Goal: Task Accomplishment & Management: Manage account settings

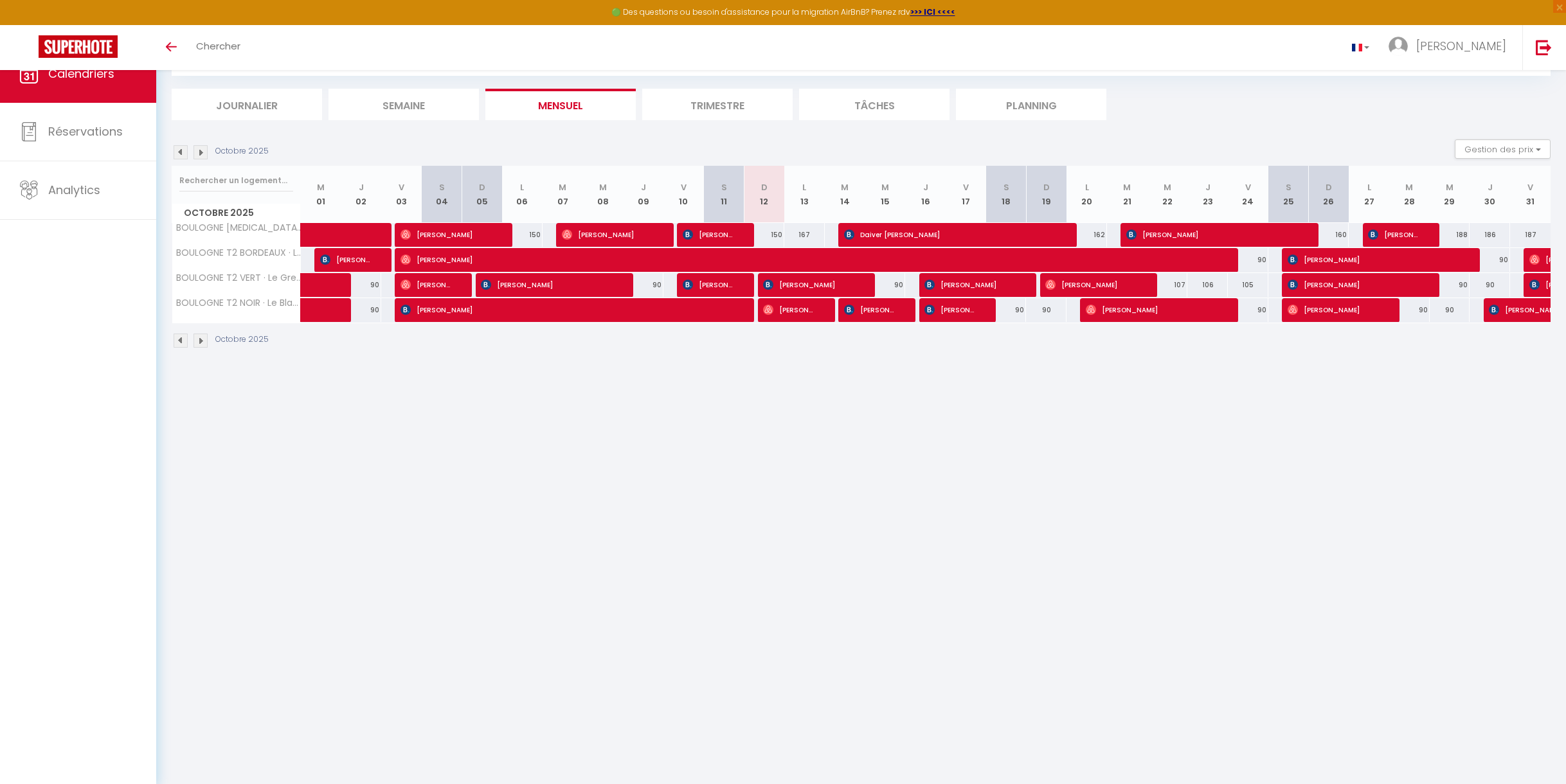
scroll to position [70, 0]
click at [364, 233] on span at bounding box center [350, 235] width 59 height 24
select select "OK"
select select "1"
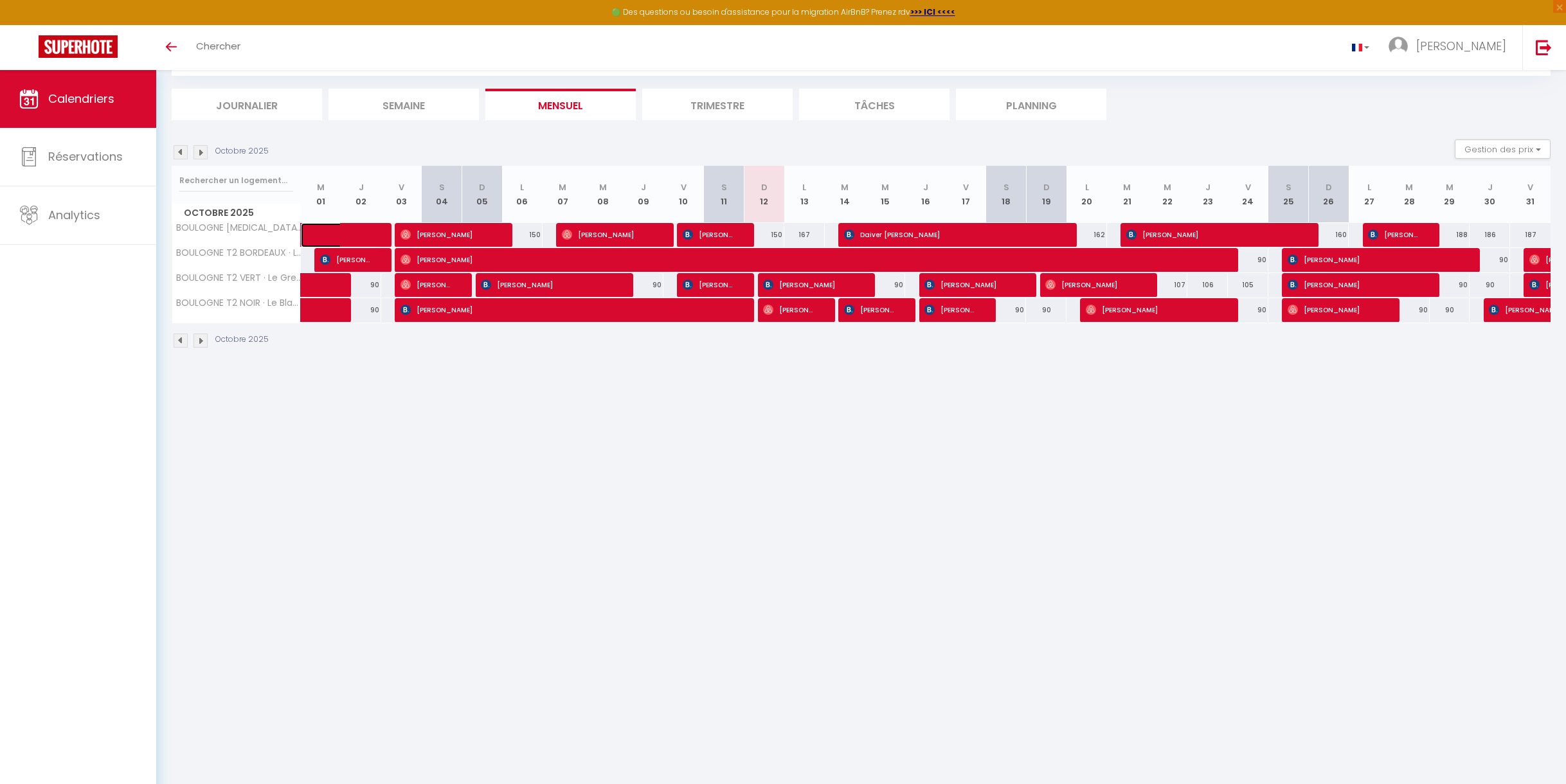
select select "0"
select select "1"
select select
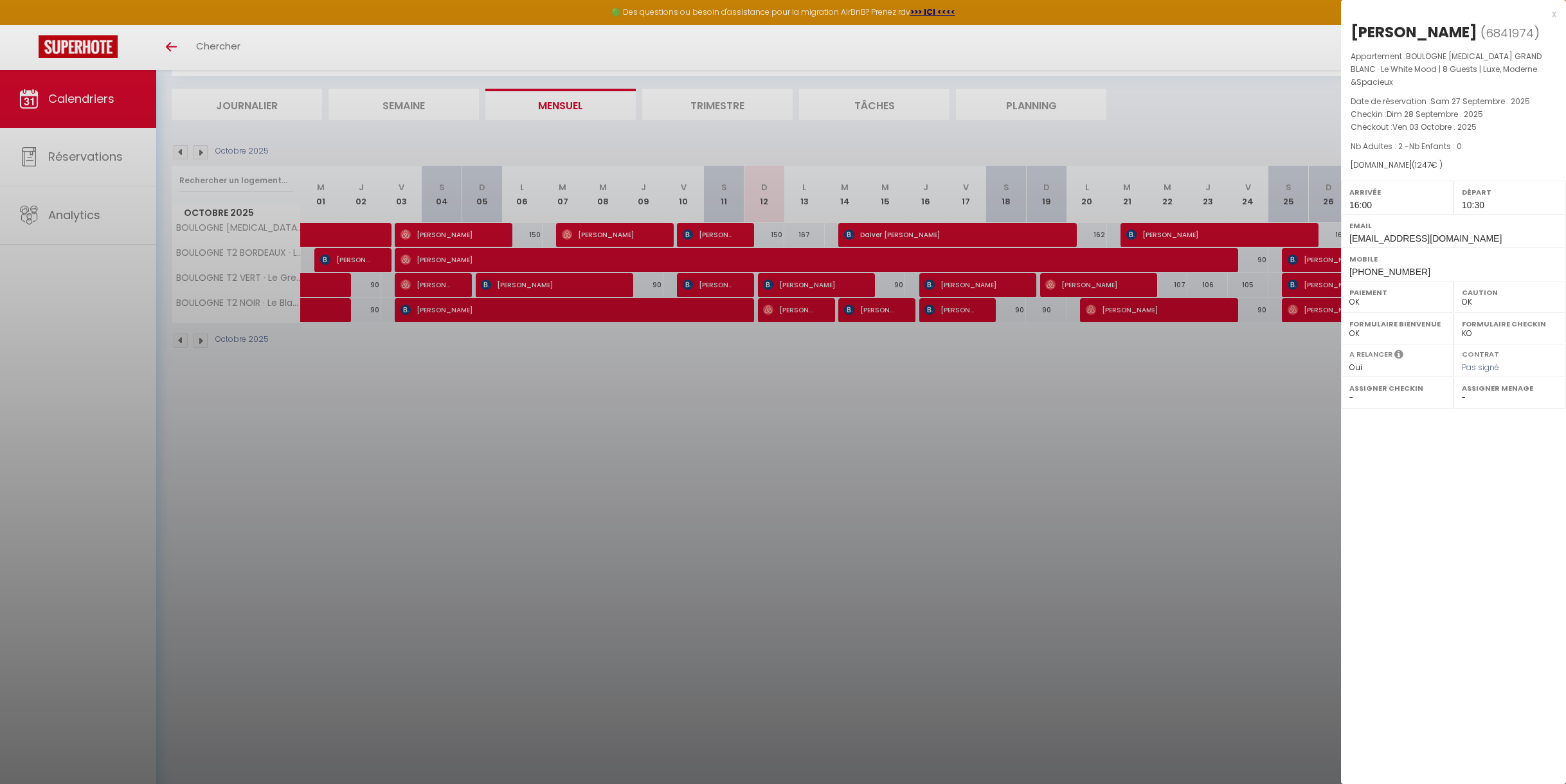
click at [330, 307] on div at bounding box center [783, 392] width 1566 height 784
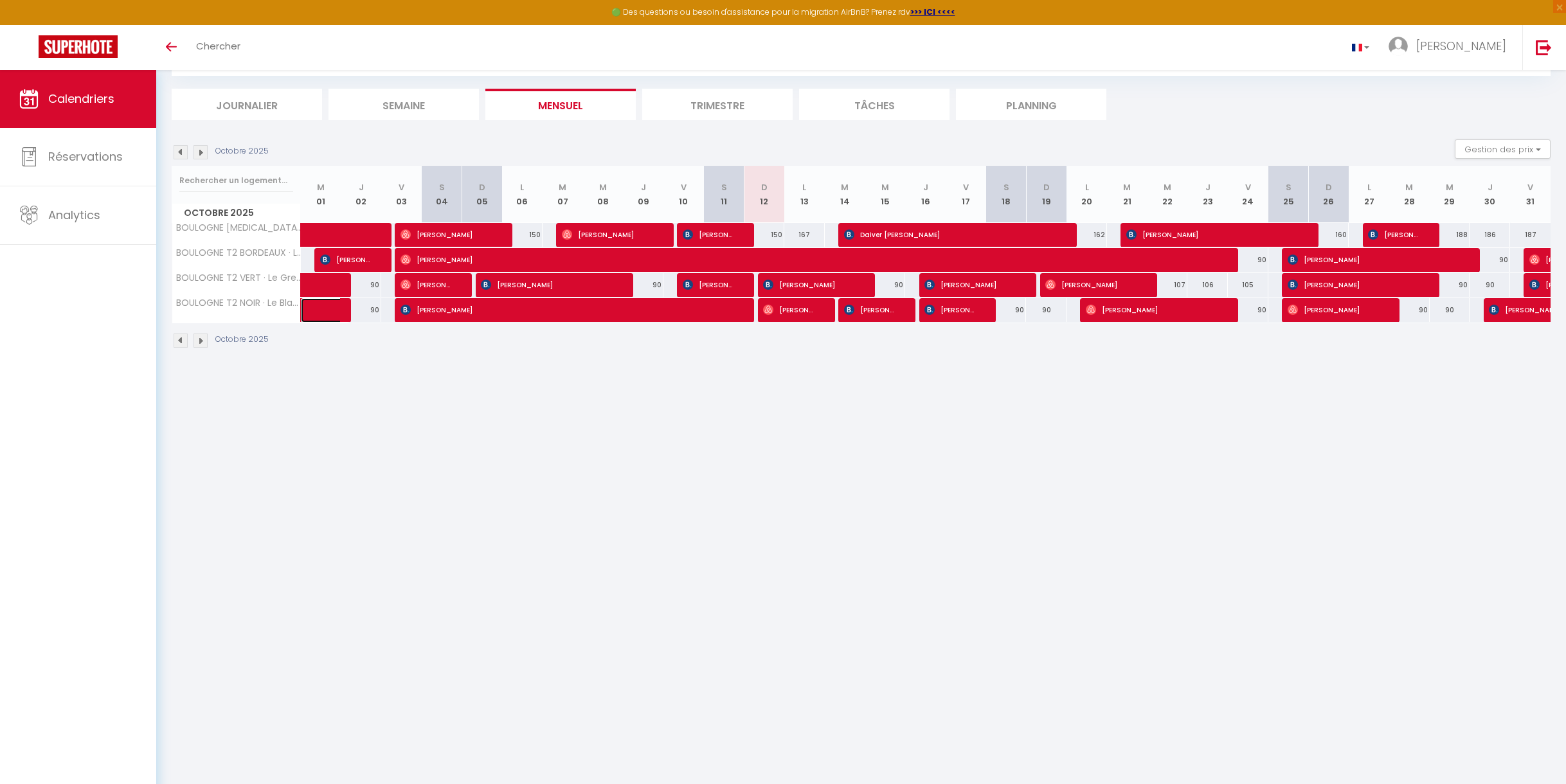
click at [330, 307] on span at bounding box center [335, 310] width 29 height 24
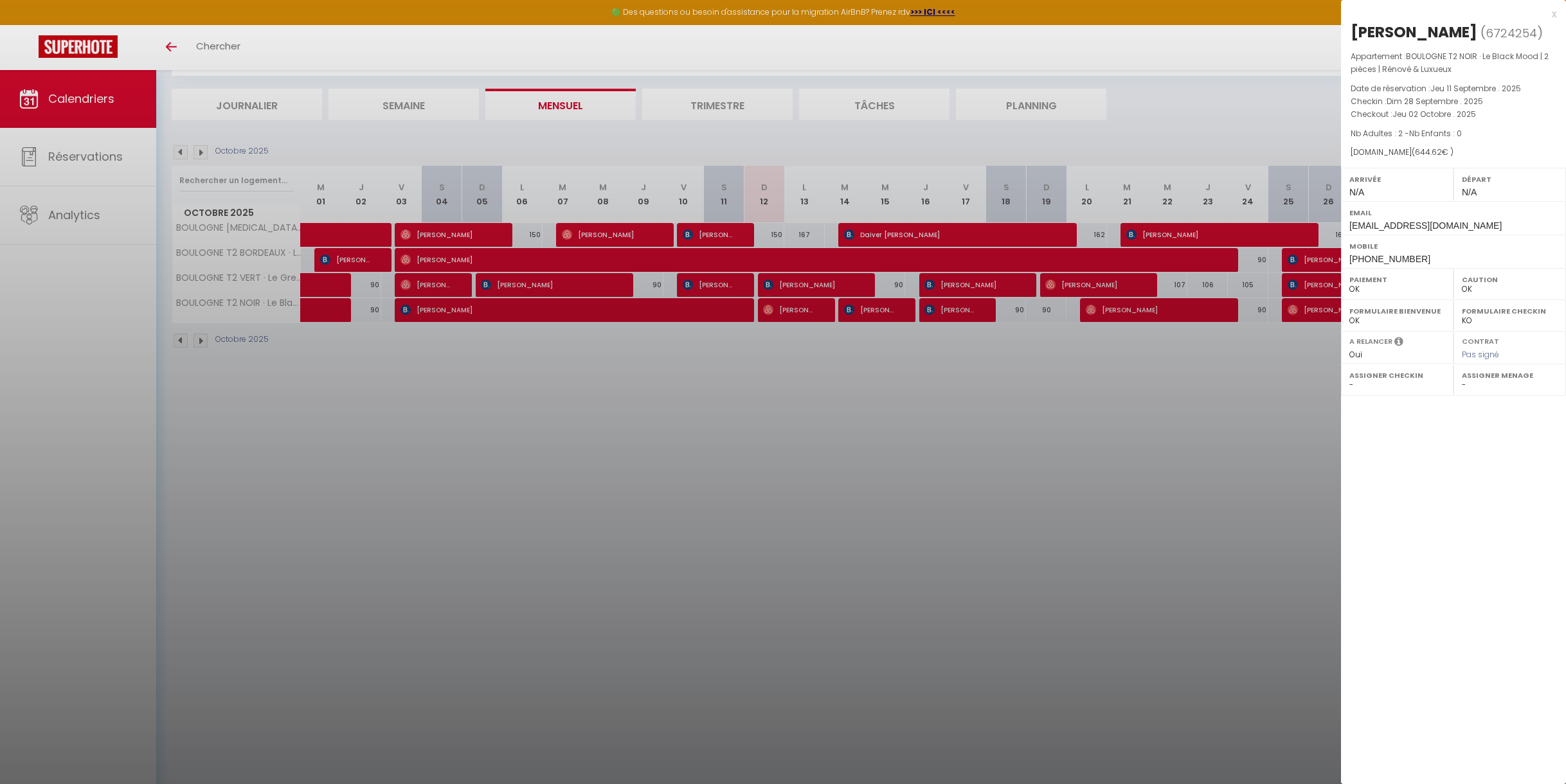
click at [1554, 13] on div "x" at bounding box center [1449, 14] width 215 height 16
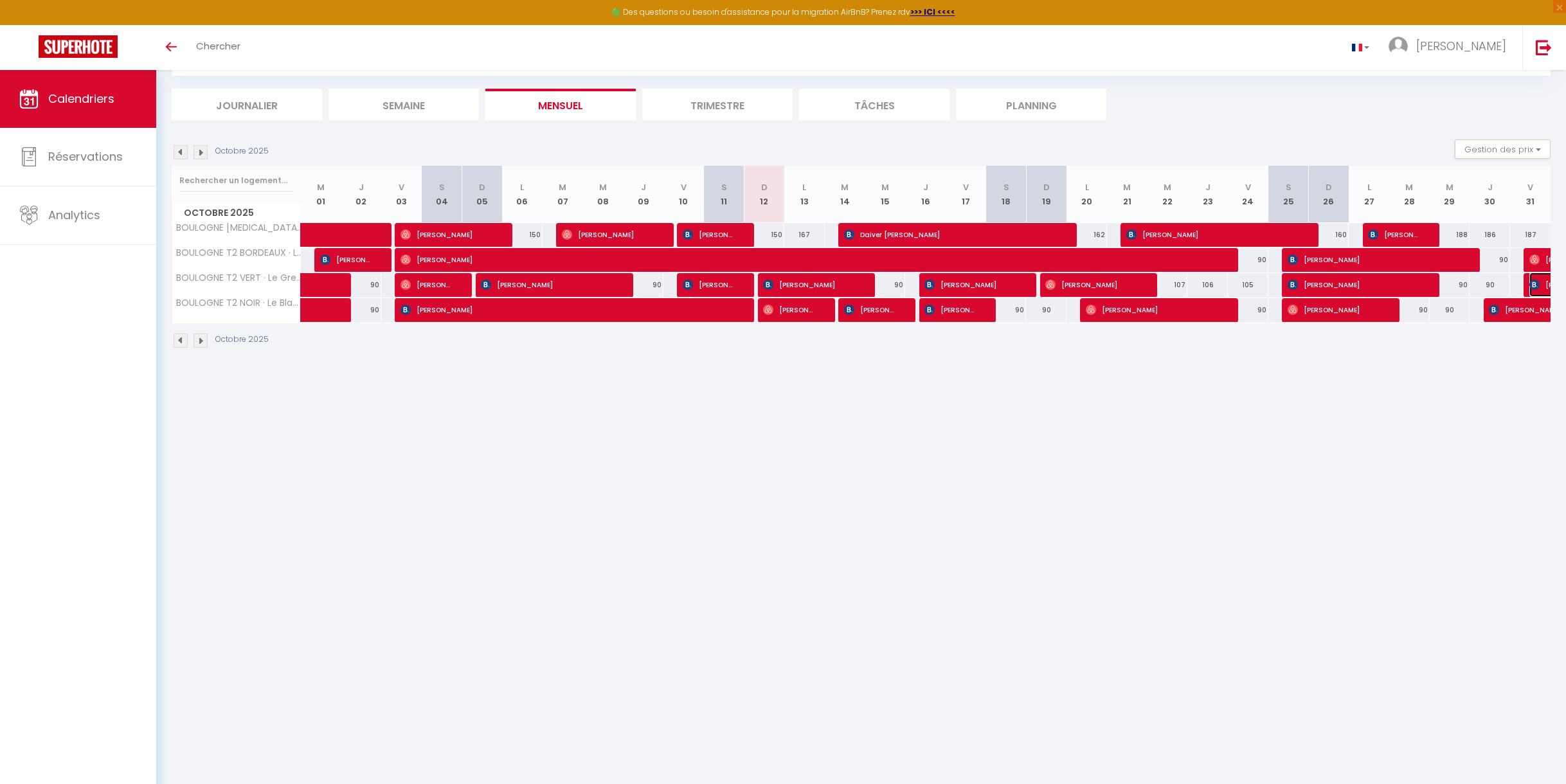
click at [1539, 282] on img at bounding box center [1534, 285] width 11 height 11
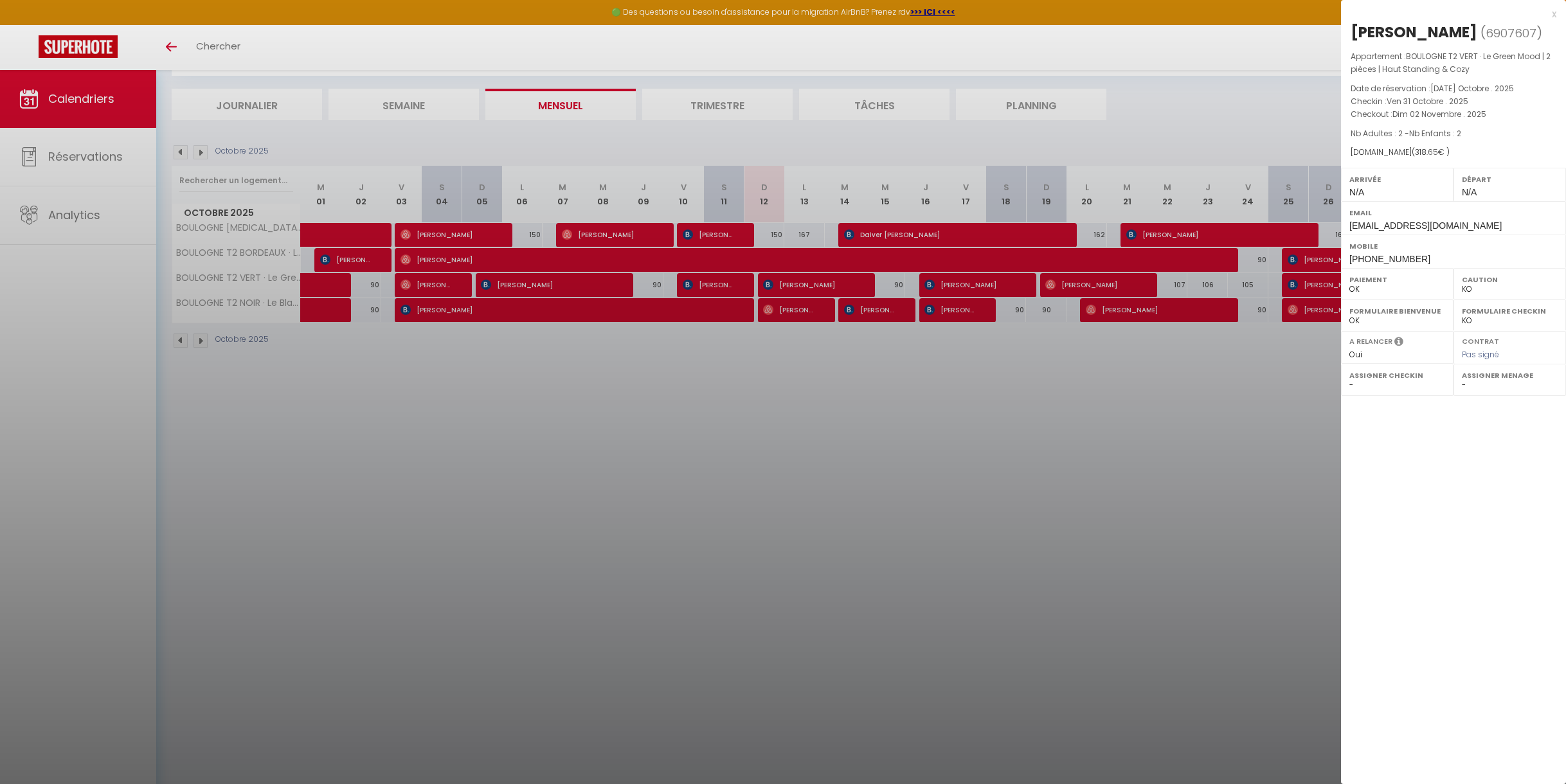
click at [1091, 398] on div at bounding box center [783, 392] width 1566 height 784
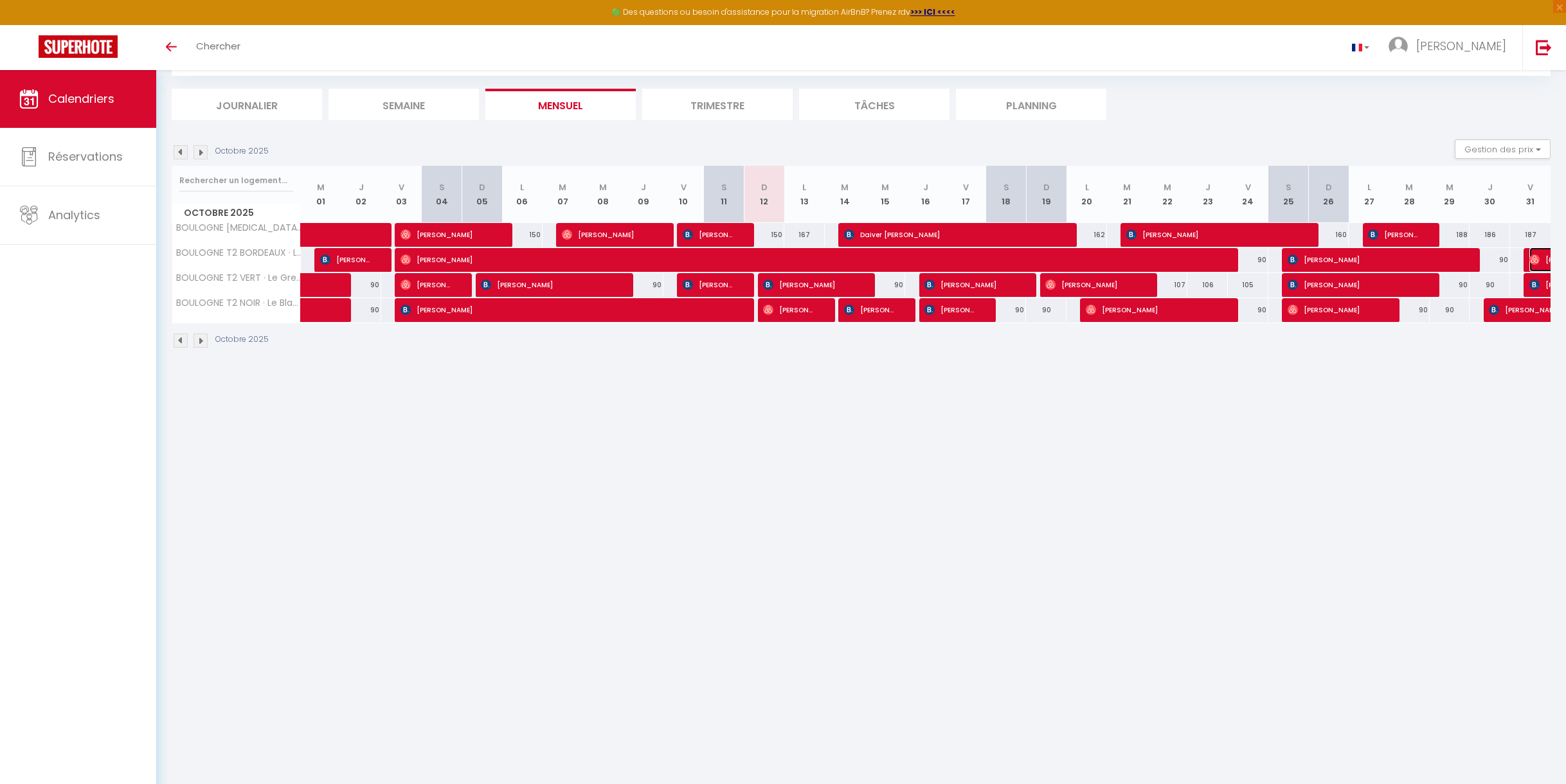
click at [1540, 257] on span "[PERSON_NAME]" at bounding box center [1558, 259] width 59 height 24
select select "OK"
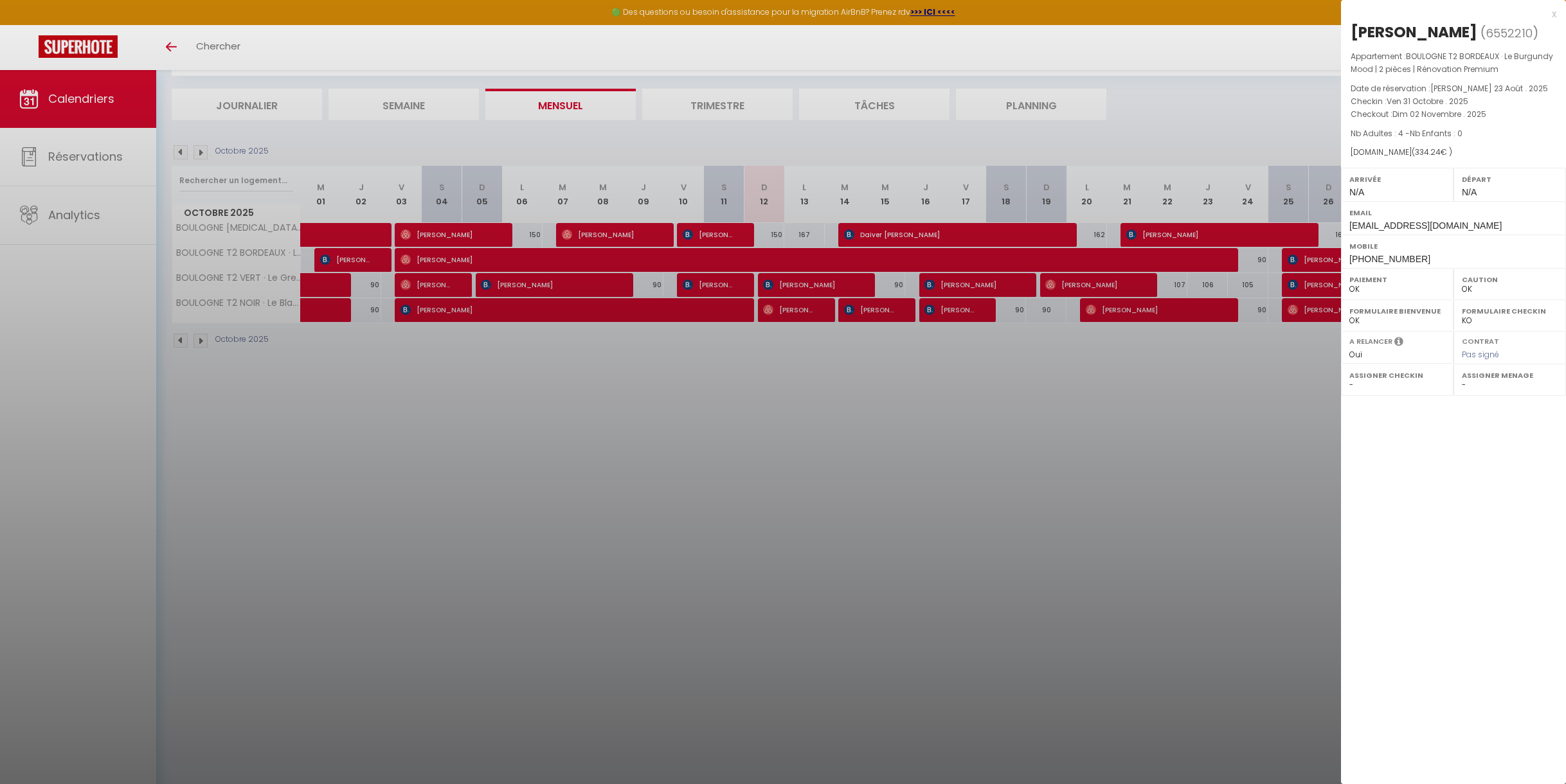
click at [1046, 104] on div at bounding box center [783, 392] width 1566 height 784
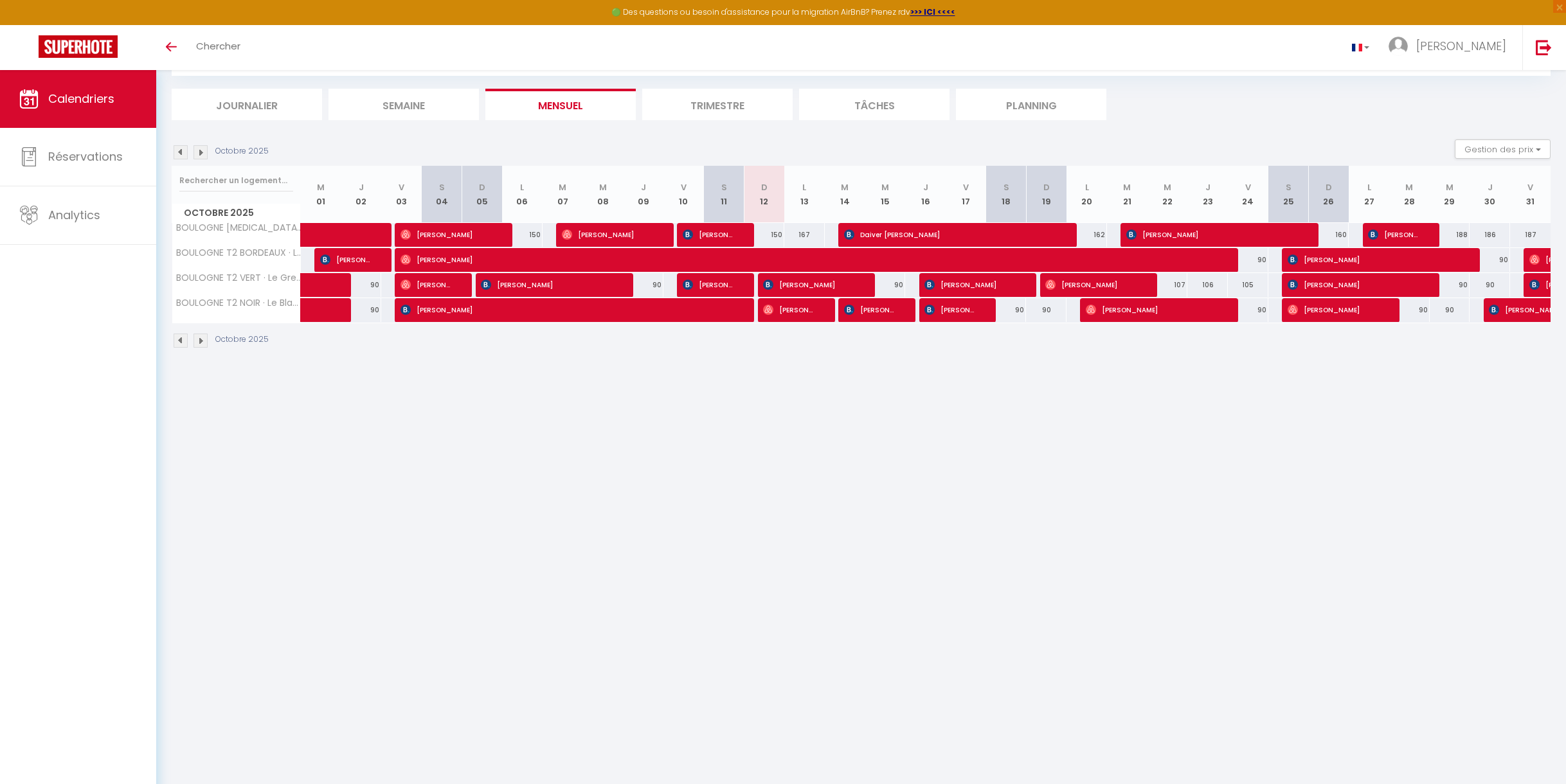
click at [1046, 104] on li "Planning" at bounding box center [1031, 104] width 150 height 32
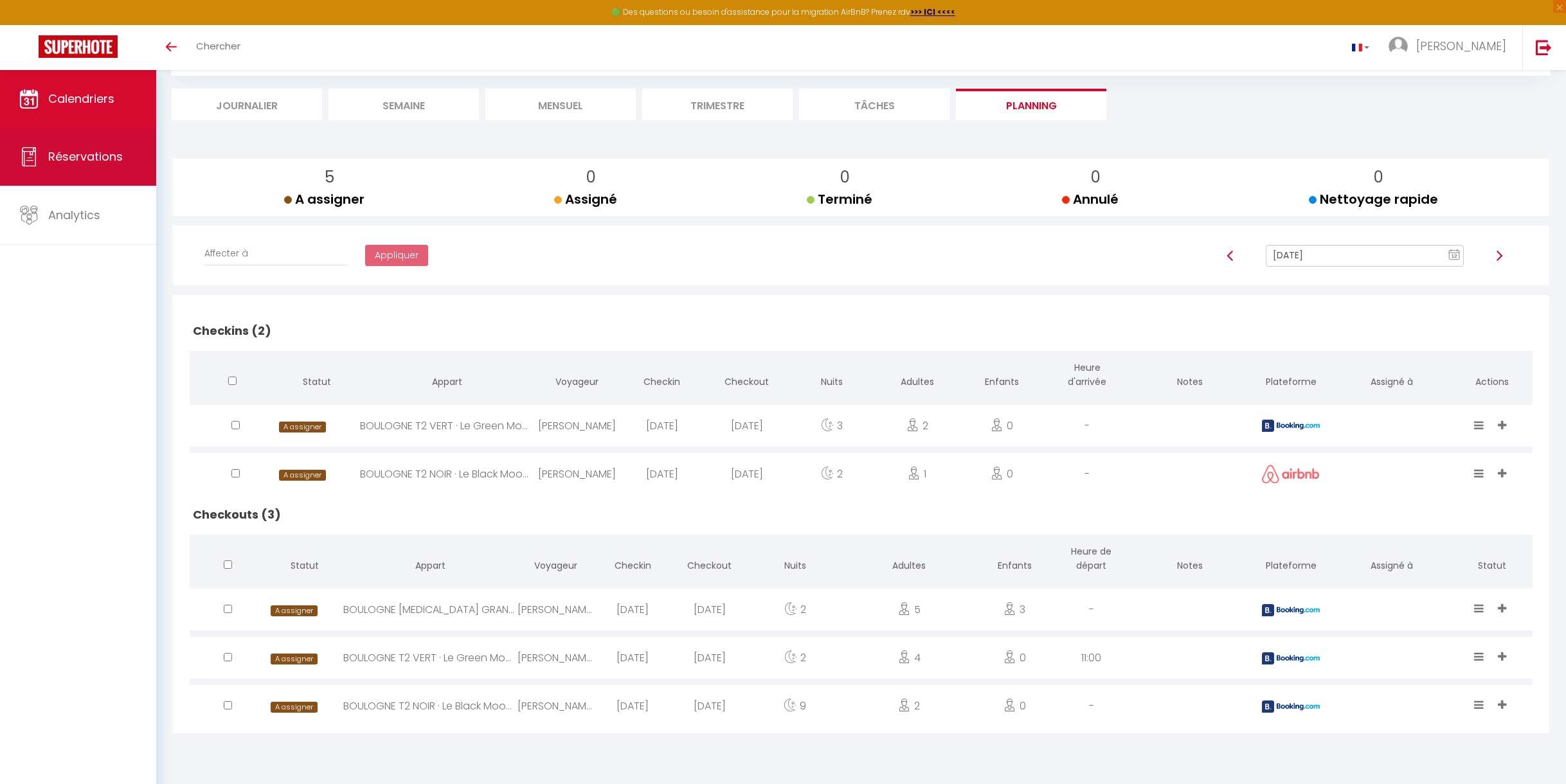
click at [114, 145] on link "Réservations" at bounding box center [78, 156] width 156 height 58
select select "not_cancelled"
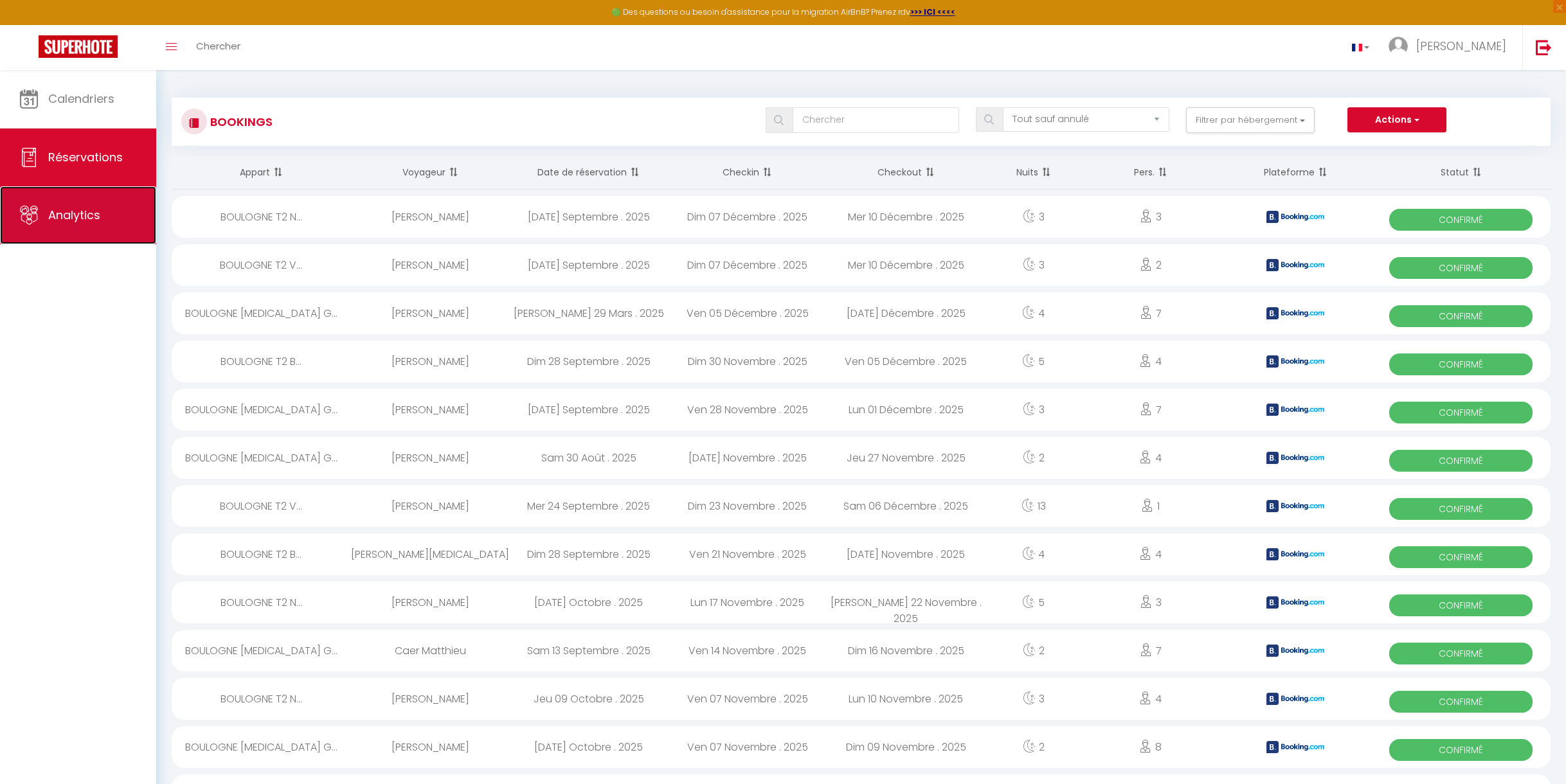
click at [101, 216] on link "Analytics" at bounding box center [78, 215] width 156 height 58
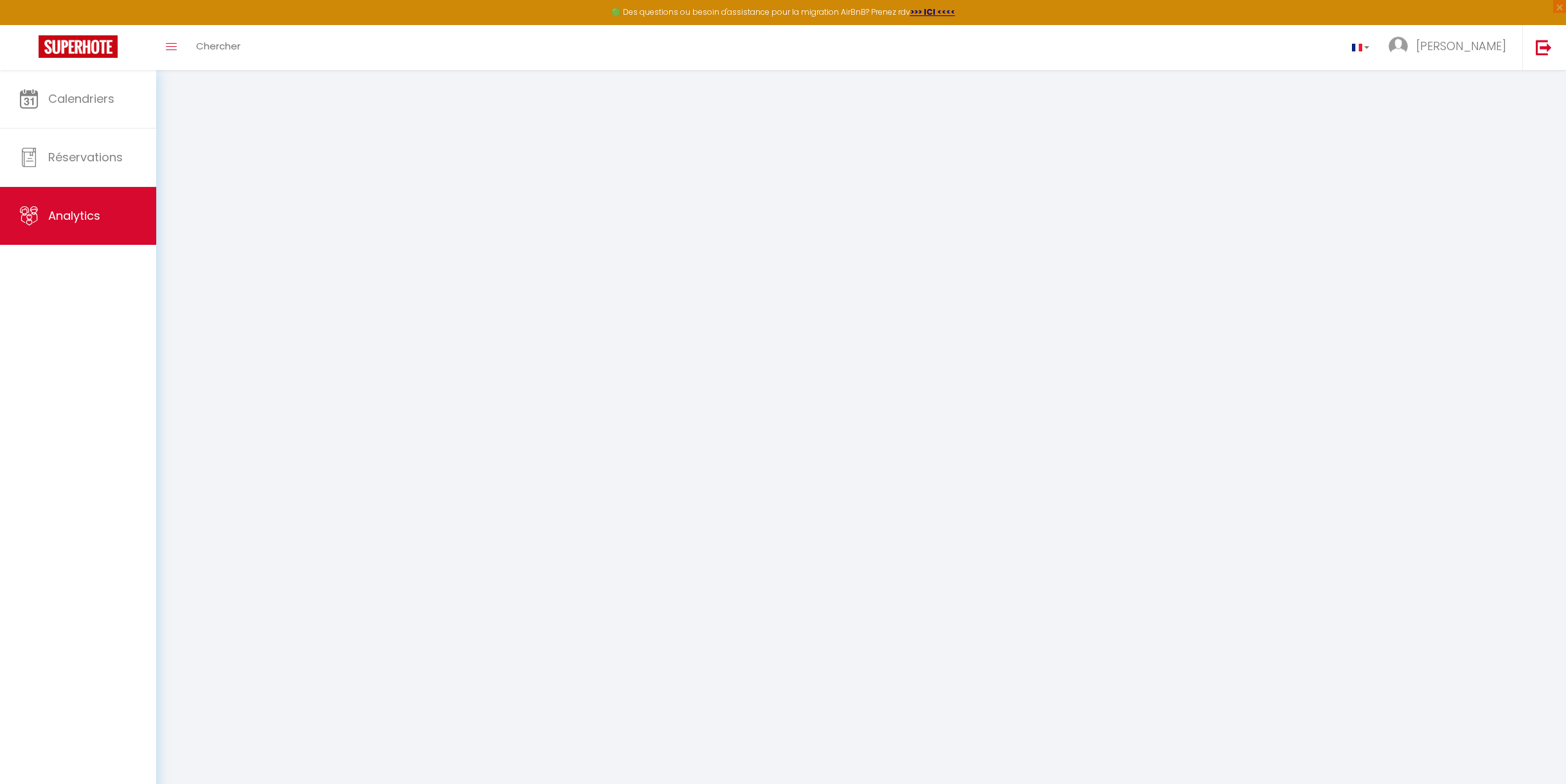
select select "2025"
select select "10"
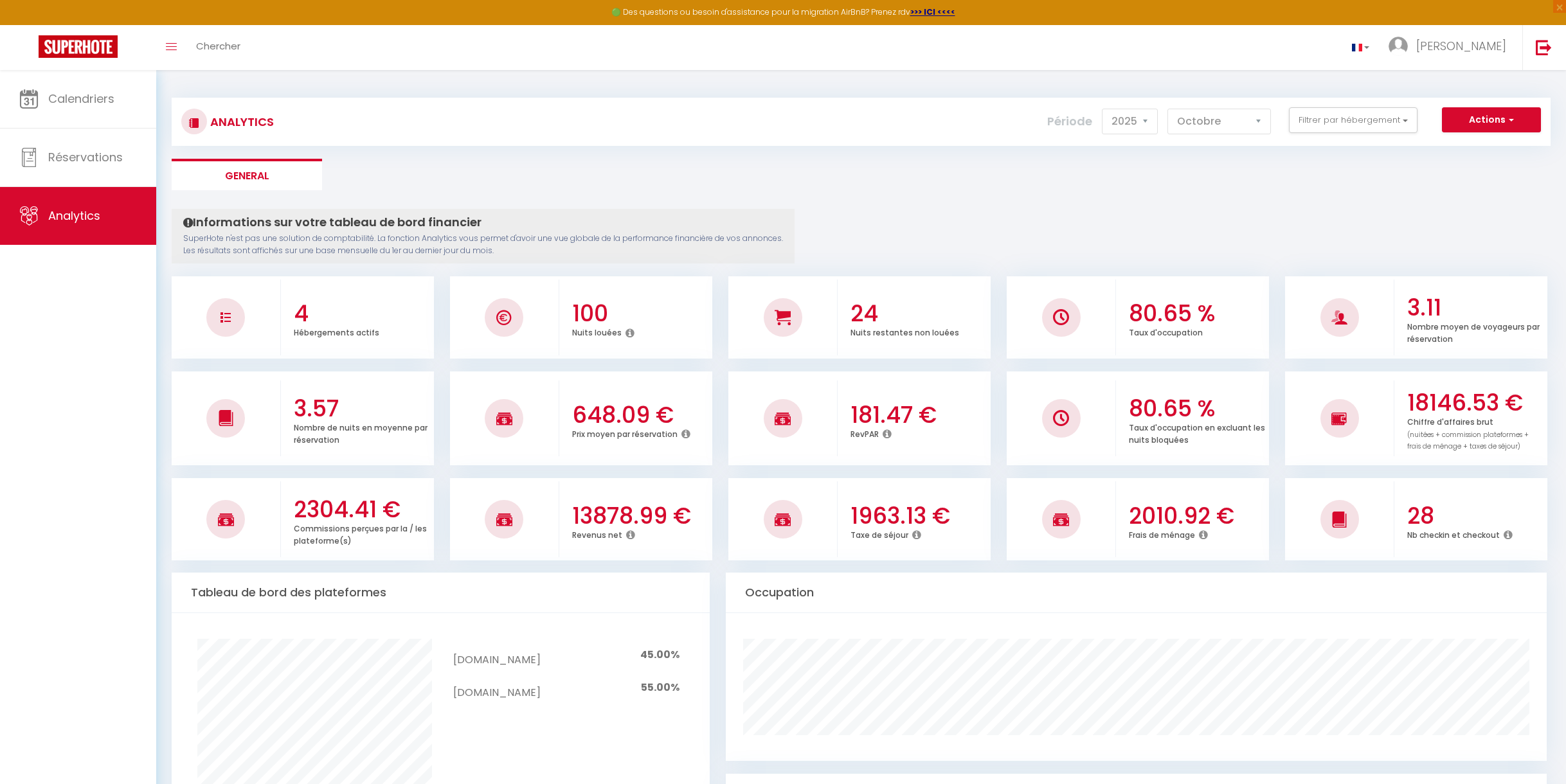
click at [613, 311] on h3 "100" at bounding box center [640, 313] width 136 height 27
click at [1407, 117] on button "Filtrer par hébergement" at bounding box center [1353, 120] width 129 height 26
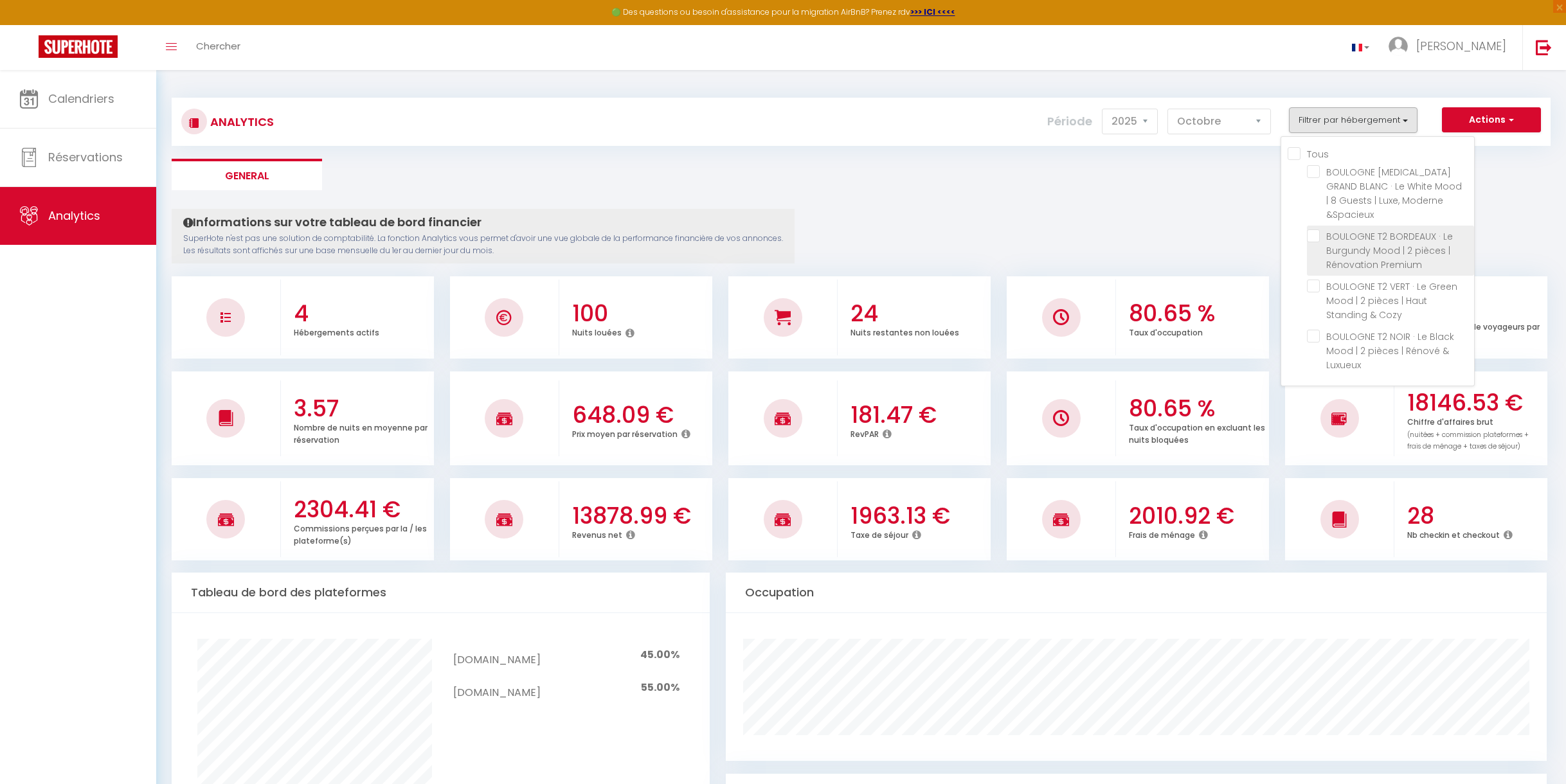
click at [1314, 229] on Premium "checkbox" at bounding box center [1391, 235] width 167 height 13
checkbox Premium "true"
checkbox \&Spacieux "false"
checkbox Cozy "false"
checkbox Luxueux "false"
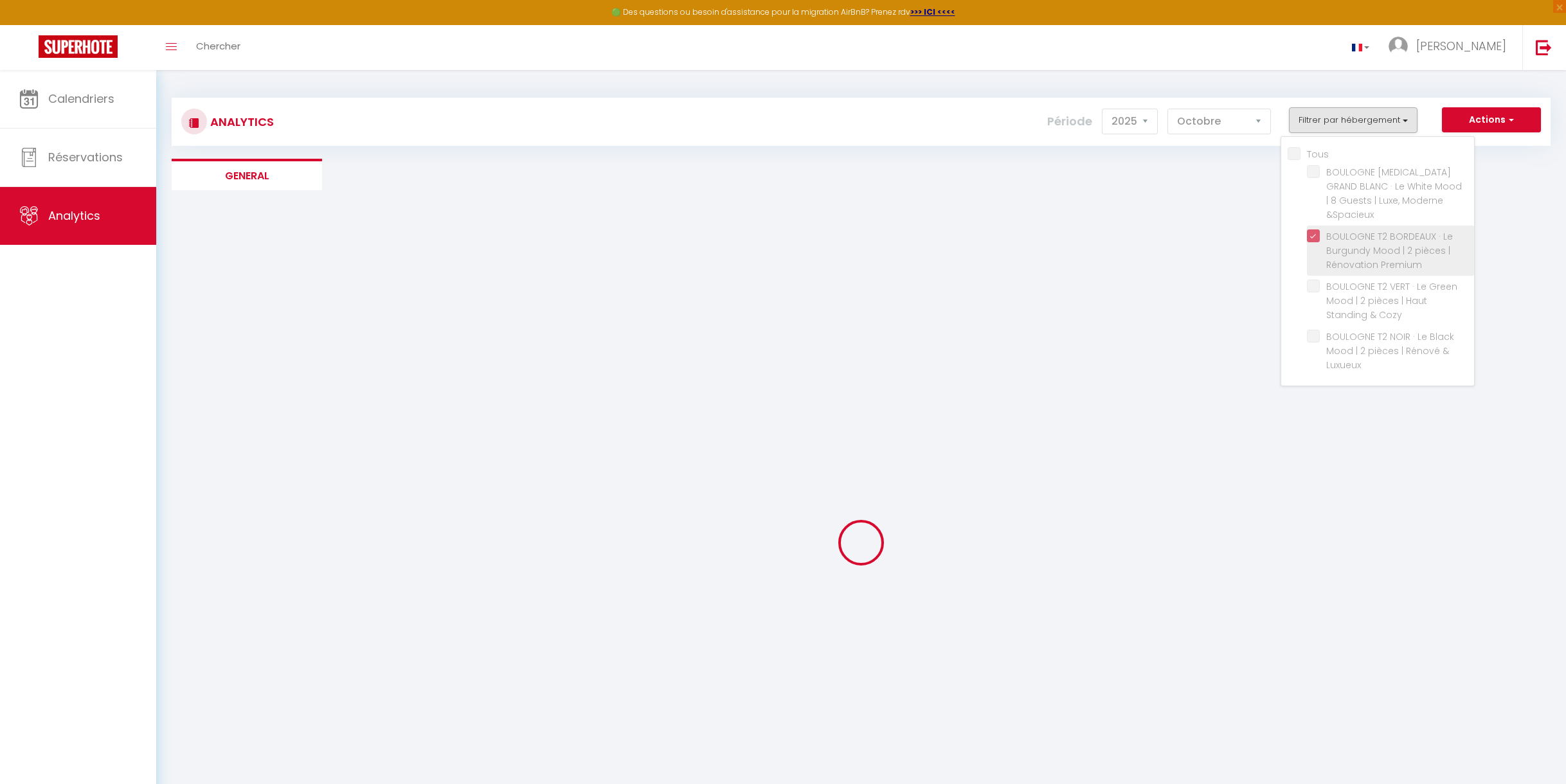
checkbox \&Spacieux "false"
checkbox Cozy "false"
checkbox Luxueux "false"
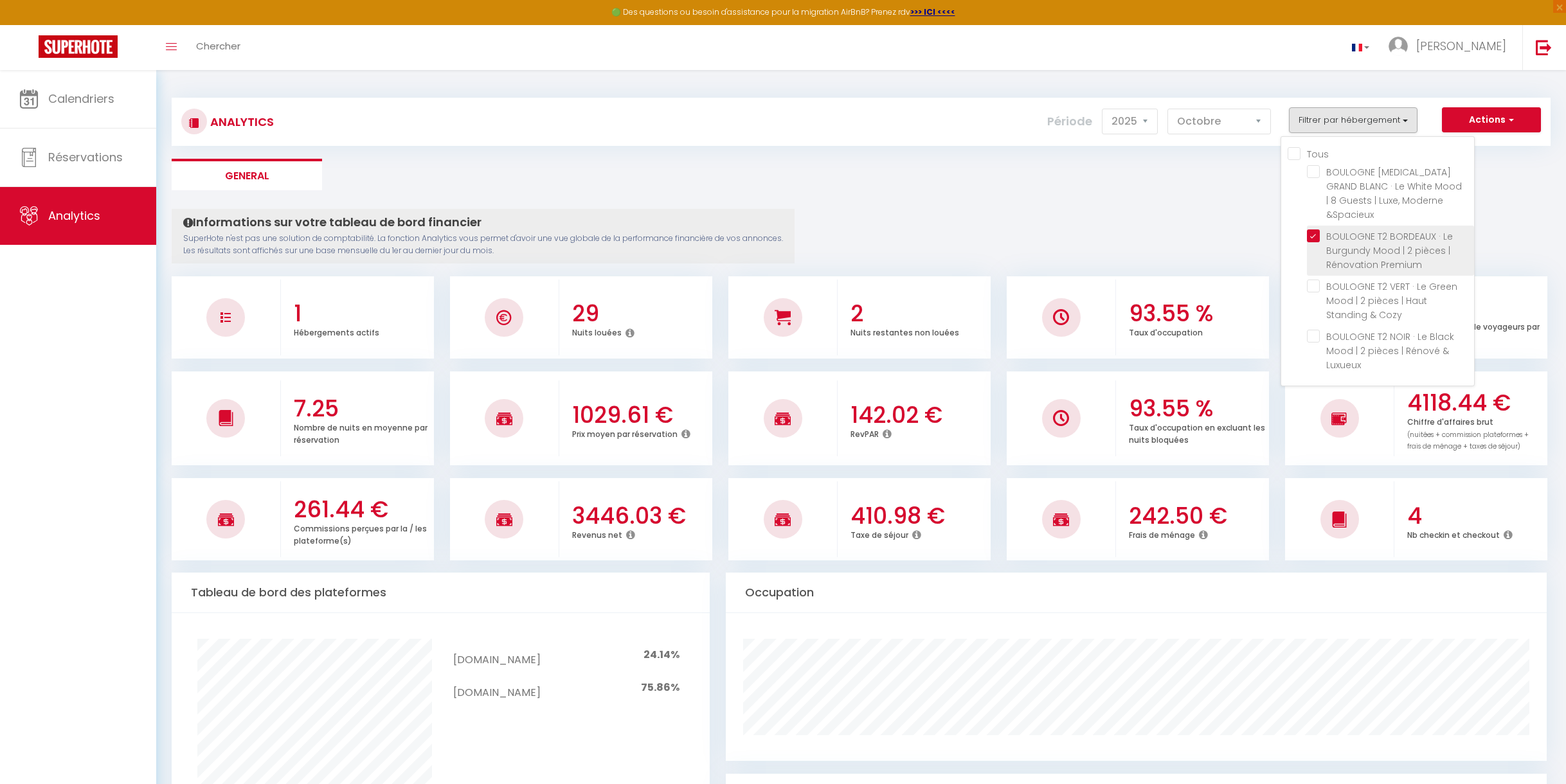
click at [1315, 229] on Premium "checkbox" at bounding box center [1391, 235] width 167 height 13
checkbox Premium "false"
checkbox \&Spacieux "false"
checkbox Cozy "false"
checkbox Luxueux "false"
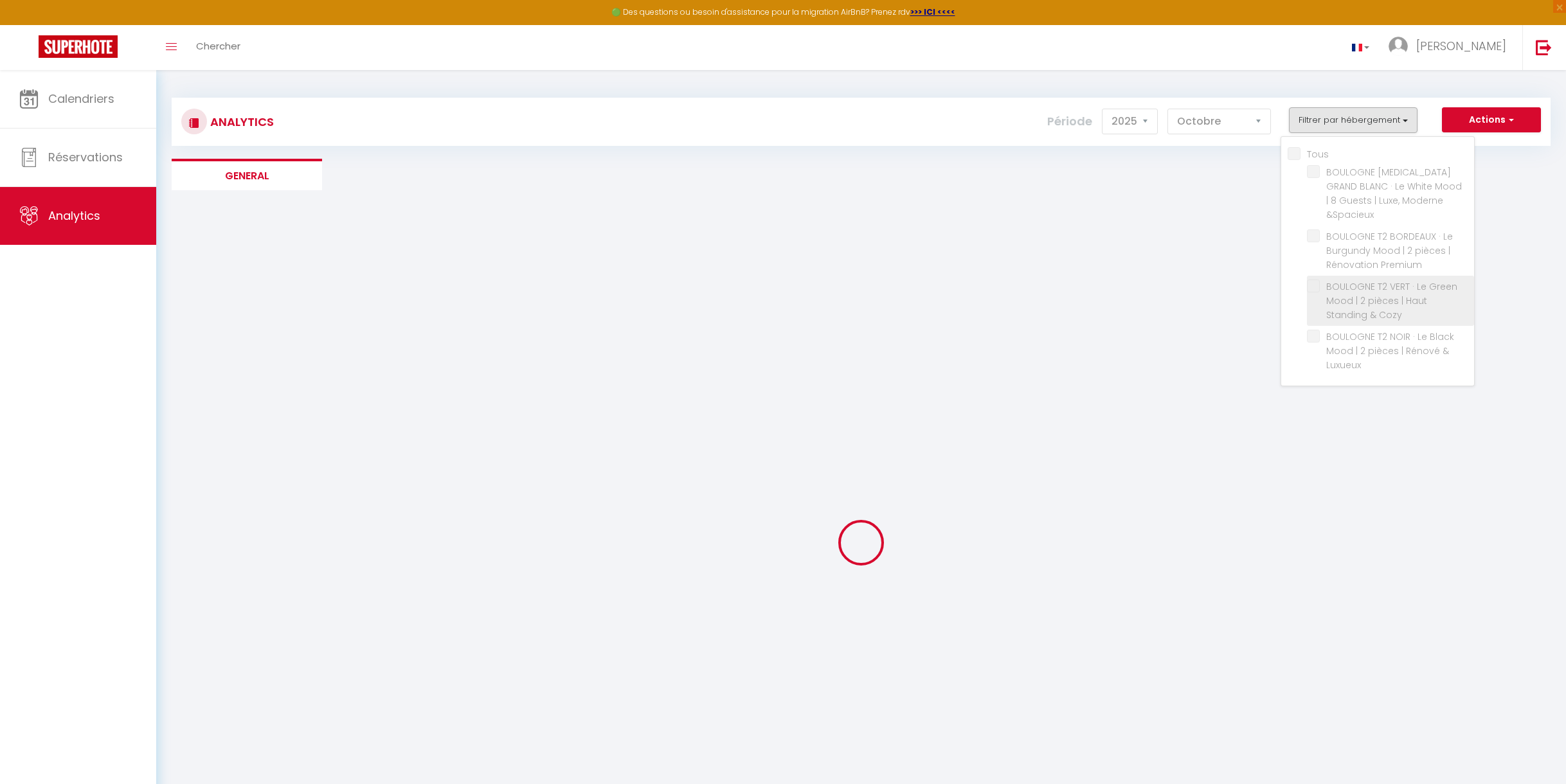
checkbox \&Spacieux "false"
checkbox Cozy "false"
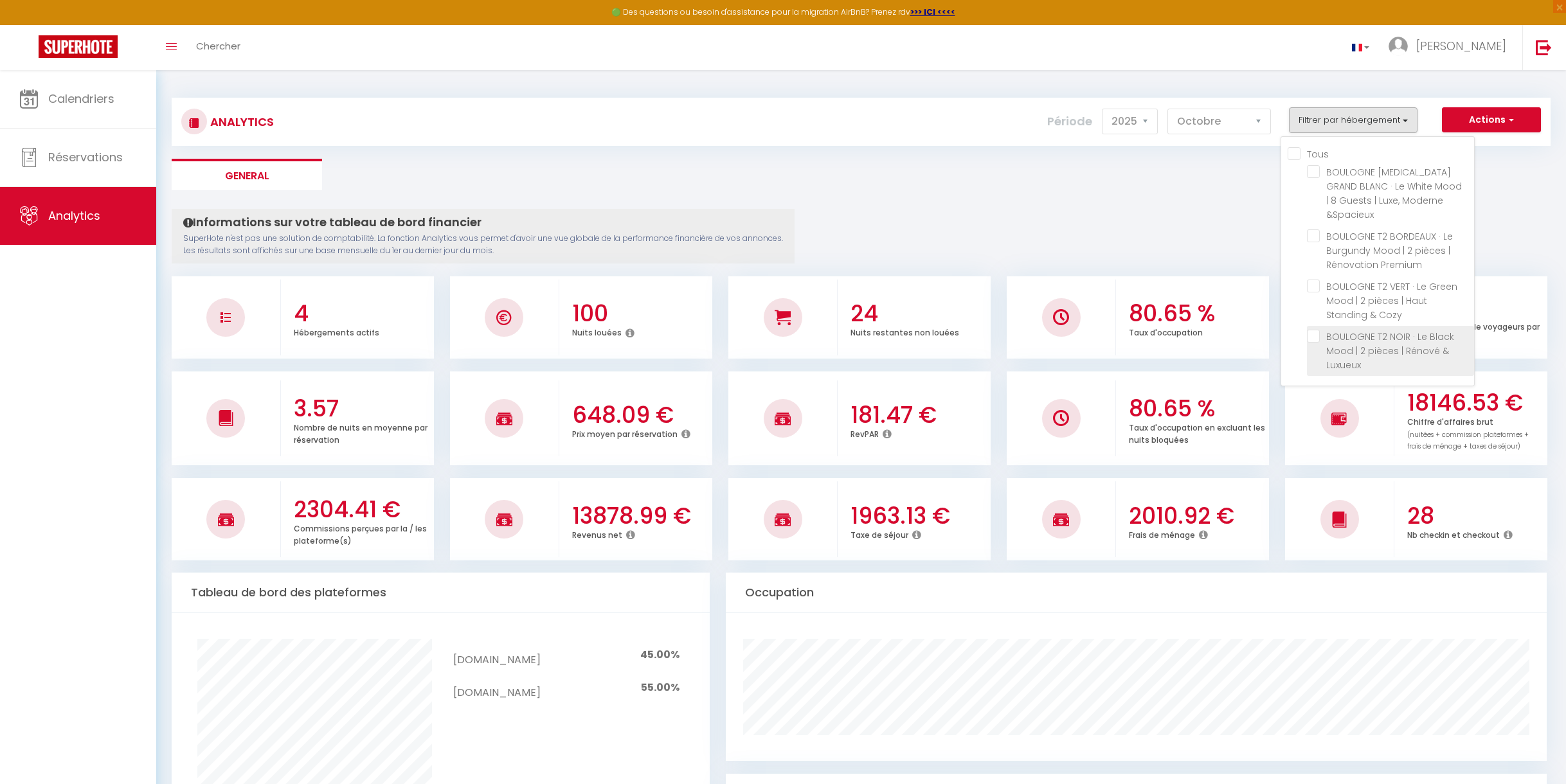
click at [1316, 330] on Luxueux "checkbox" at bounding box center [1391, 336] width 167 height 13
checkbox Luxueux "true"
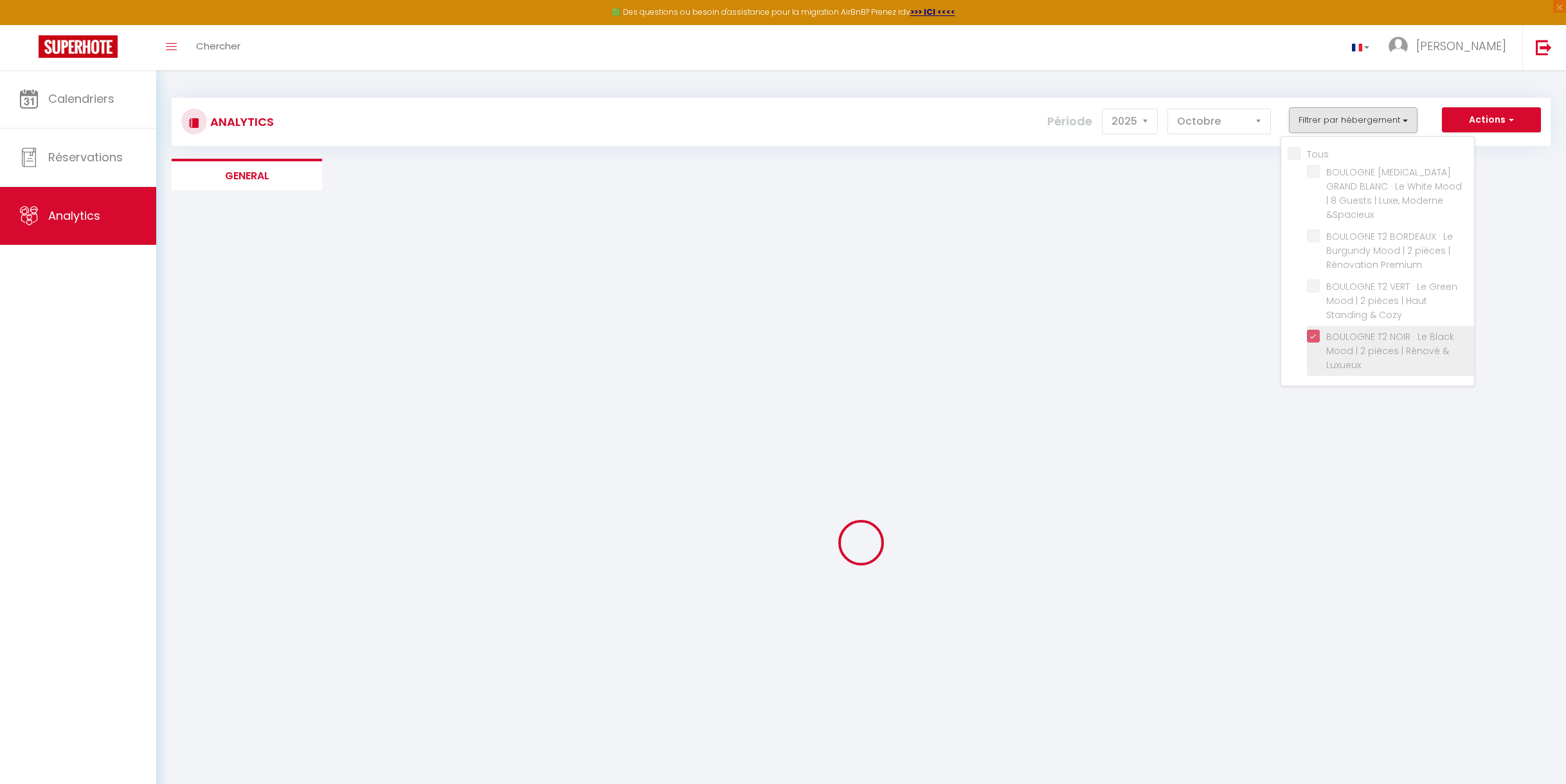
checkbox \&Spacieux "false"
checkbox Cozy "false"
checkbox \&Spacieux "false"
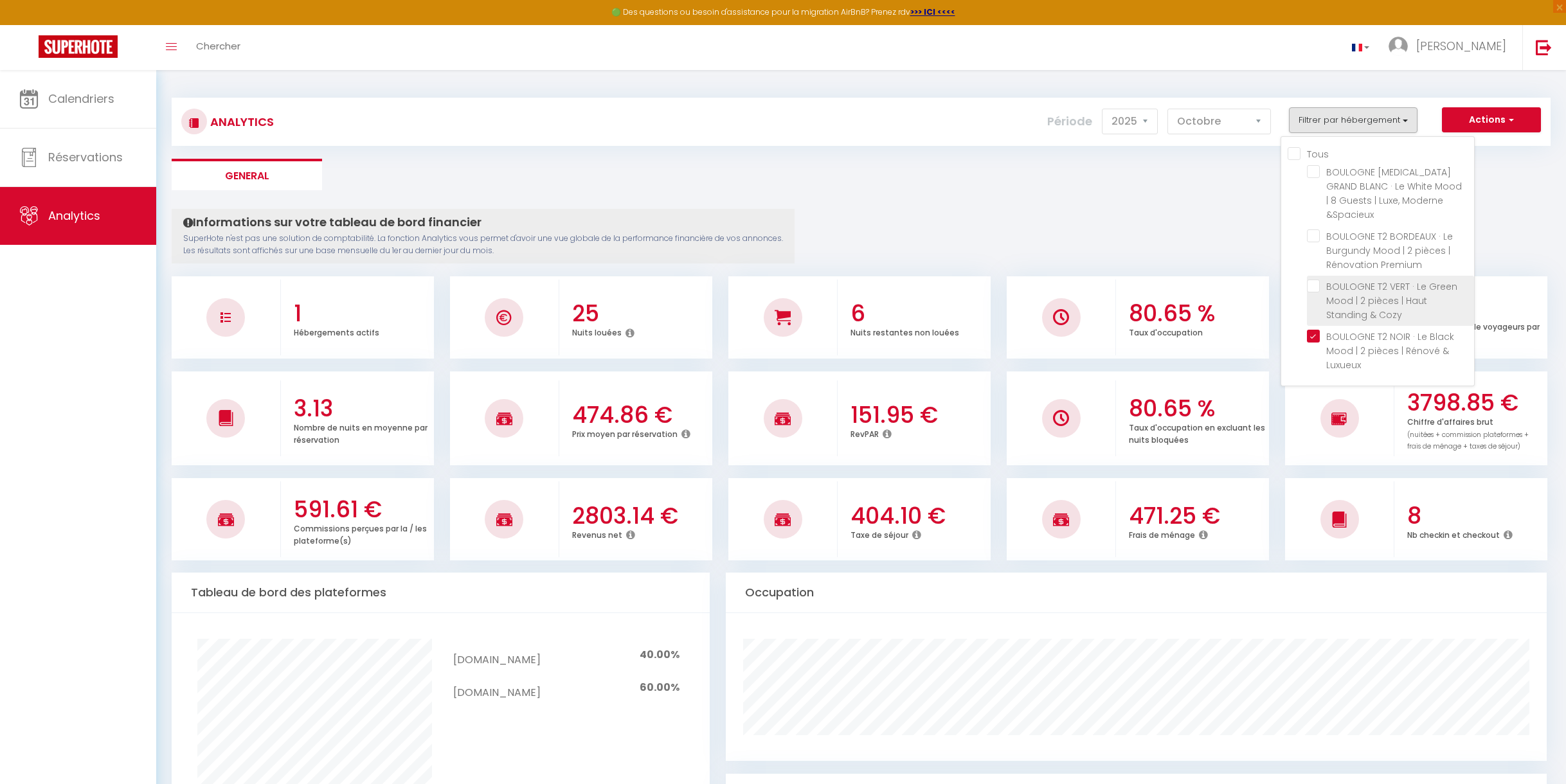
click at [1316, 280] on Cozy "checkbox" at bounding box center [1391, 286] width 167 height 13
checkbox Cozy "true"
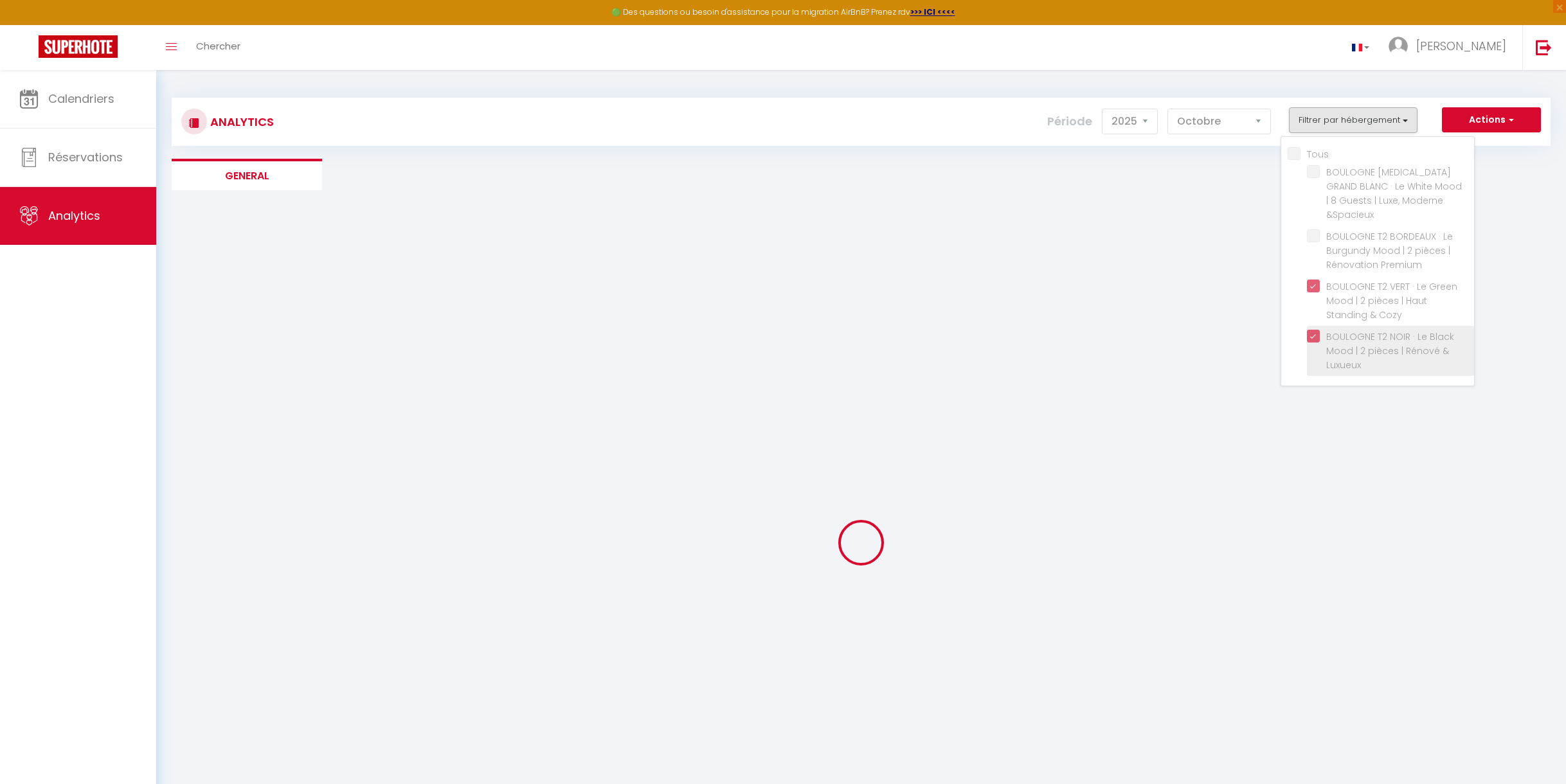
checkbox \&Spacieux "false"
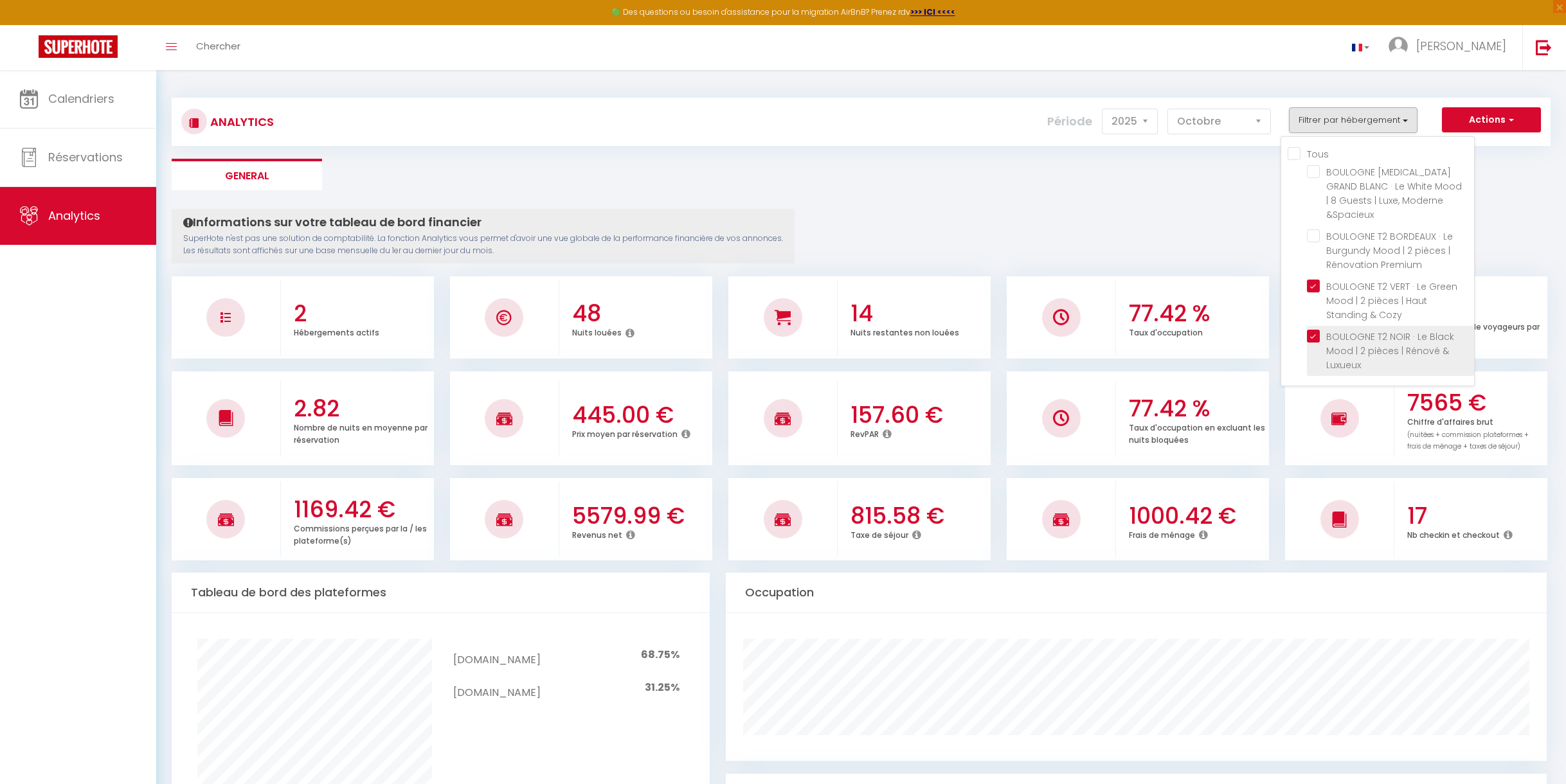
click at [1313, 330] on Luxueux "checkbox" at bounding box center [1391, 336] width 167 height 13
checkbox Luxueux "false"
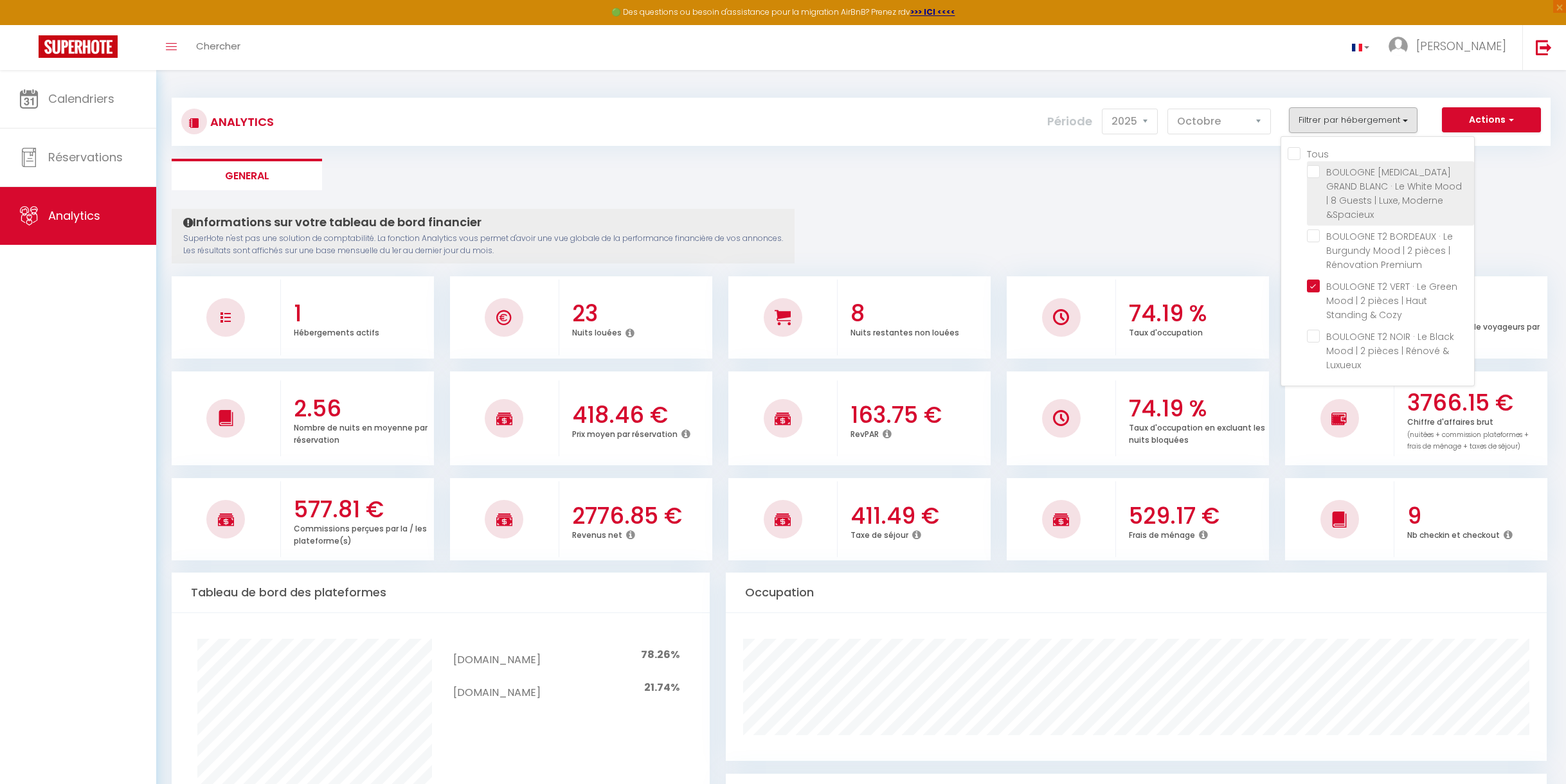
click at [1310, 170] on \&Spacieux "checkbox" at bounding box center [1391, 171] width 167 height 13
checkbox \&Spacieux "true"
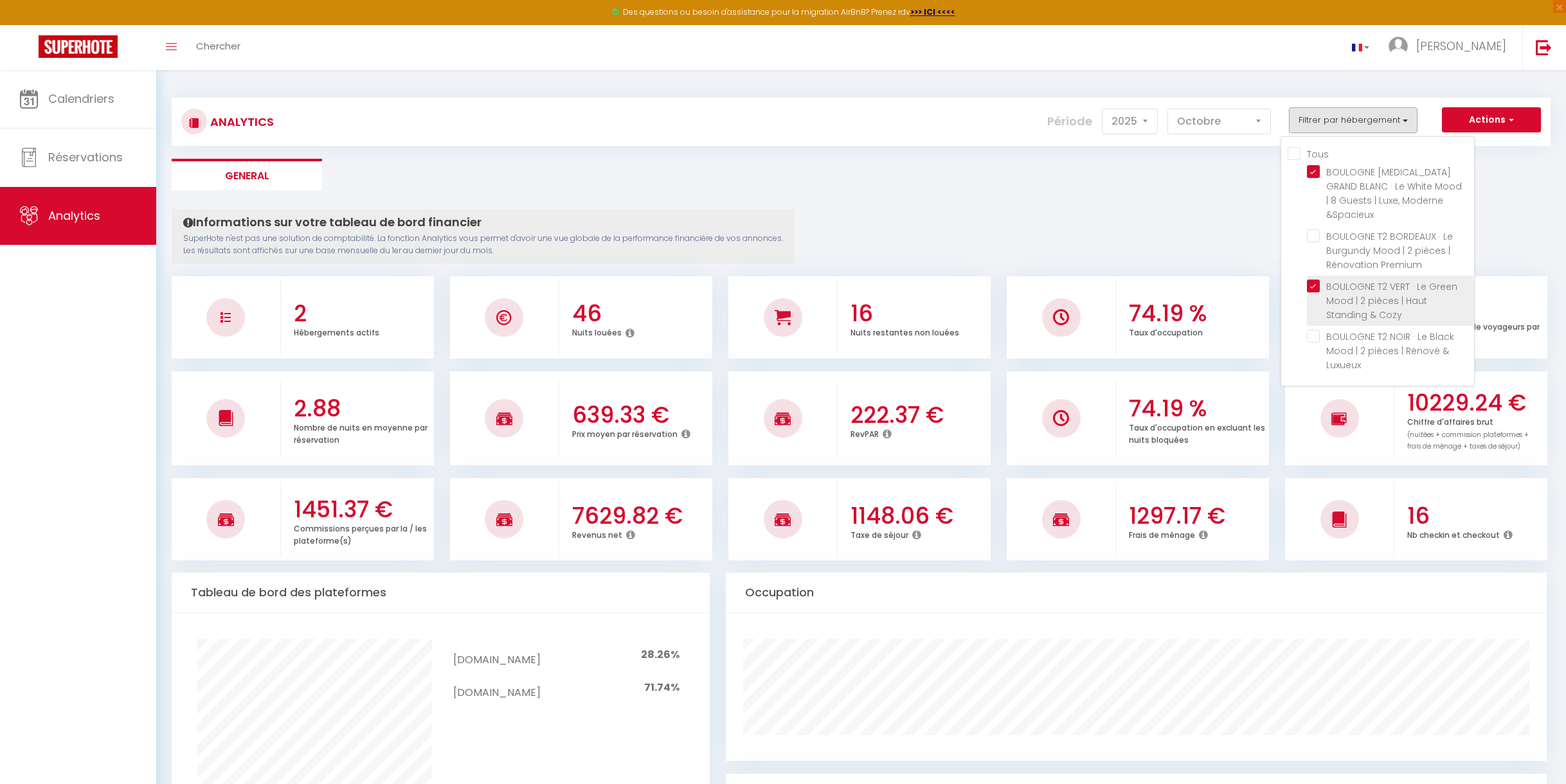
click at [1318, 280] on Cozy "checkbox" at bounding box center [1391, 286] width 167 height 13
checkbox Cozy "false"
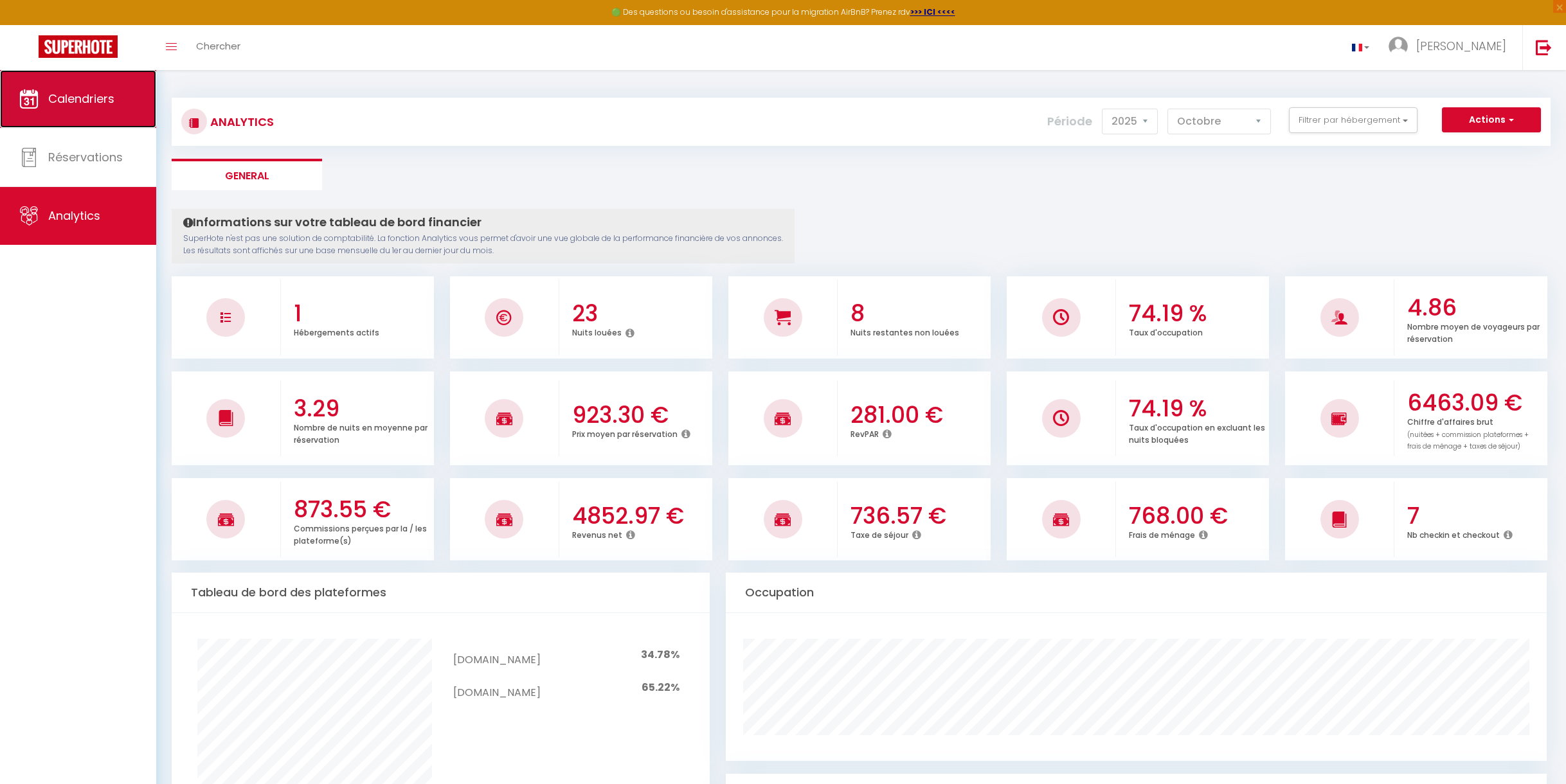
click at [98, 96] on span "Calendriers" at bounding box center [81, 98] width 66 height 16
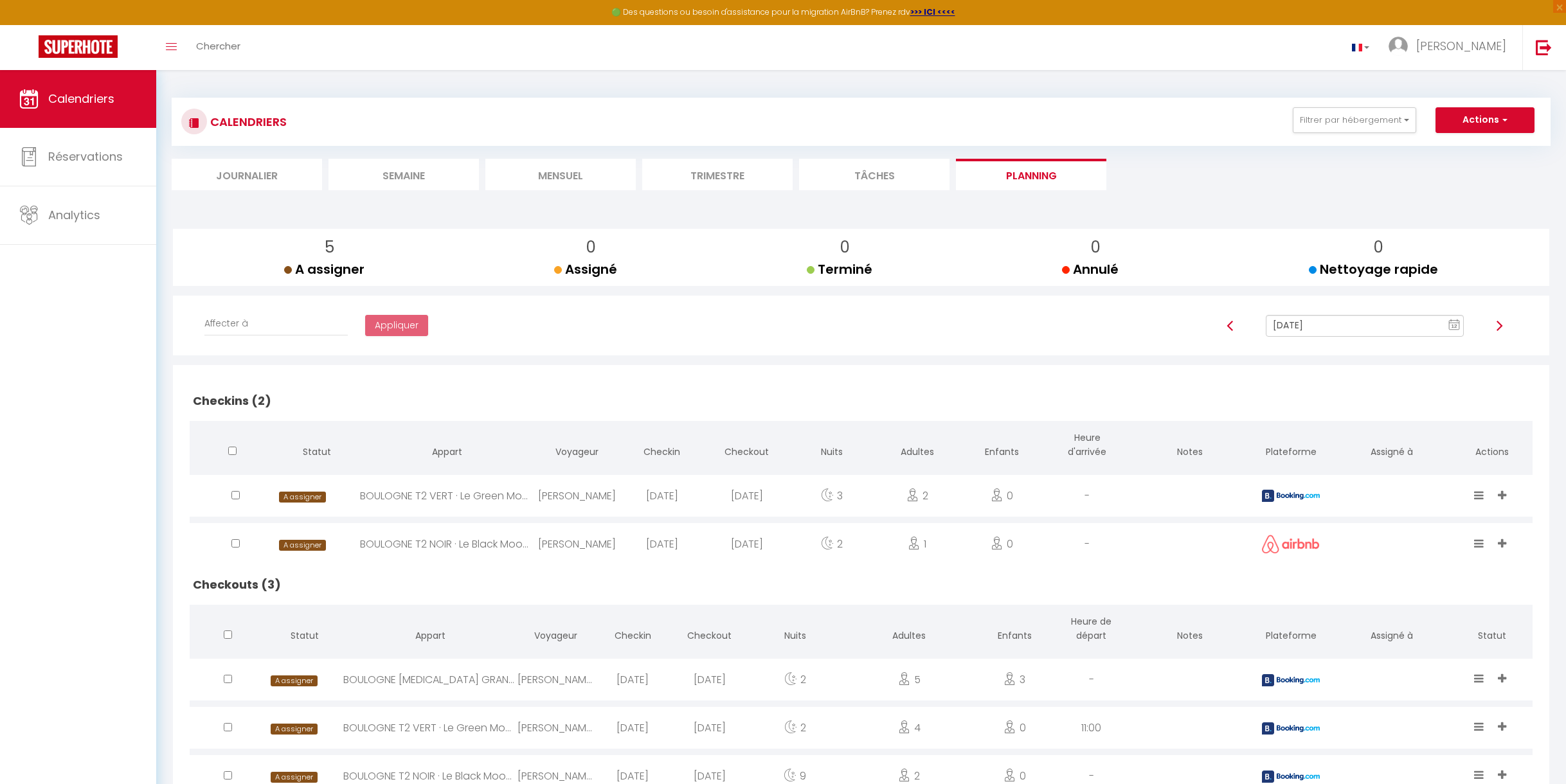
click at [580, 176] on li "Mensuel" at bounding box center [561, 174] width 150 height 32
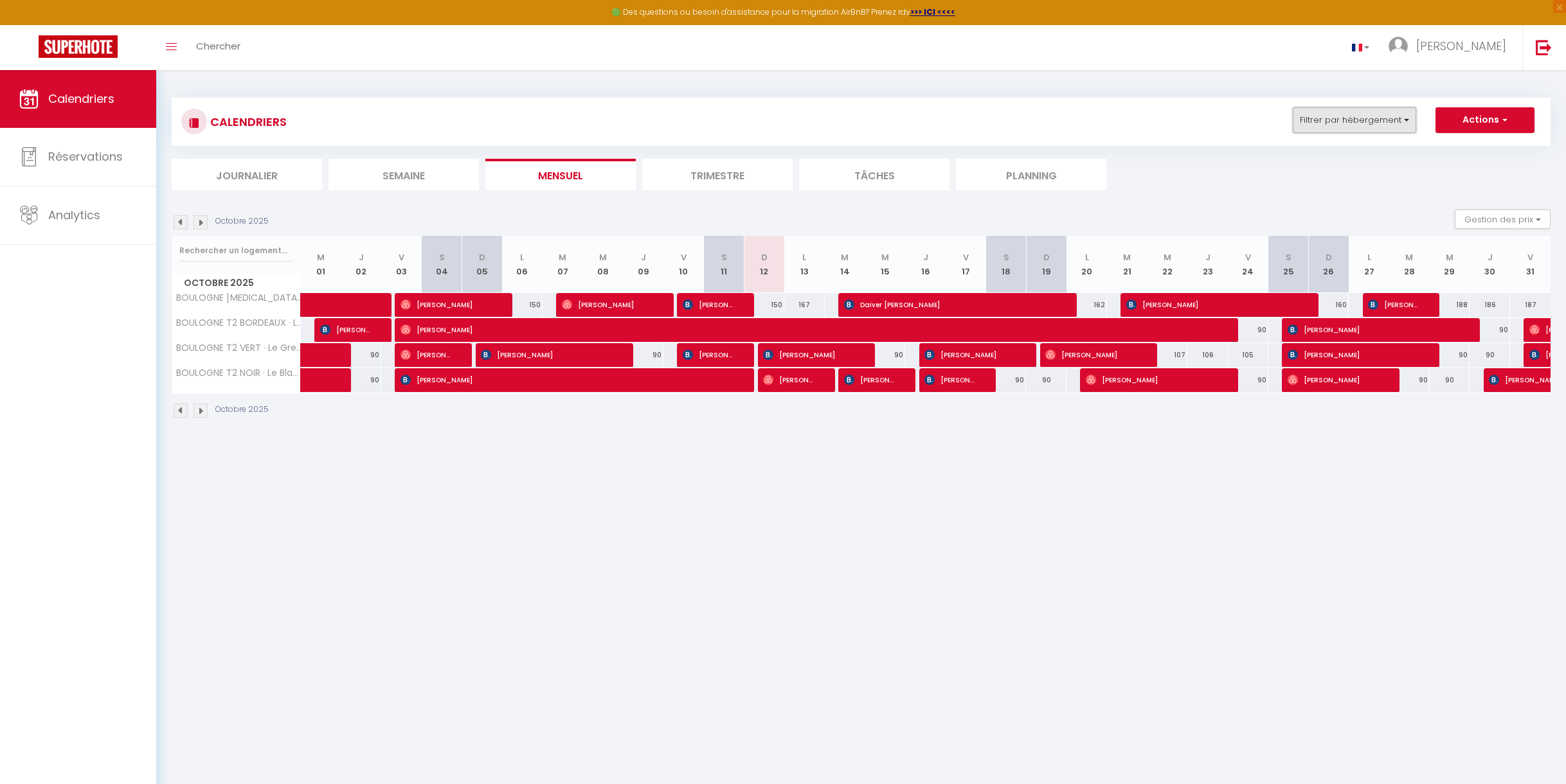
click at [1354, 122] on button "Filtrer par hébergement" at bounding box center [1355, 120] width 123 height 26
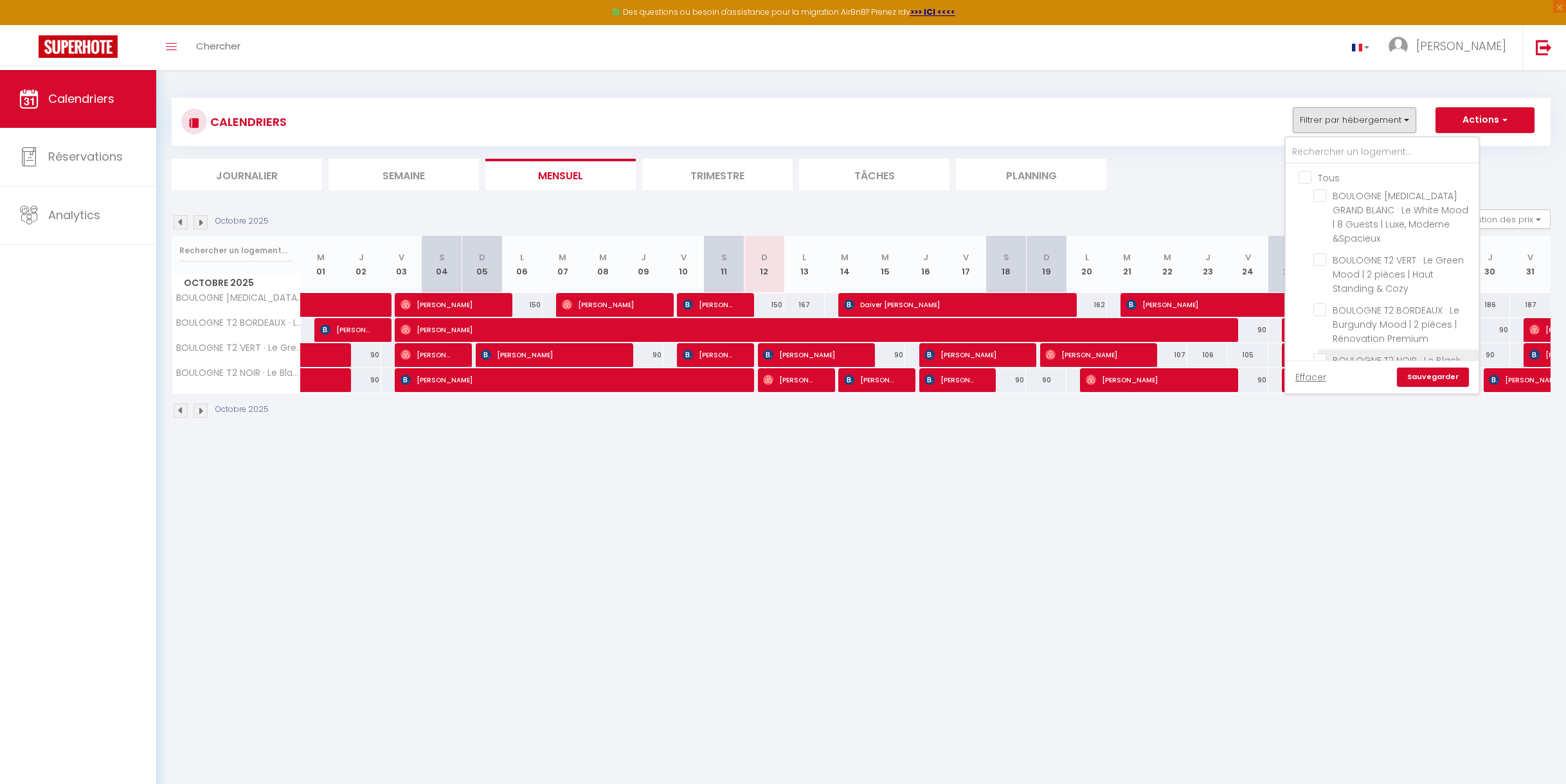
click at [1321, 353] on input "BOULOGNE T2 NOIR · Le Black Mood | 2 pièces | Rénové & Luxueux" at bounding box center [1394, 359] width 161 height 13
checkbox input "true"
checkbox input "false"
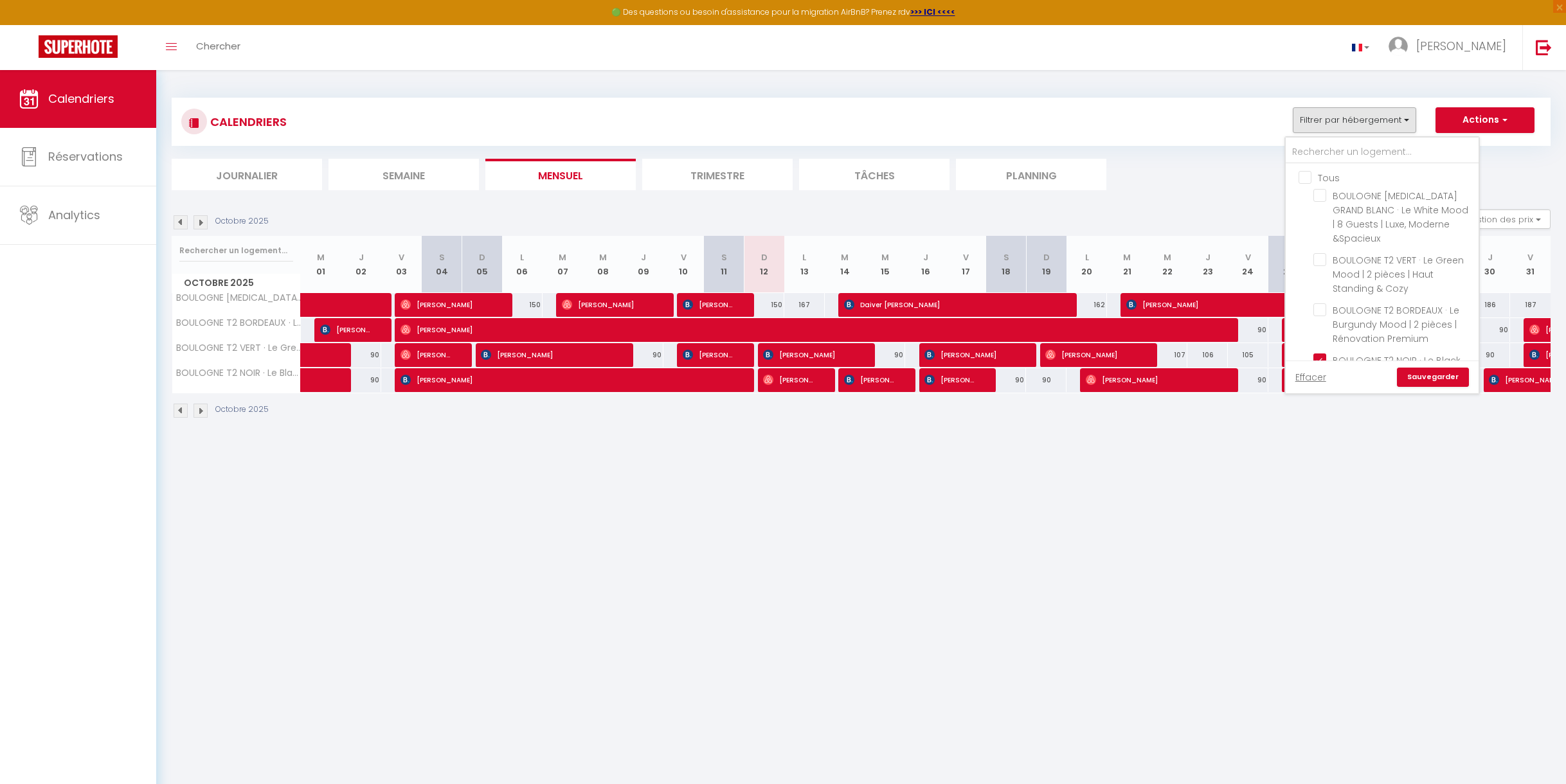
click at [1189, 183] on ul "Journalier [GEOGRAPHIC_DATA] Mensuel Trimestre Tâches Planning" at bounding box center [861, 174] width 1379 height 32
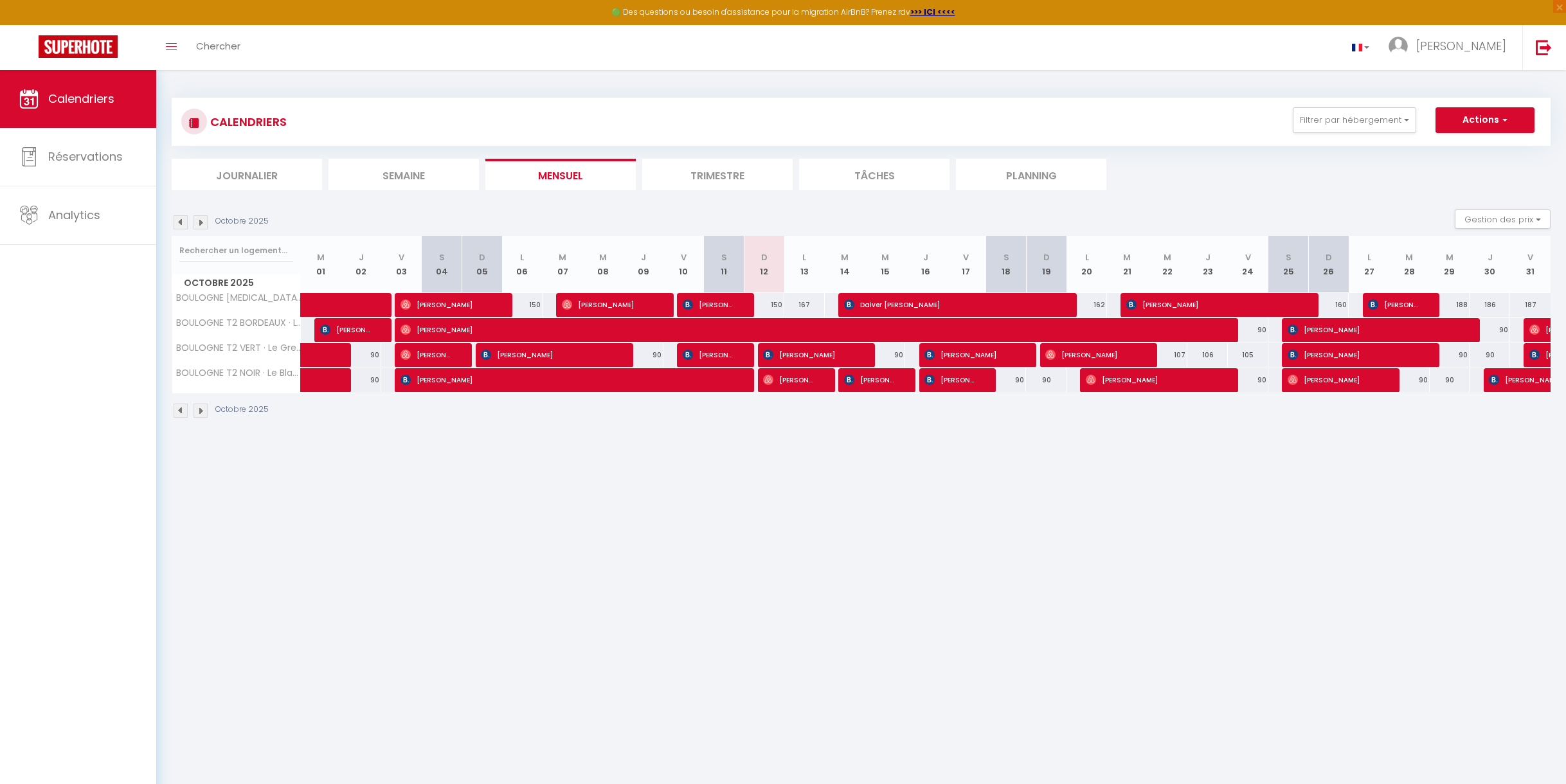
scroll to position [1, 0]
click at [1522, 383] on span "[PERSON_NAME]" at bounding box center [1548, 379] width 118 height 24
select select "OK"
select select "KO"
select select "0"
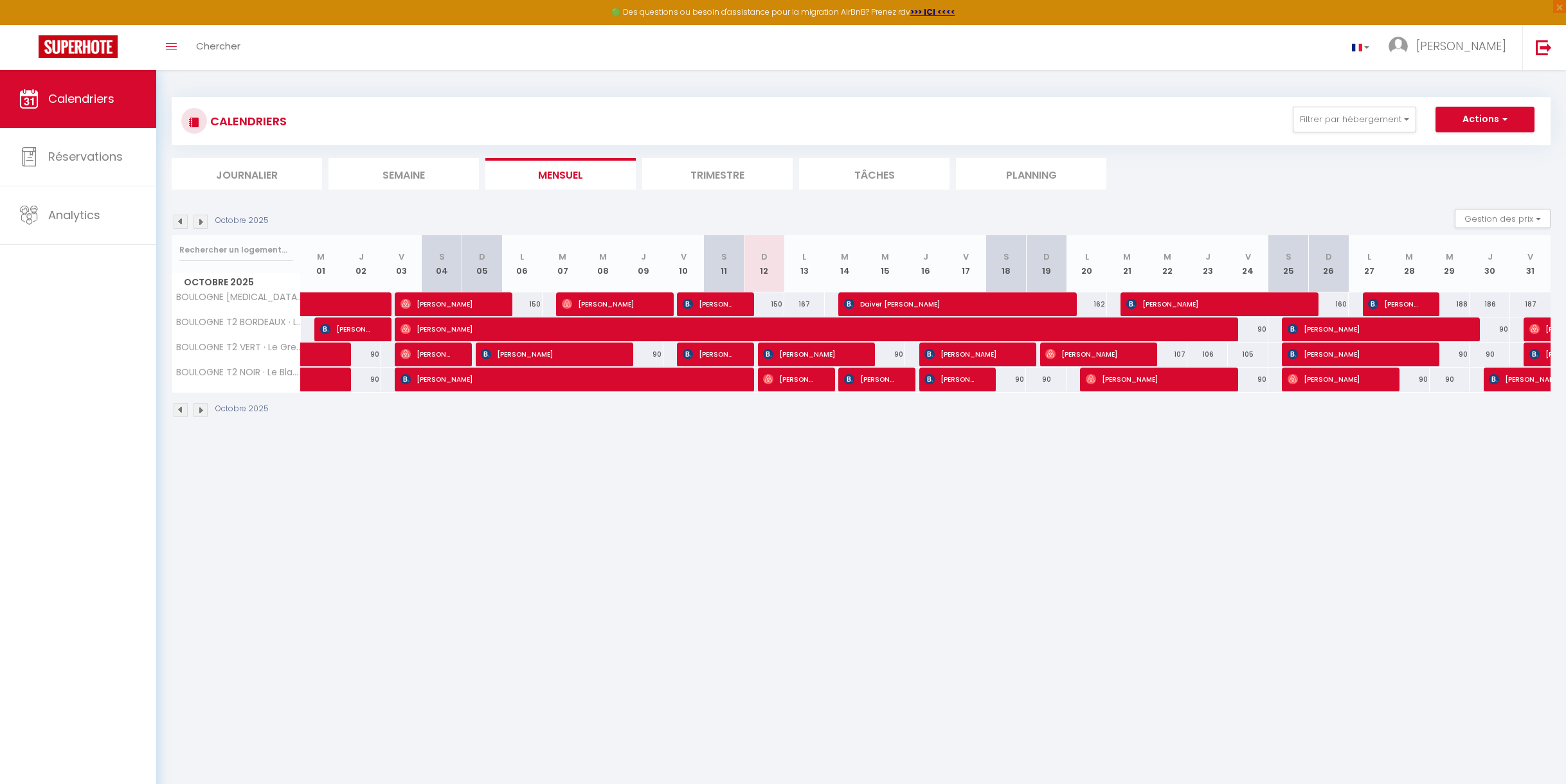
select select "0"
select select "1"
select select
click at [1522, 383] on body "🟢 Des questions ou besoin d'assistance pour la migration AirBnB? Prenez rdv >>>…" at bounding box center [783, 461] width 1566 height 784
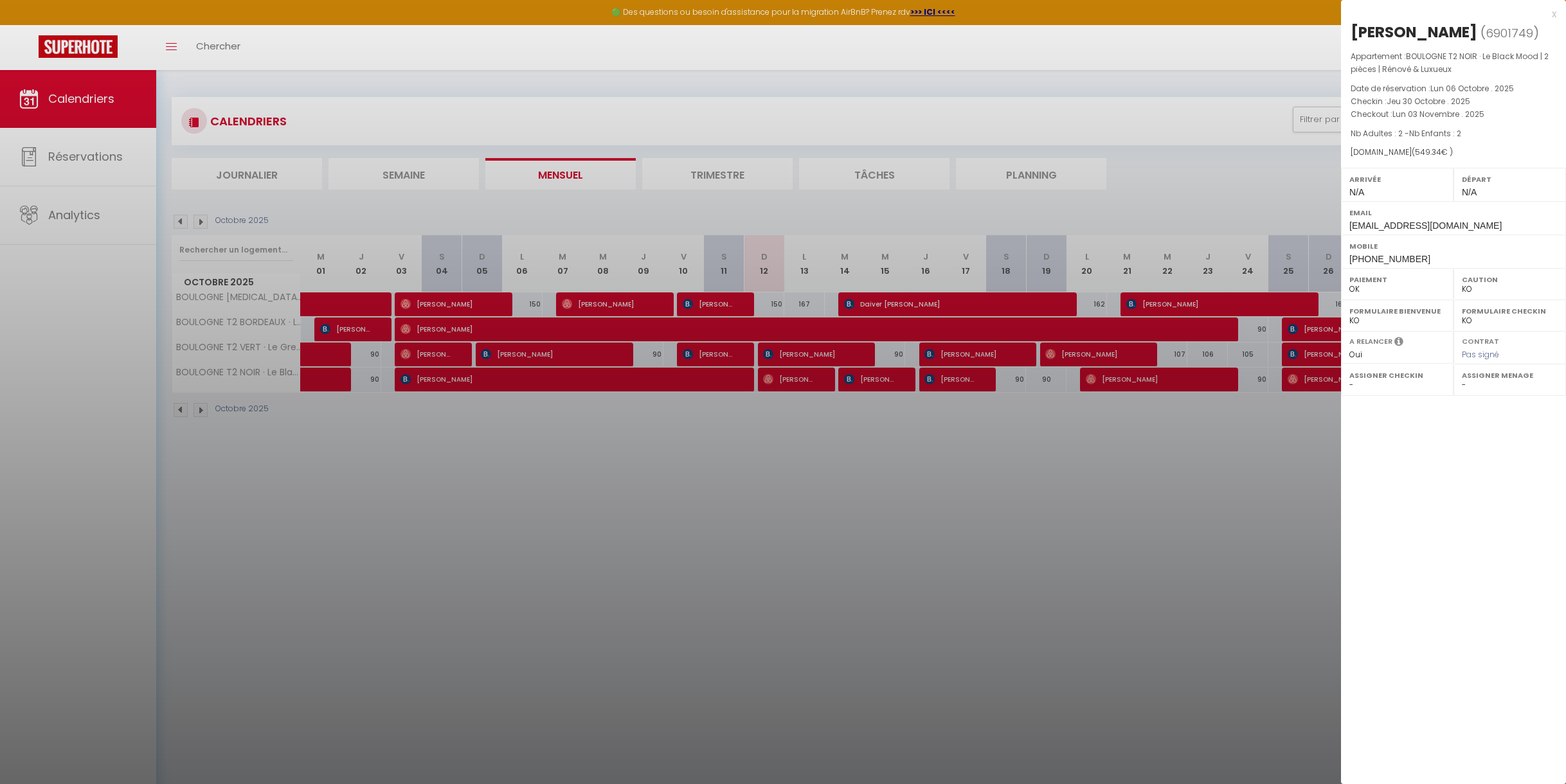
click at [203, 222] on div at bounding box center [783, 392] width 1566 height 784
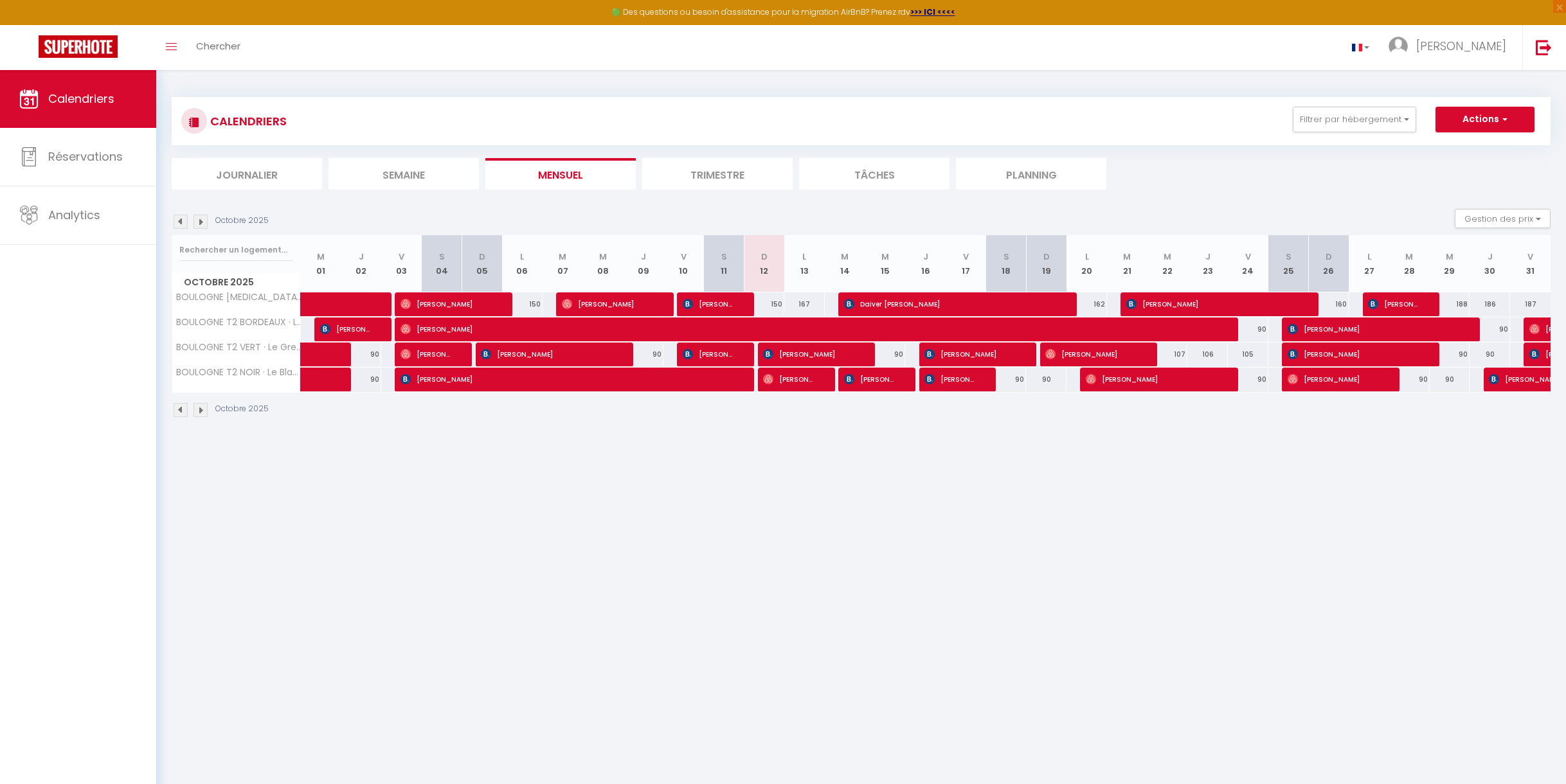
click at [203, 222] on img at bounding box center [200, 222] width 14 height 14
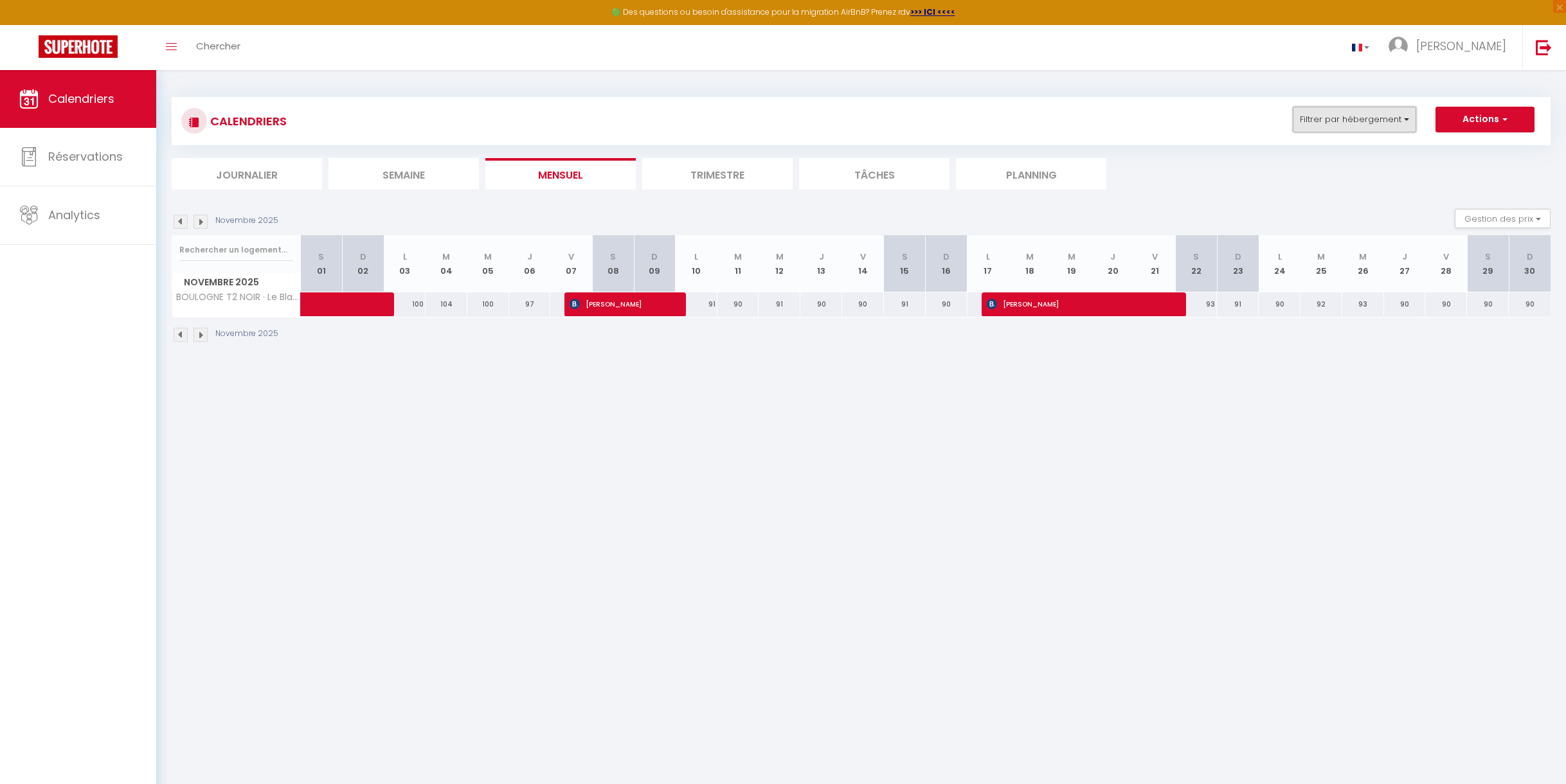
click at [1376, 122] on button "Filtrer par hébergement" at bounding box center [1355, 120] width 123 height 26
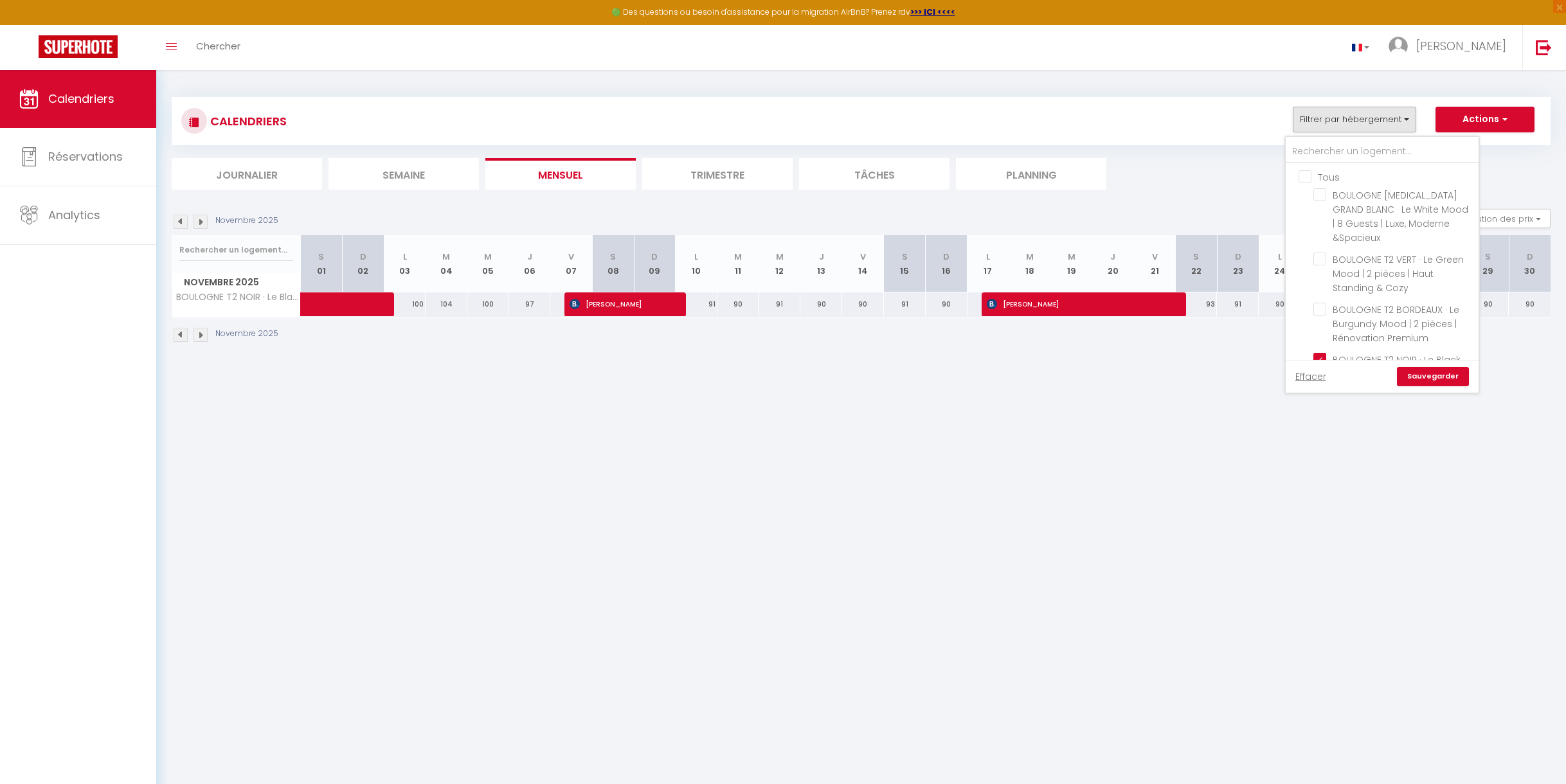
click at [1307, 177] on input "Tous" at bounding box center [1395, 176] width 193 height 13
checkbox input "true"
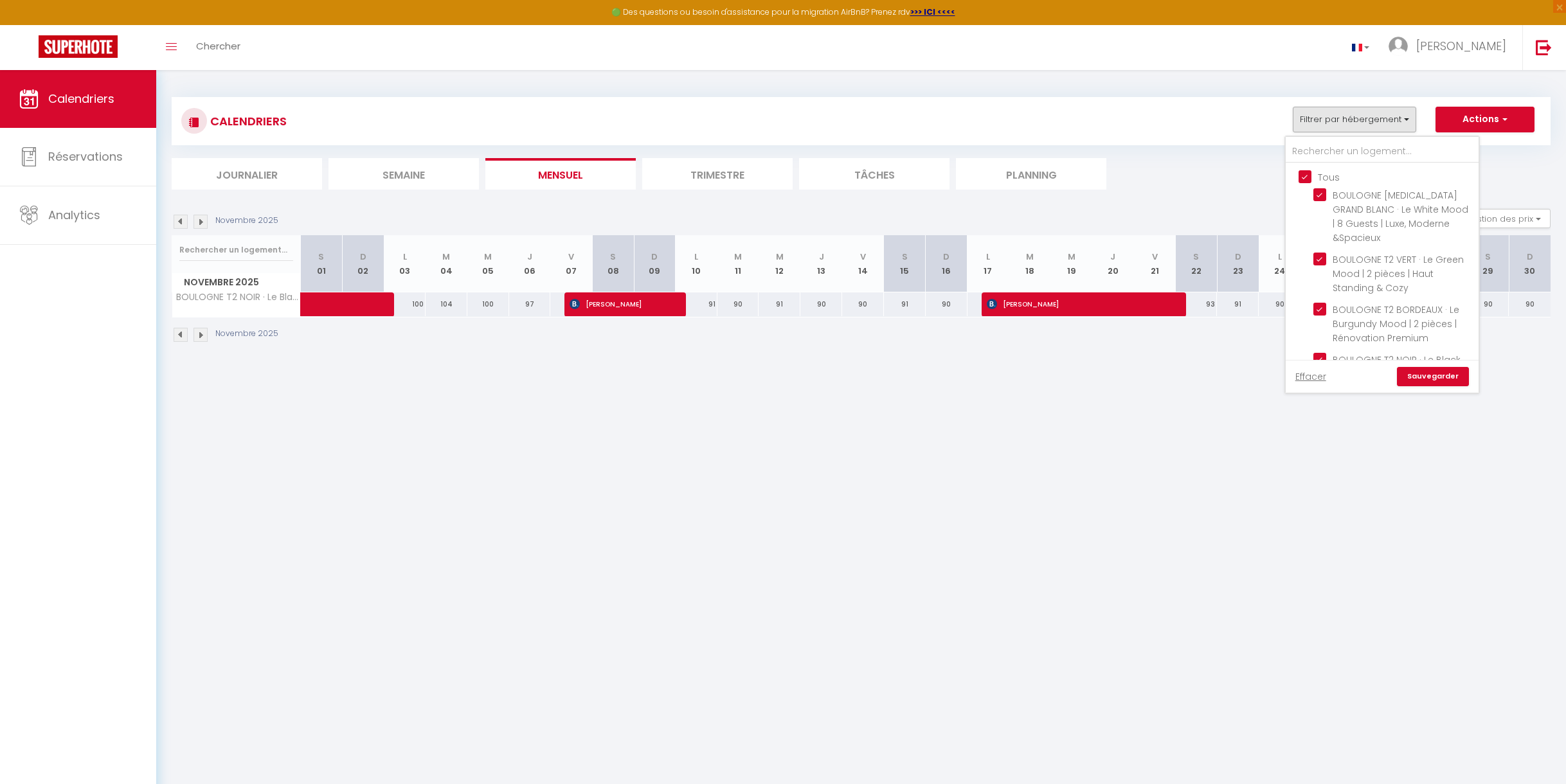
click at [1437, 374] on link "Sauvegarder" at bounding box center [1433, 377] width 72 height 20
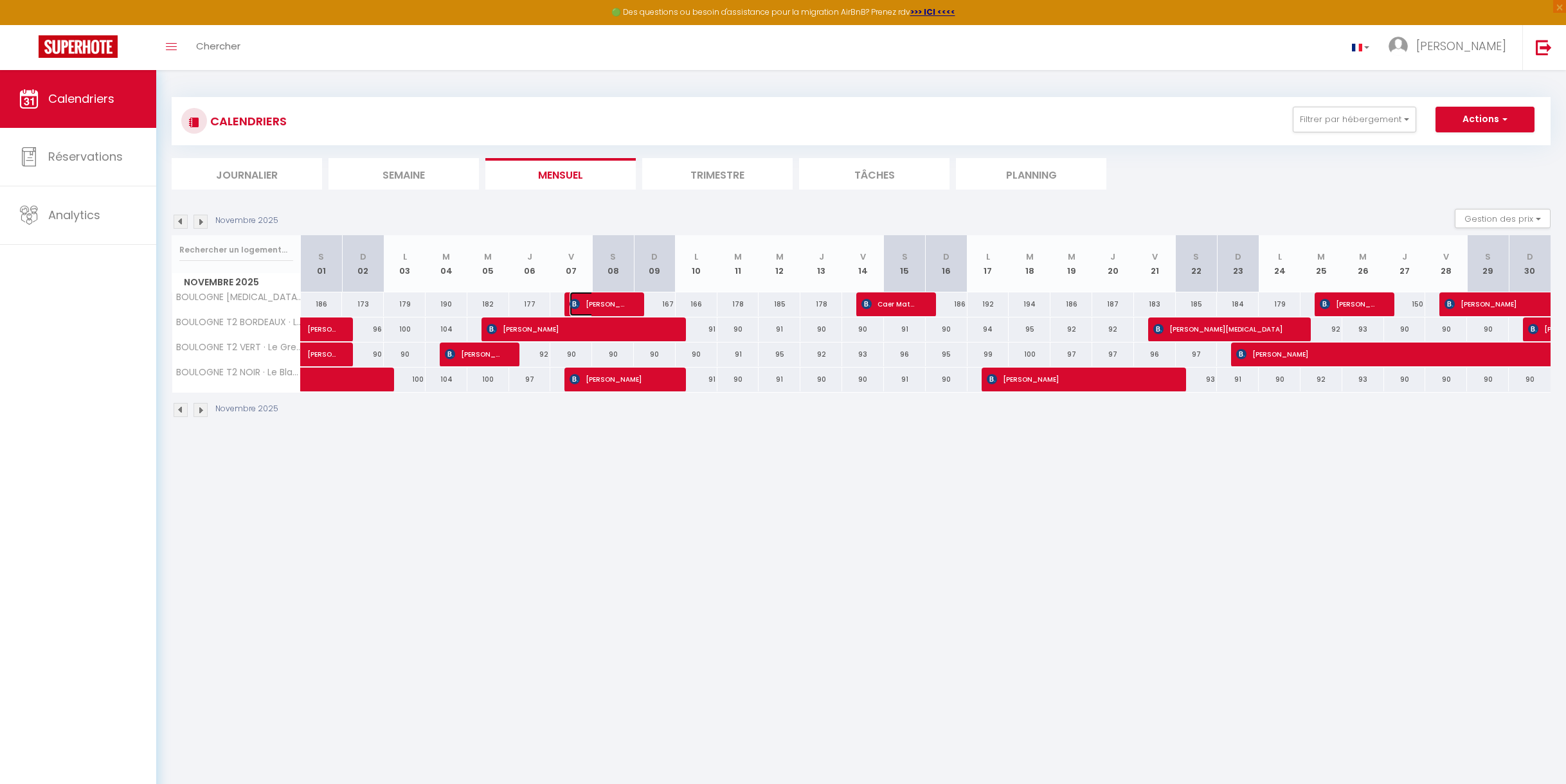
click at [608, 304] on span "[PERSON_NAME]" at bounding box center [598, 304] width 56 height 24
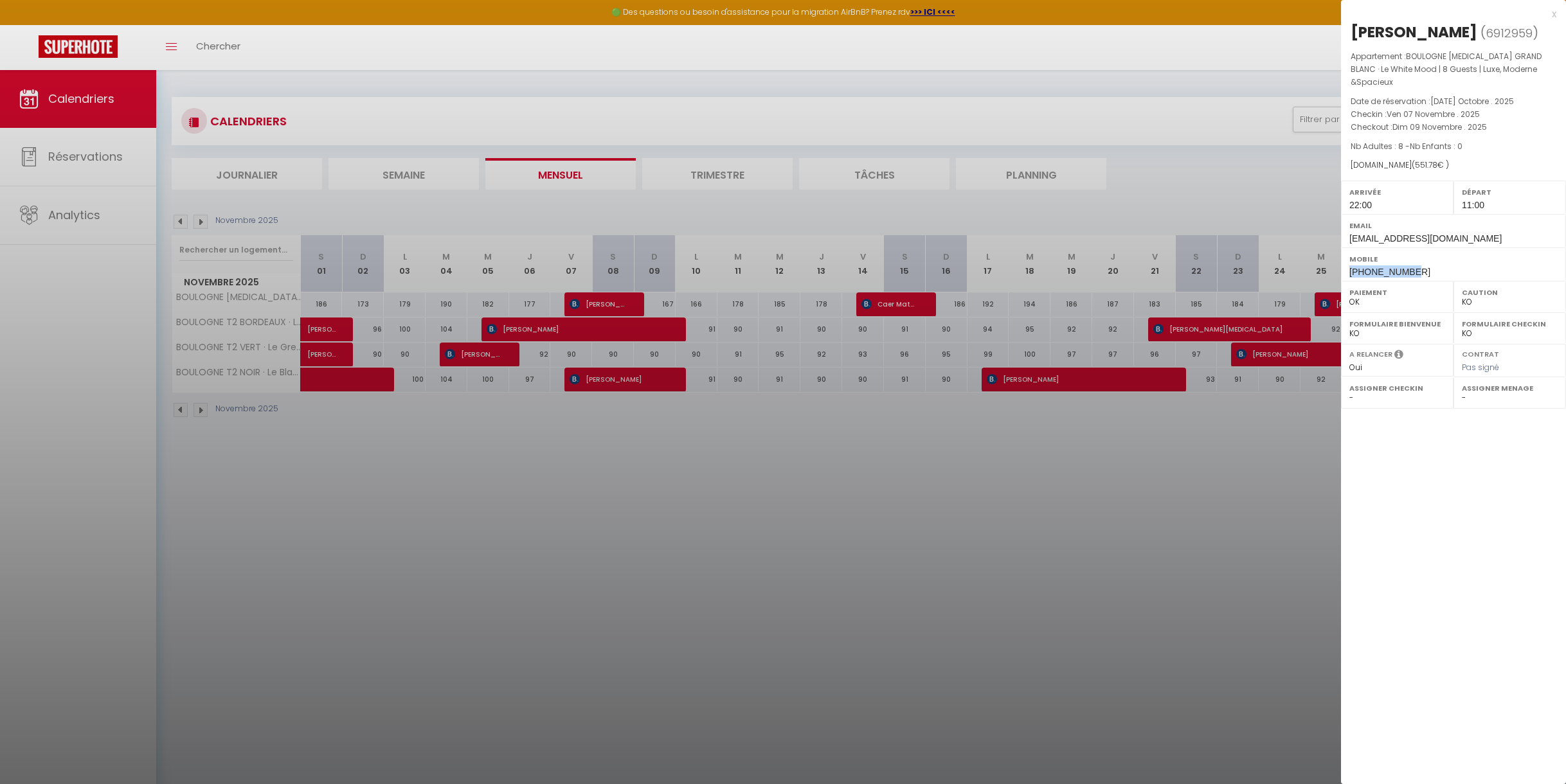
drag, startPoint x: 1409, startPoint y: 257, endPoint x: 1346, endPoint y: 262, distance: 63.2
click at [1346, 262] on div "Mobile [PHONE_NUMBER]" at bounding box center [1453, 264] width 225 height 33
copy span "[PHONE_NUMBER]"
click at [1555, 16] on div "x" at bounding box center [1449, 14] width 215 height 16
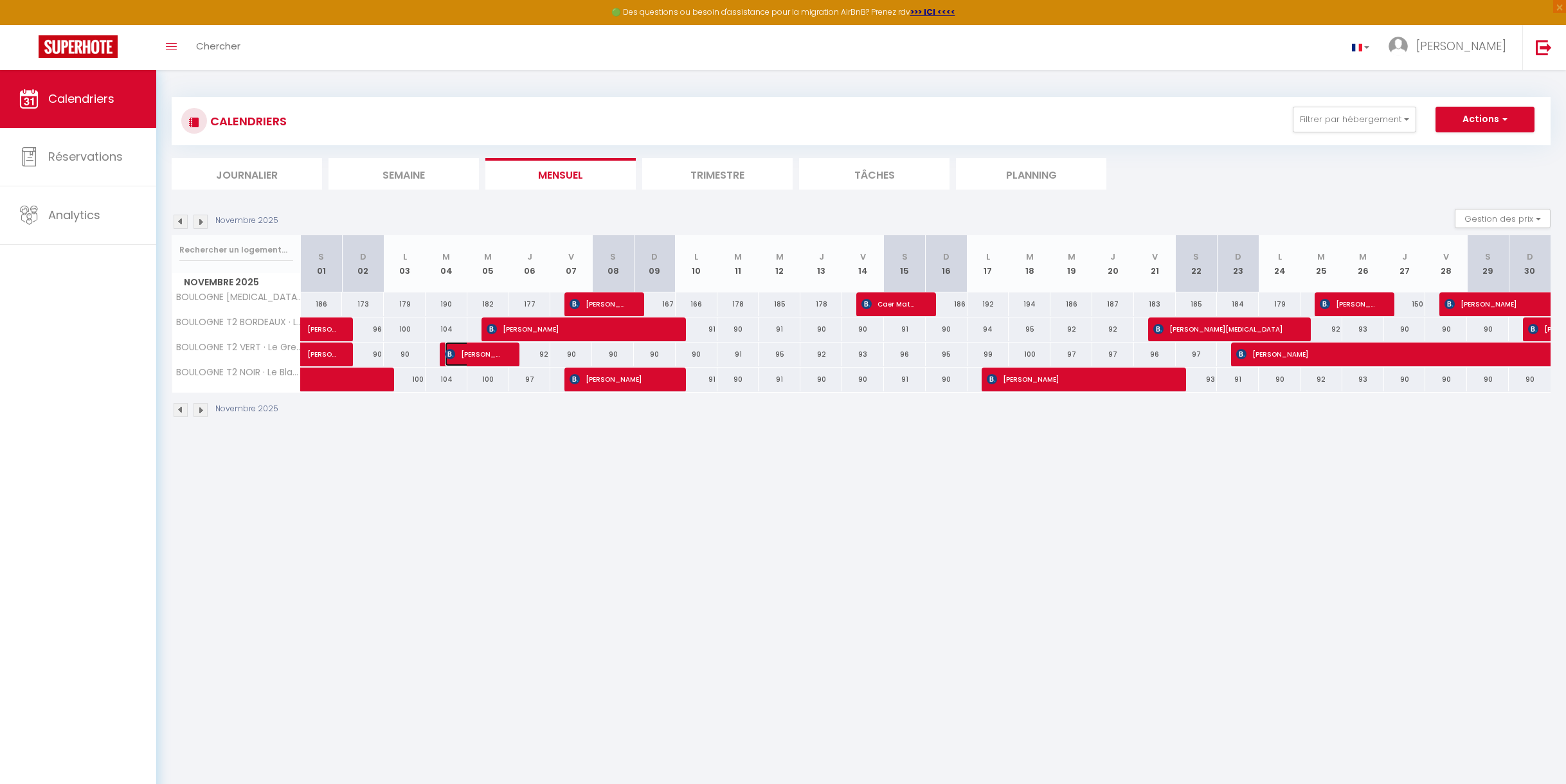
click at [476, 357] on span "[PERSON_NAME]" at bounding box center [473, 354] width 56 height 24
select select "0"
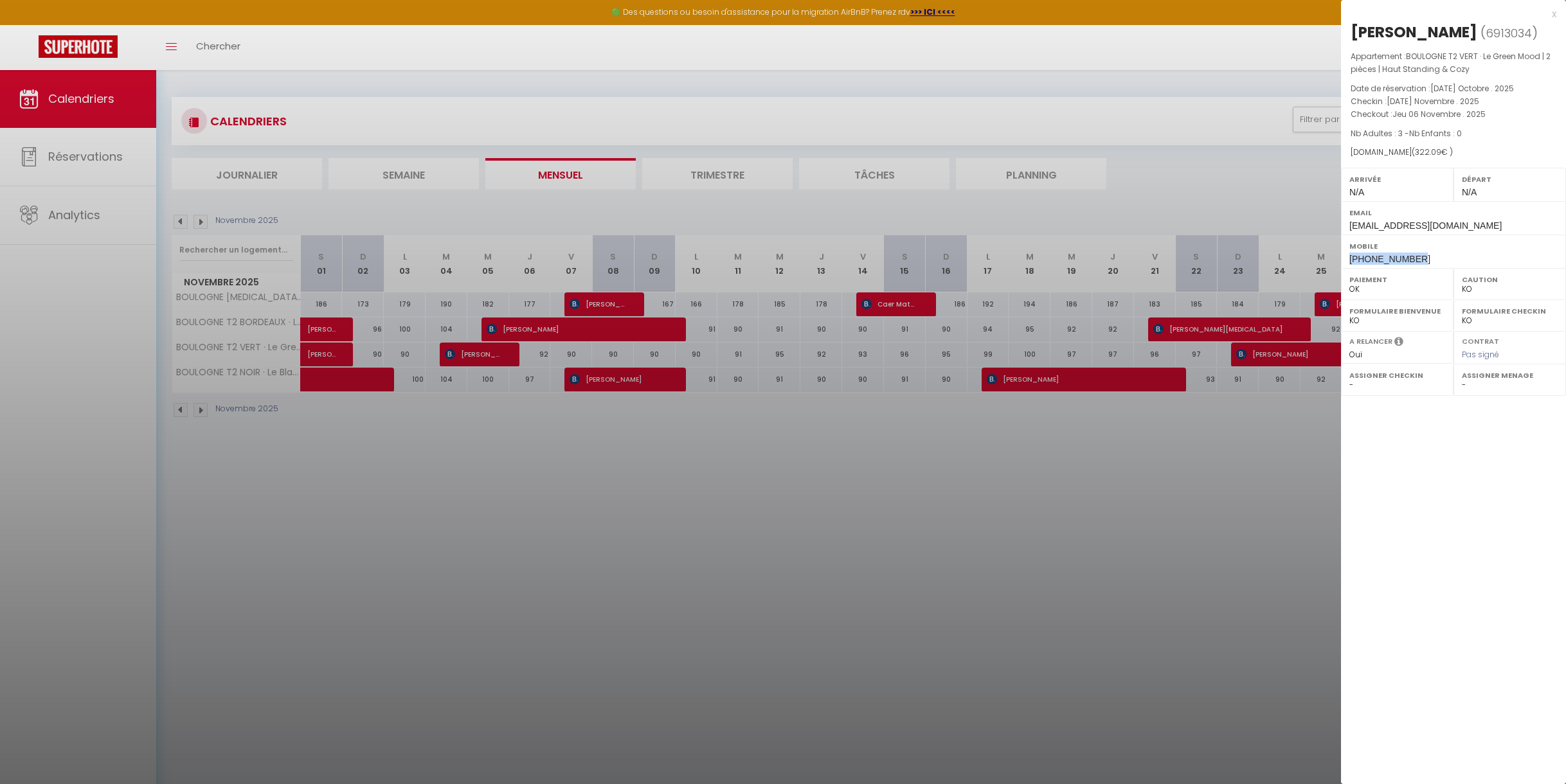
drag, startPoint x: 1414, startPoint y: 257, endPoint x: 1346, endPoint y: 264, distance: 68.4
click at [1346, 264] on div "Mobile [PHONE_NUMBER]" at bounding box center [1453, 251] width 225 height 33
copy span "[PHONE_NUMBER]"
click at [1555, 15] on div "x" at bounding box center [1449, 14] width 215 height 16
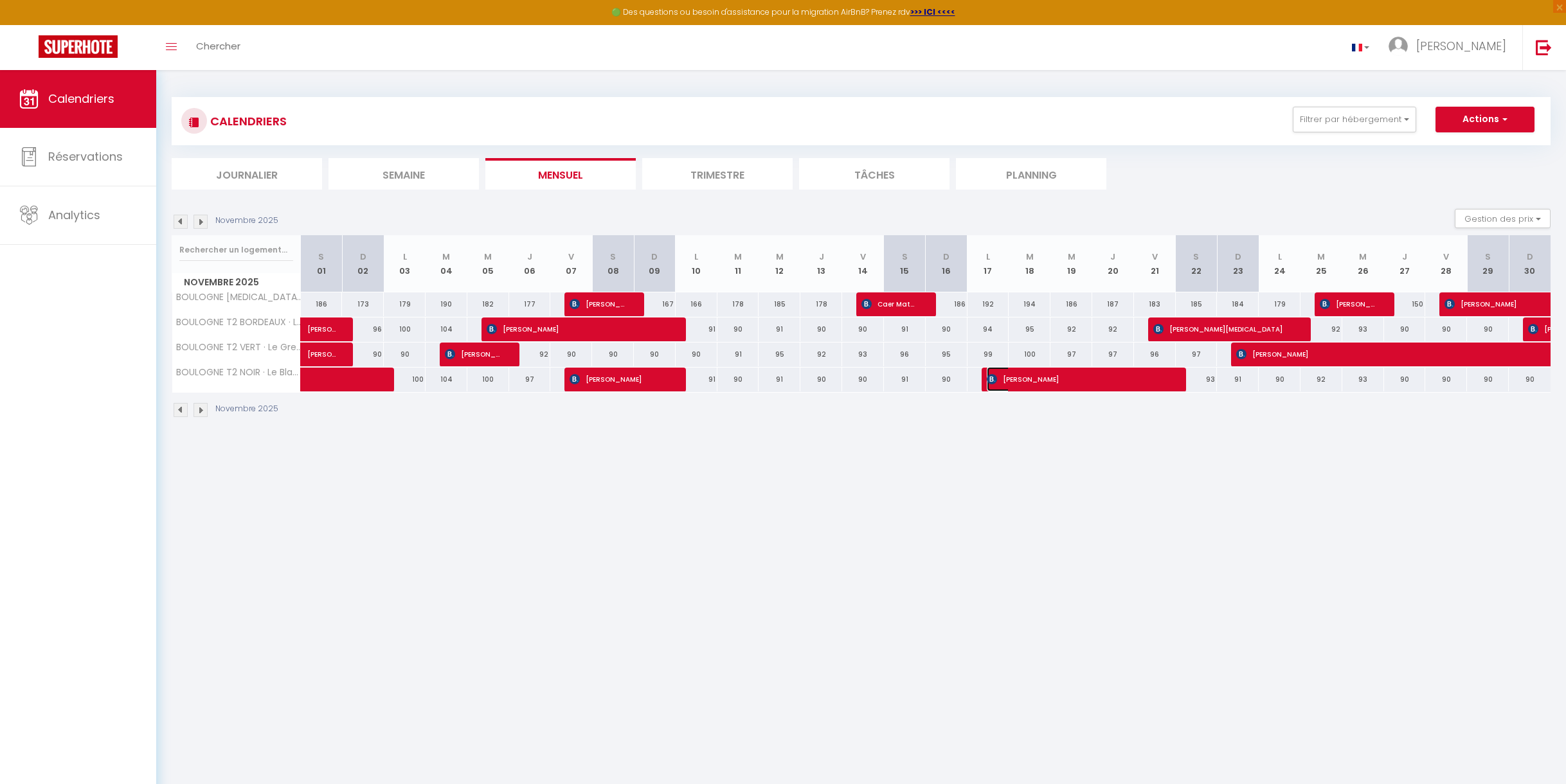
click at [1025, 383] on span "[PERSON_NAME]" at bounding box center [1077, 379] width 181 height 24
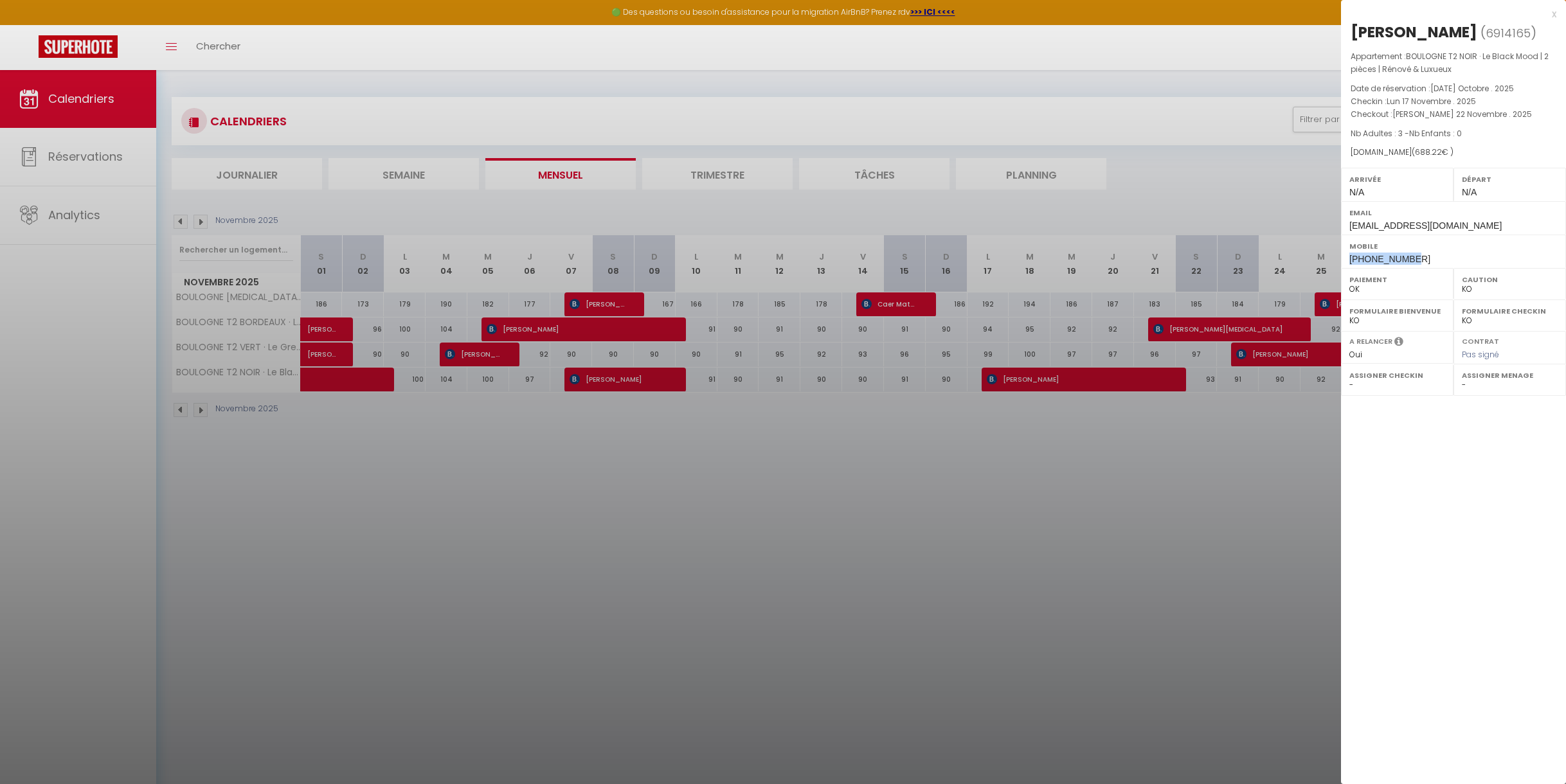
drag, startPoint x: 1412, startPoint y: 259, endPoint x: 1349, endPoint y: 259, distance: 63.0
click at [1349, 259] on div "Mobile [PHONE_NUMBER]" at bounding box center [1453, 251] width 225 height 33
copy span "[PHONE_NUMBER]"
click at [1552, 12] on div "x" at bounding box center [1449, 14] width 215 height 16
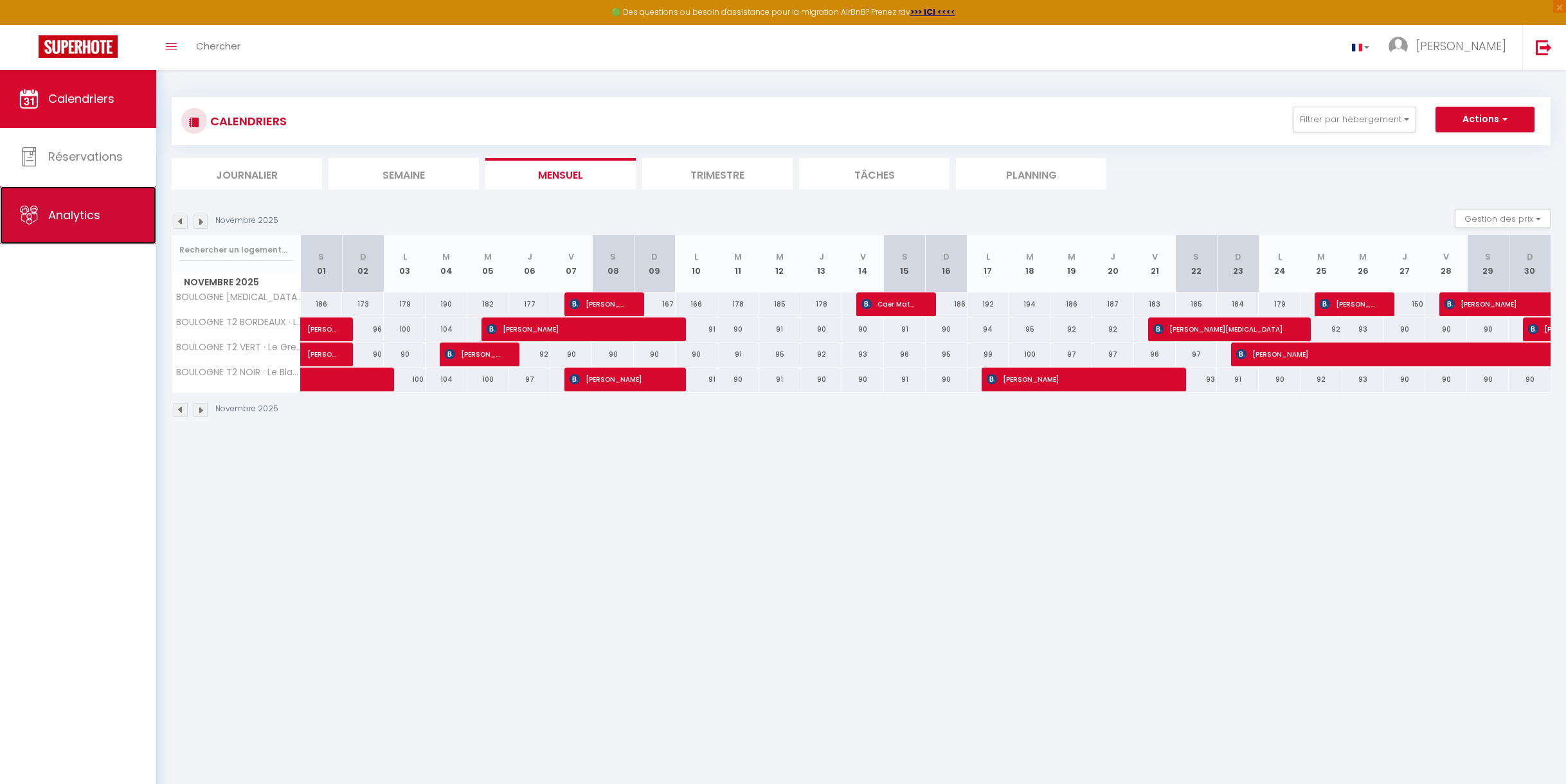
click at [79, 215] on span "Analytics" at bounding box center [74, 214] width 52 height 16
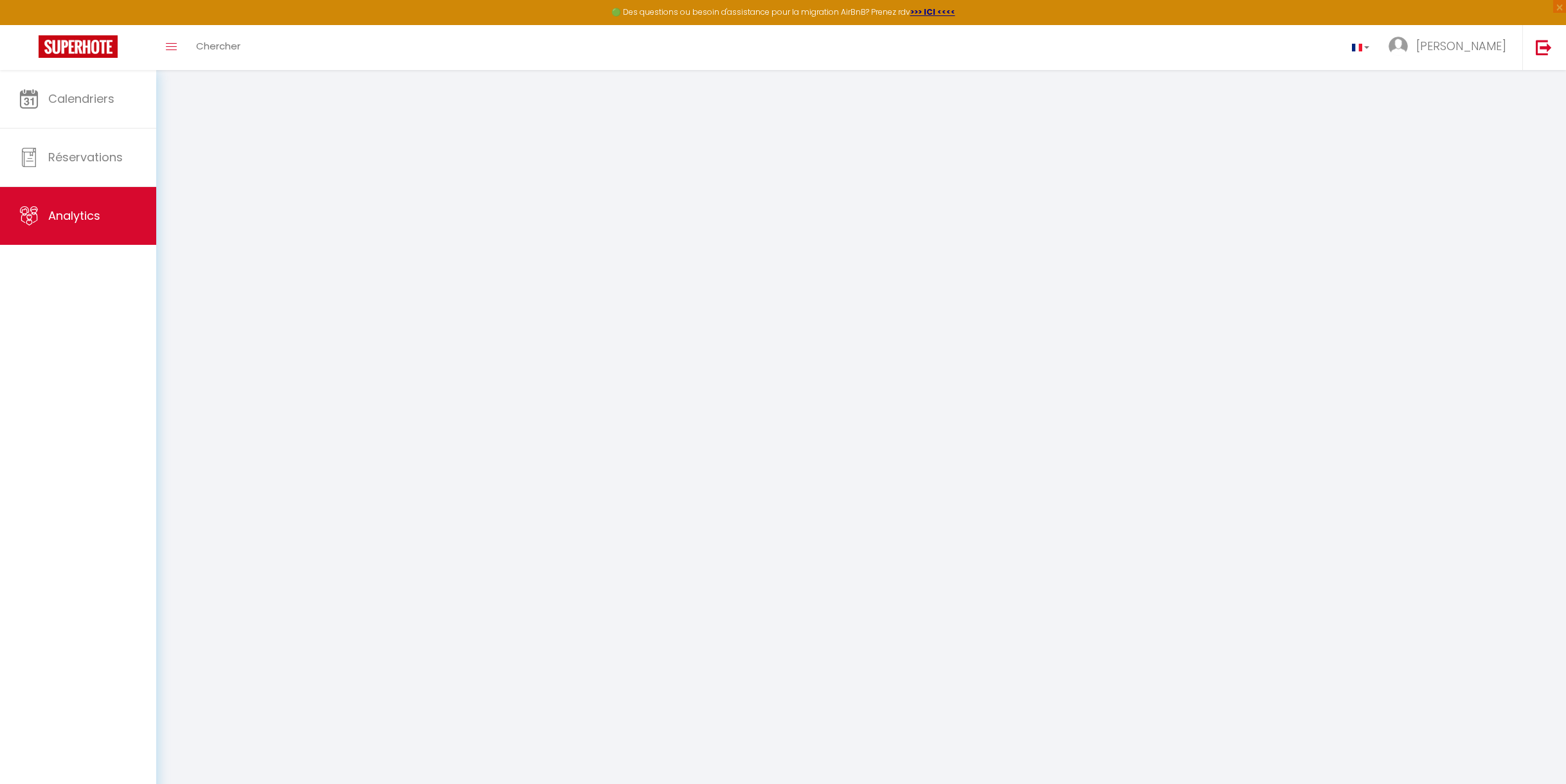
select select "2025"
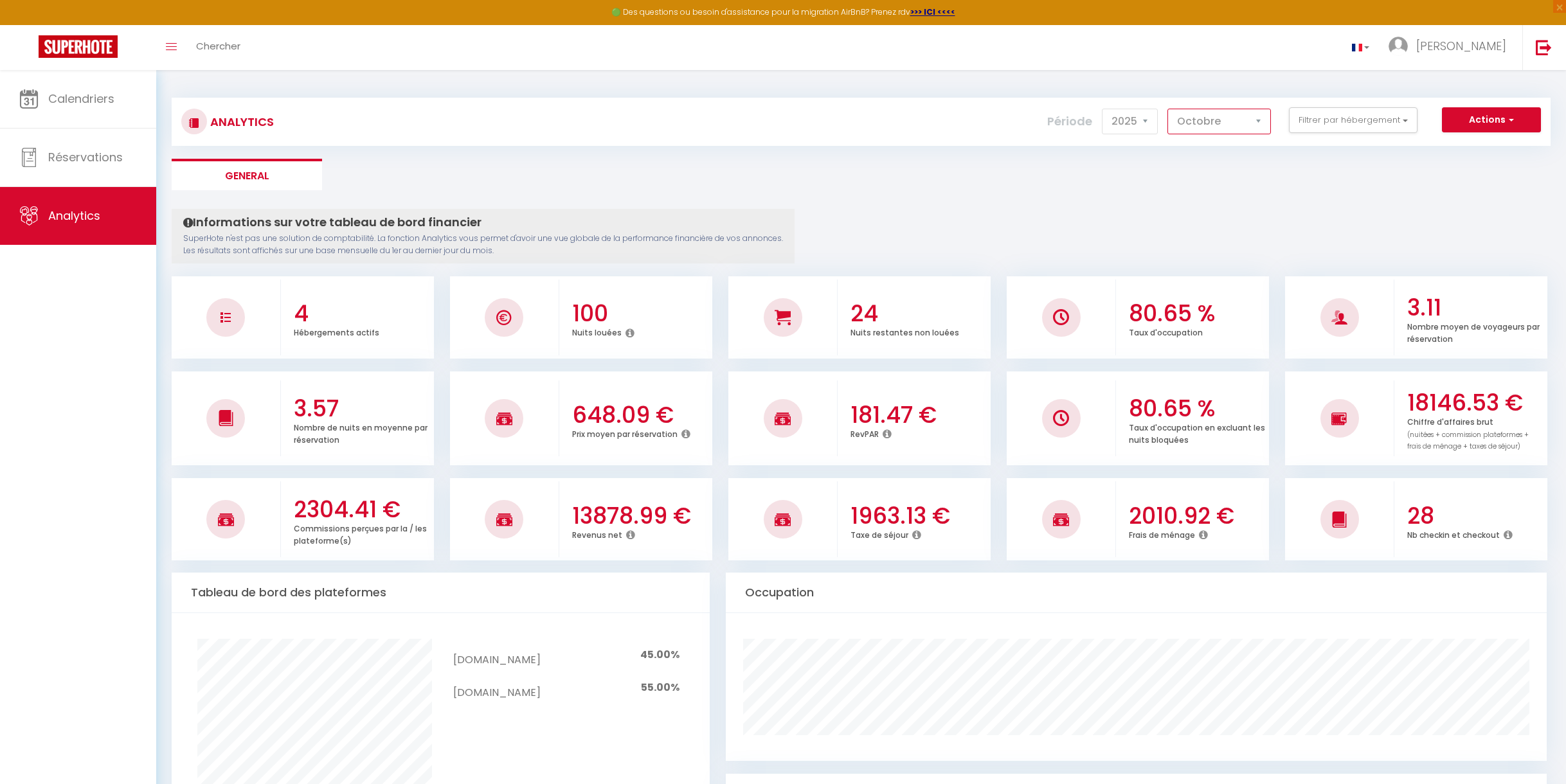
click at [1260, 118] on select "[PERSON_NAME] Mars [PERSON_NAME] Juin Juillet Août Septembre Octobre Novembre D…" at bounding box center [1219, 122] width 104 height 26
select select "11"
click at [1168, 109] on select "[PERSON_NAME] Mars [PERSON_NAME] Juin Juillet Août Septembre Octobre Novembre D…" at bounding box center [1219, 122] width 104 height 26
checkbox input "false"
checkbox \&Spacieux "false"
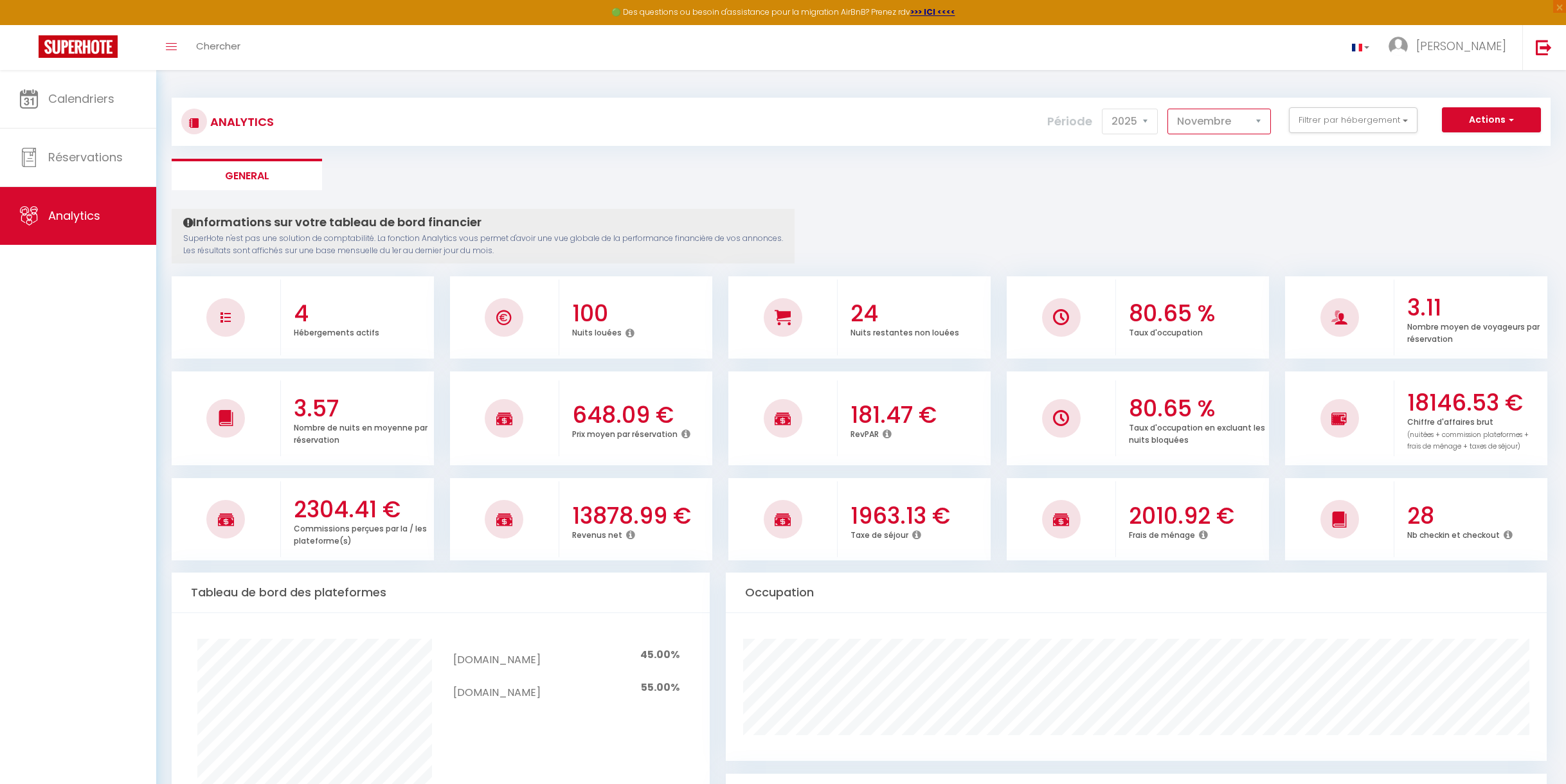
checkbox Premium "false"
checkbox Cozy "false"
checkbox Luxueux "false"
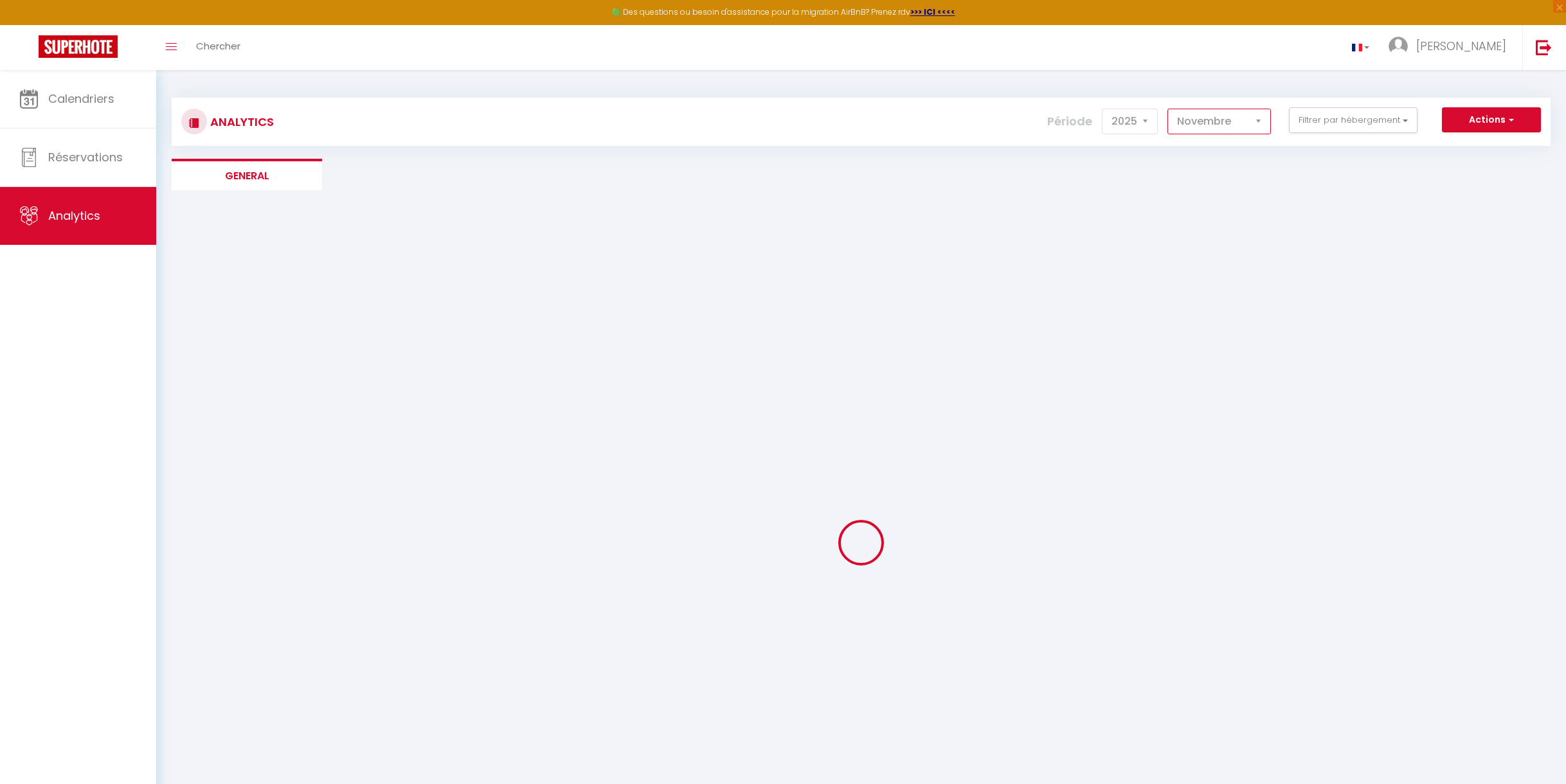
checkbox input "false"
checkbox \&Spacieux "false"
checkbox Premium "false"
checkbox Cozy "false"
checkbox Luxueux "false"
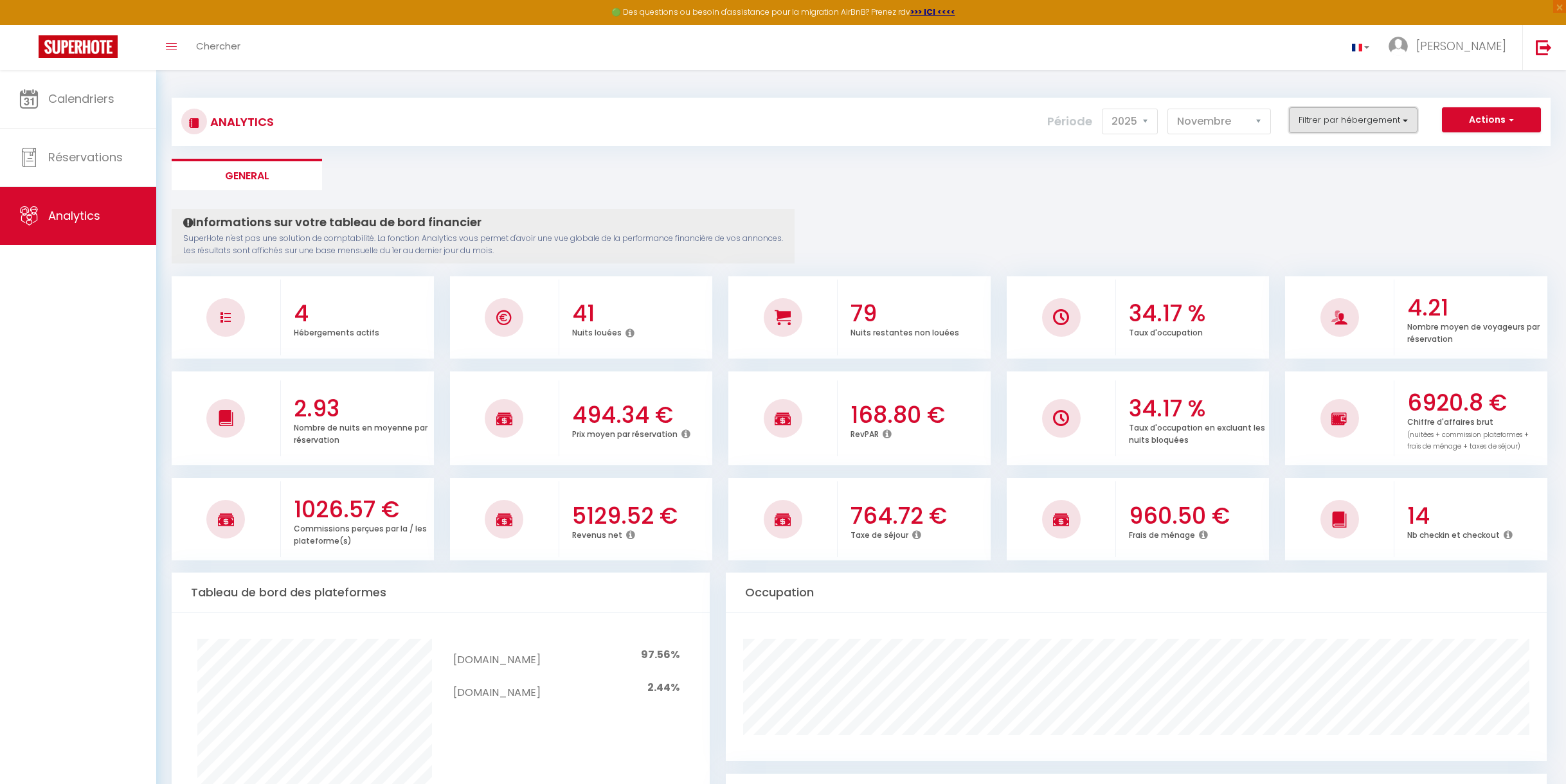
click at [1371, 114] on button "Filtrer par hébergement" at bounding box center [1353, 120] width 129 height 26
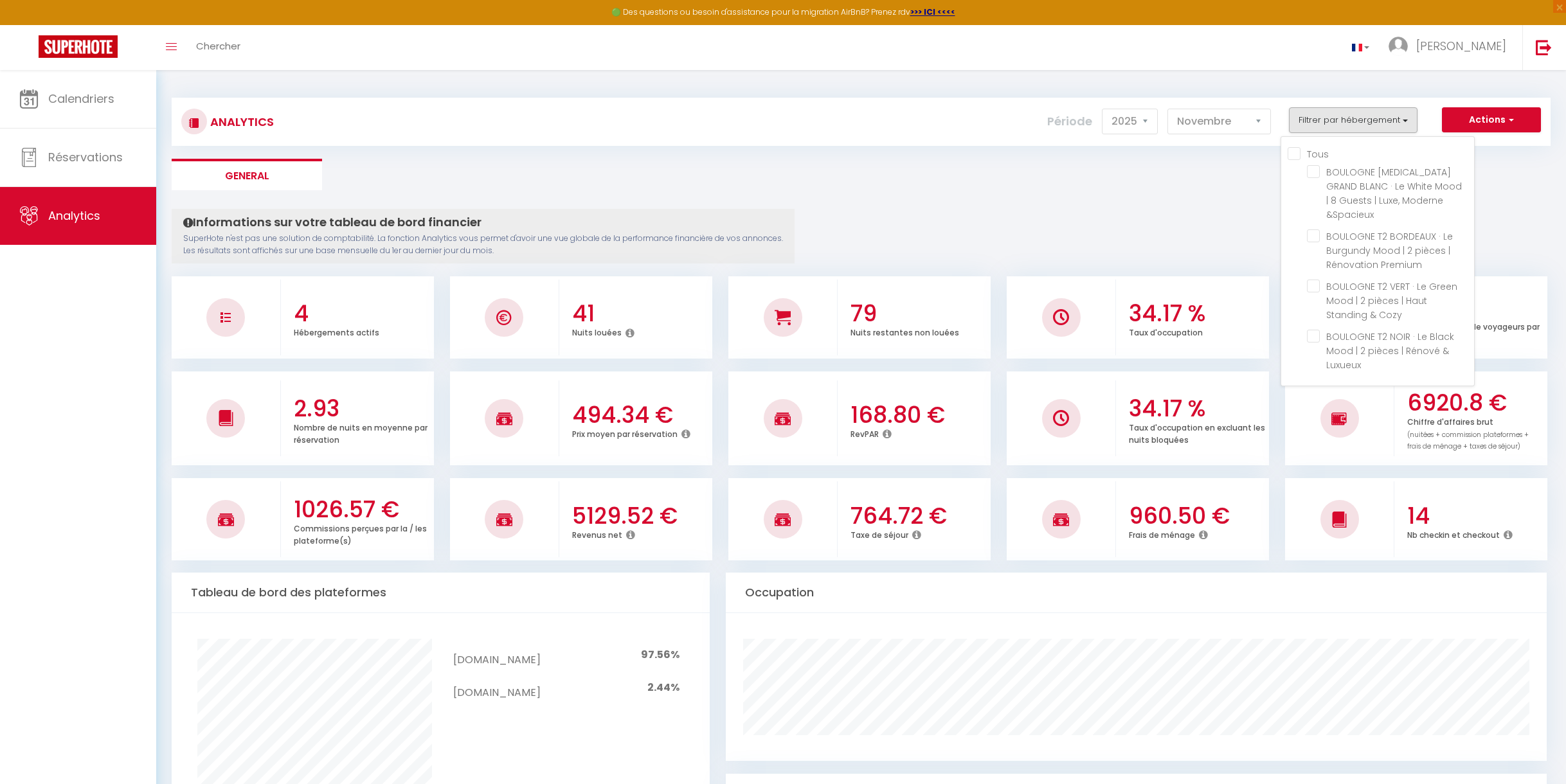
click at [1203, 188] on ul "General" at bounding box center [861, 174] width 1379 height 32
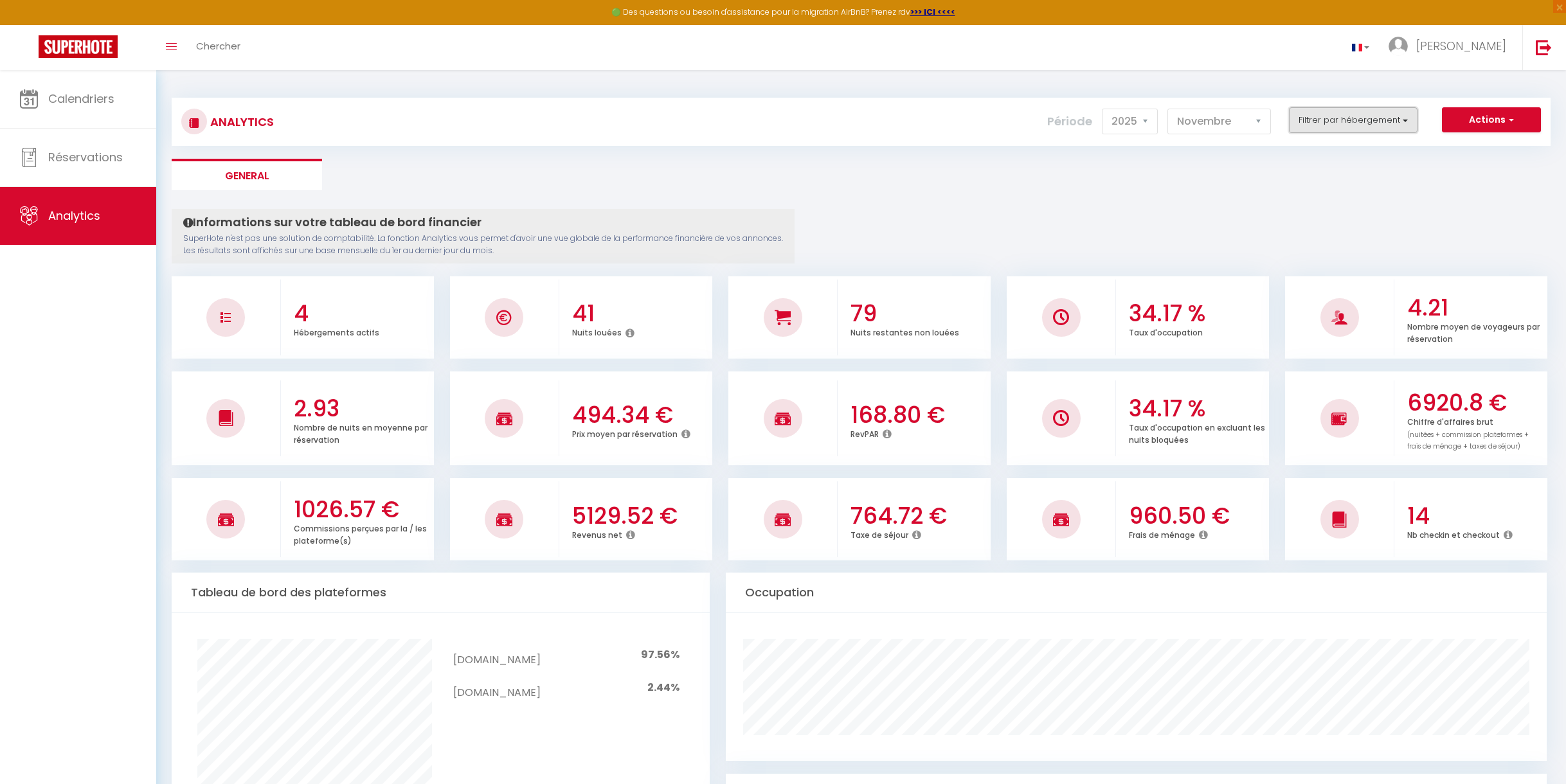
click at [1404, 117] on button "Filtrer par hébergement" at bounding box center [1353, 120] width 129 height 26
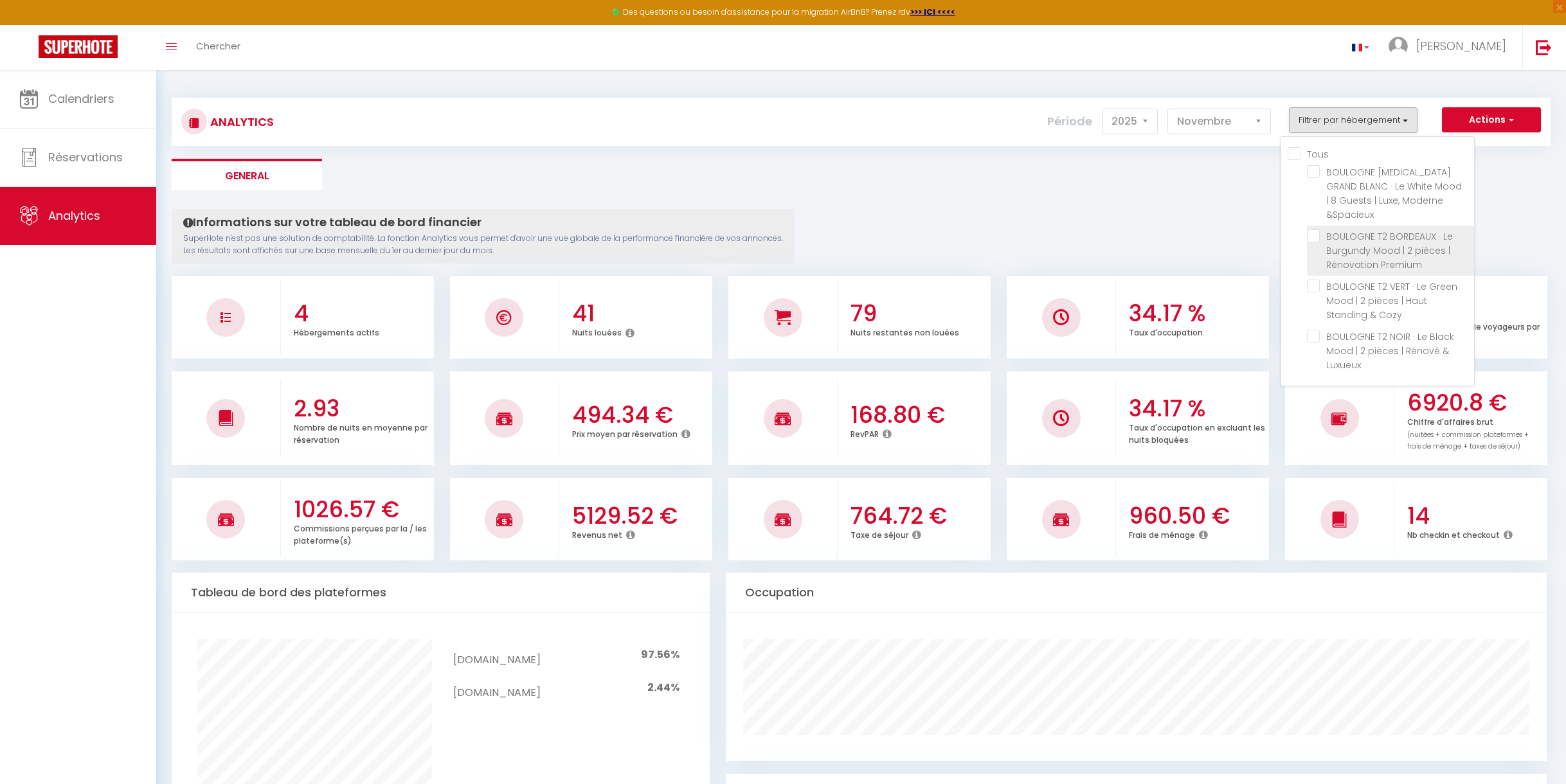
click at [1312, 229] on Premium "checkbox" at bounding box center [1391, 235] width 167 height 13
checkbox Premium "true"
checkbox \&Spacieux "false"
checkbox Cozy "false"
checkbox Luxueux "false"
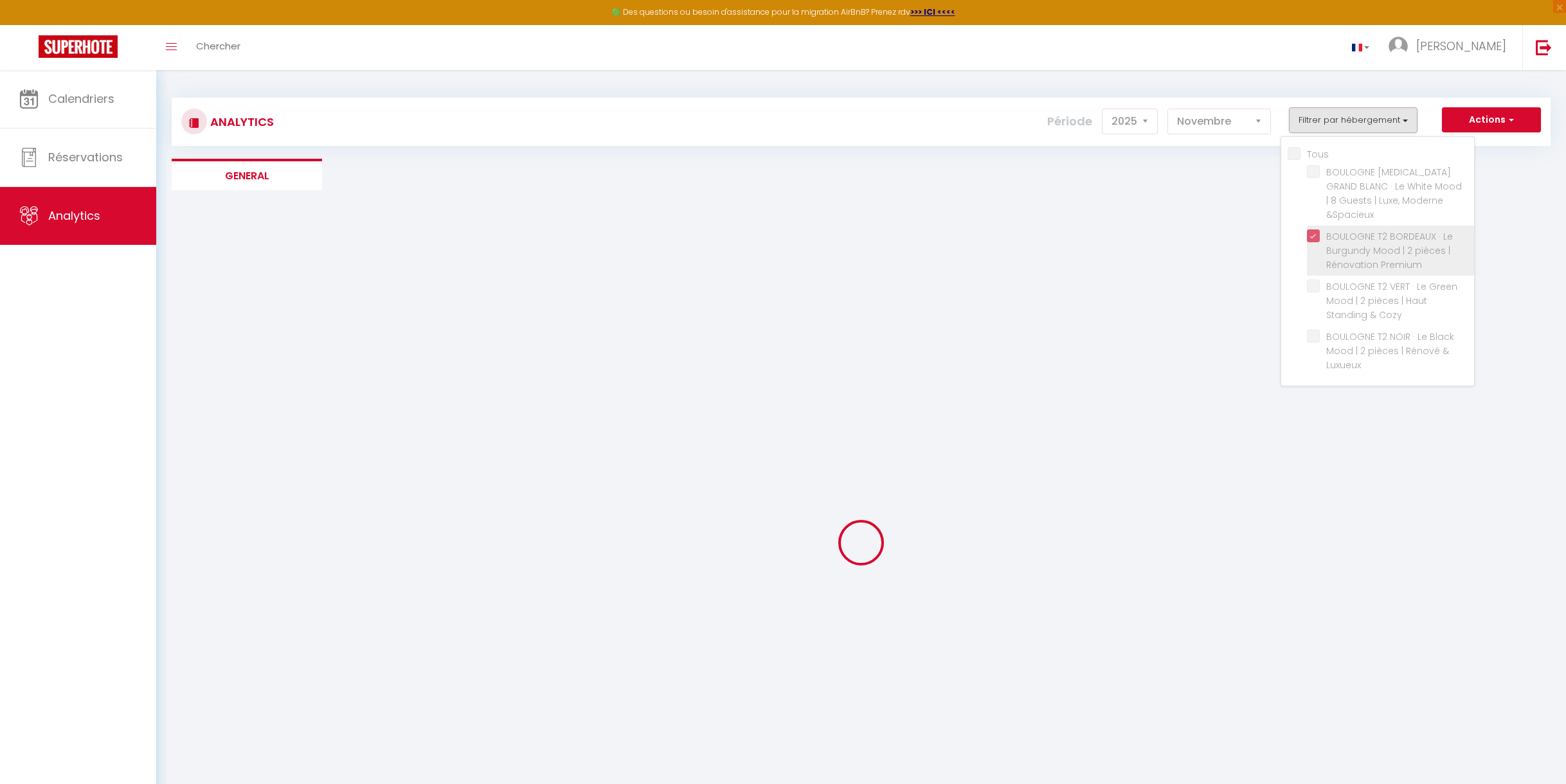
checkbox \&Spacieux "false"
checkbox Cozy "false"
checkbox Luxueux "false"
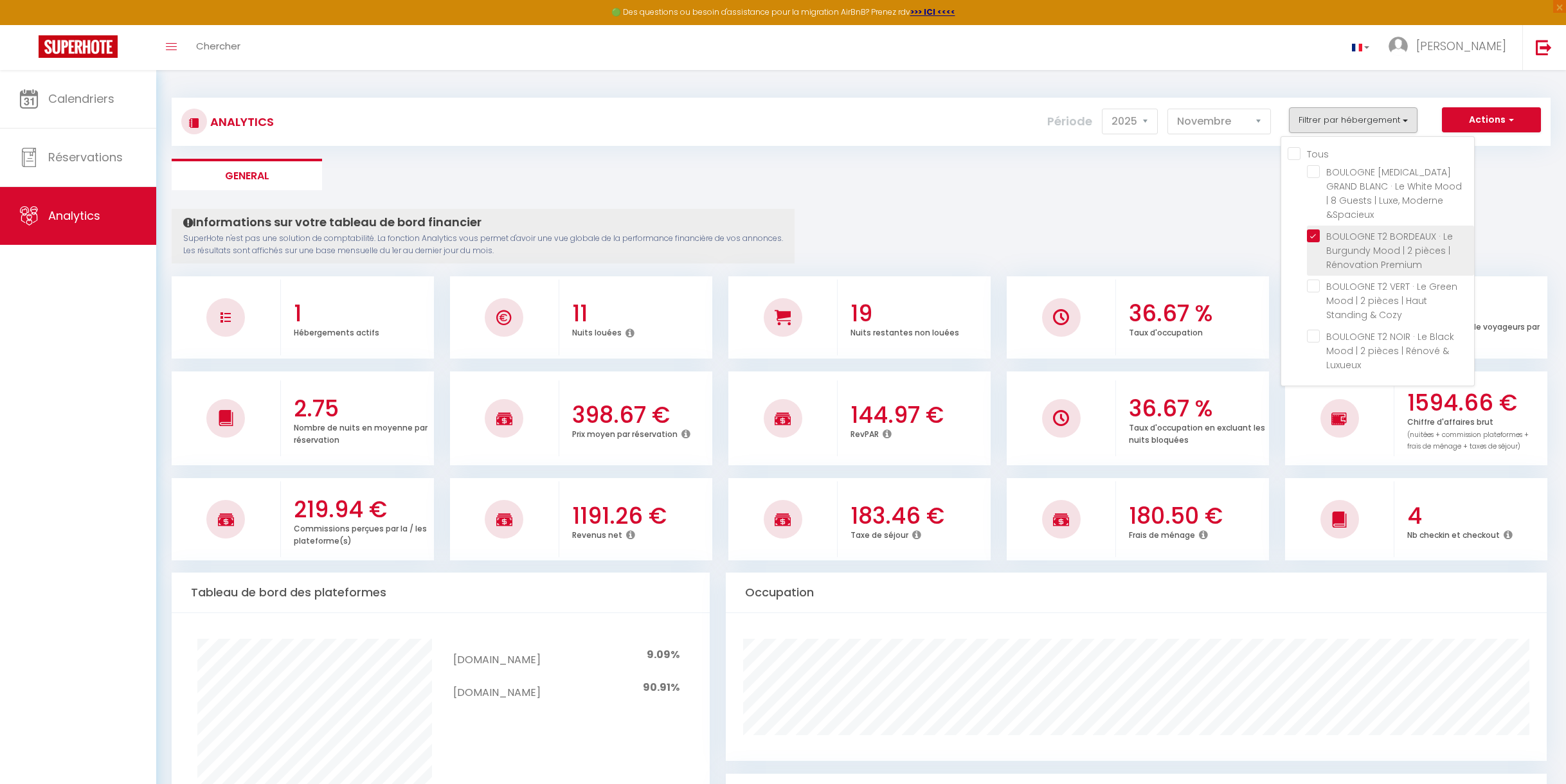
click at [1316, 229] on Premium "checkbox" at bounding box center [1391, 235] width 167 height 13
checkbox Premium "false"
checkbox \&Spacieux "false"
checkbox Cozy "false"
checkbox Luxueux "false"
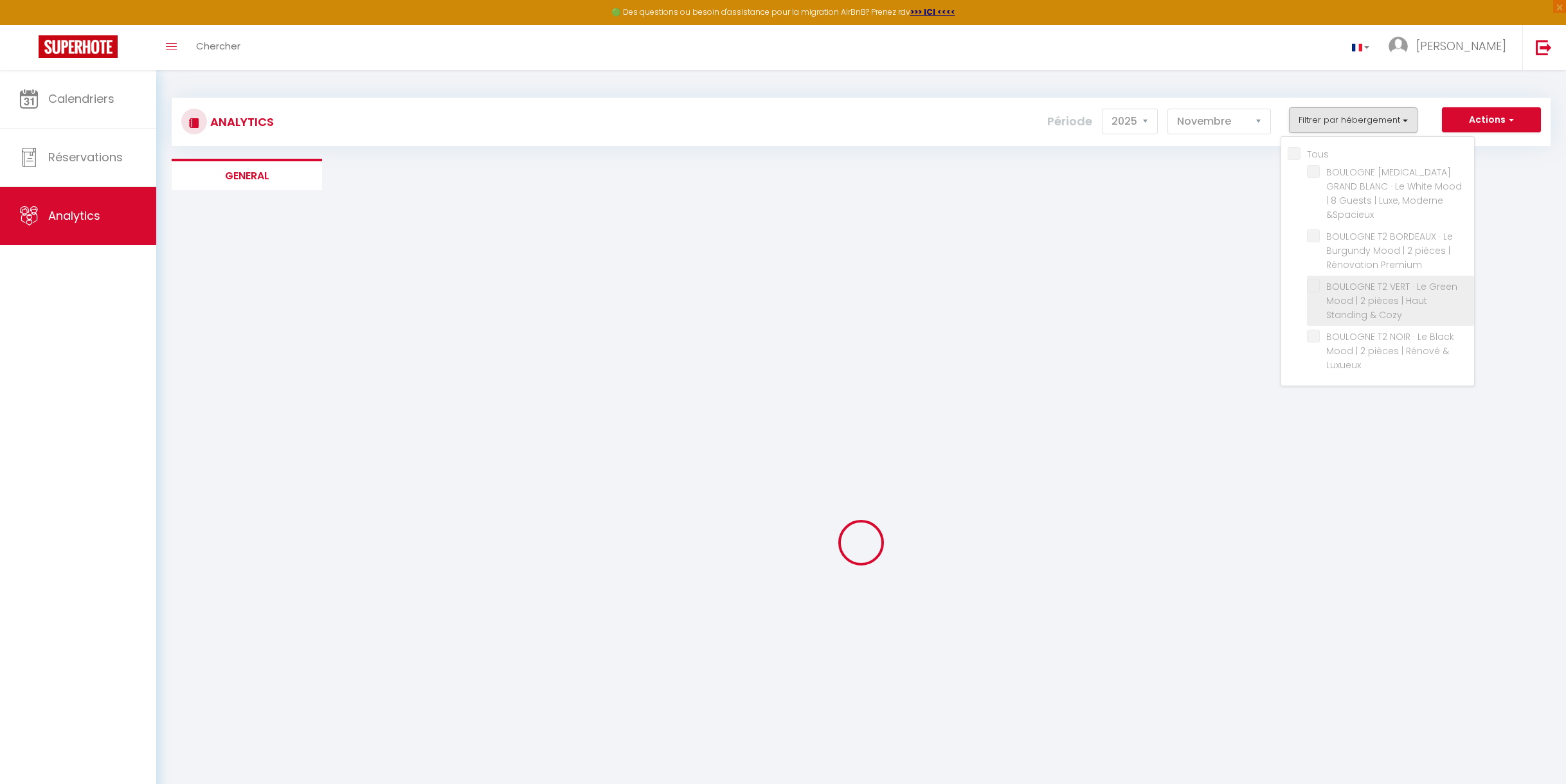
checkbox \&Spacieux "false"
checkbox Cozy "false"
checkbox Luxueux "false"
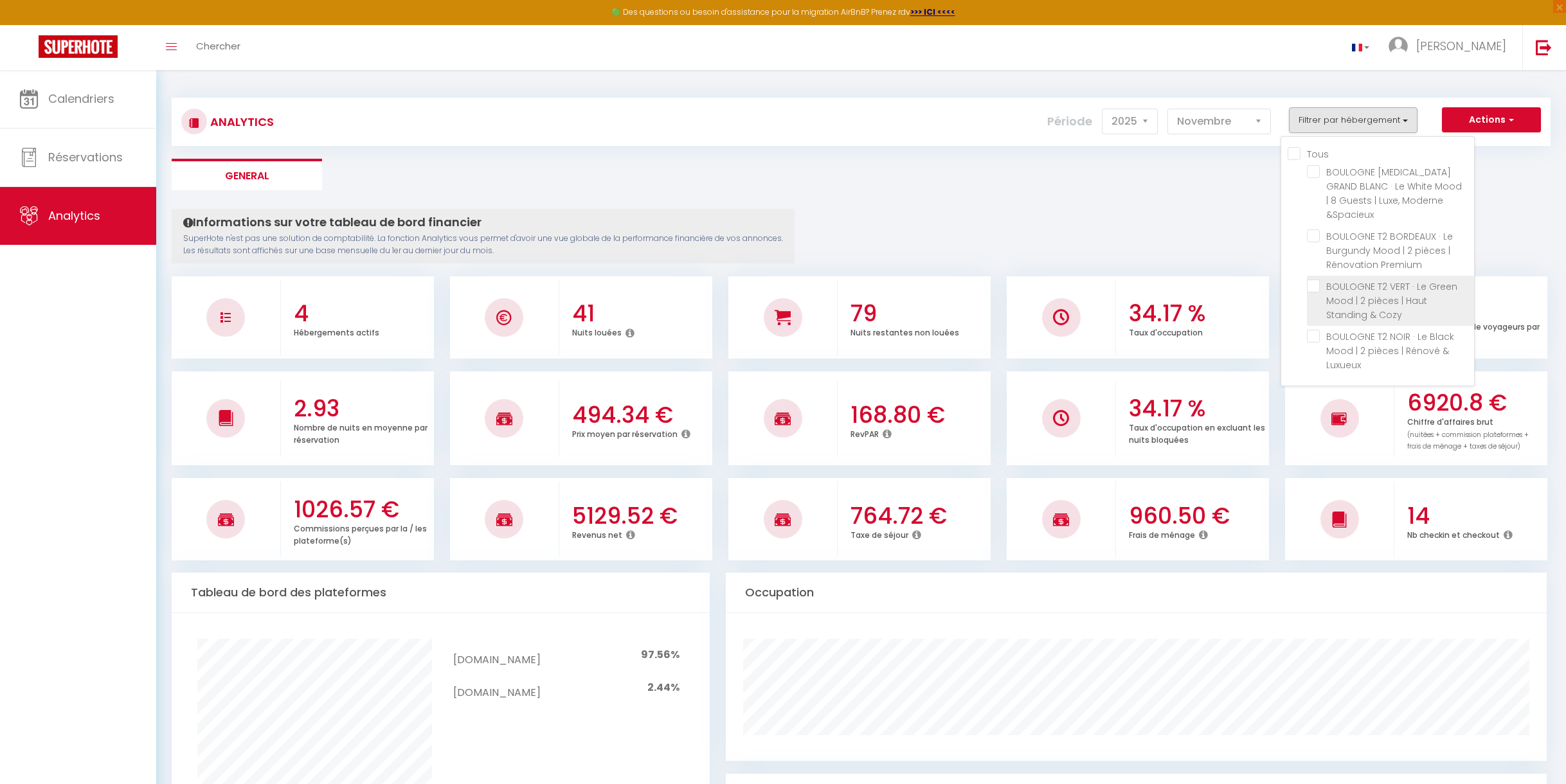
click at [1316, 280] on Cozy "checkbox" at bounding box center [1391, 286] width 167 height 13
checkbox Cozy "true"
checkbox \&Spacieux "false"
checkbox Luxueux "false"
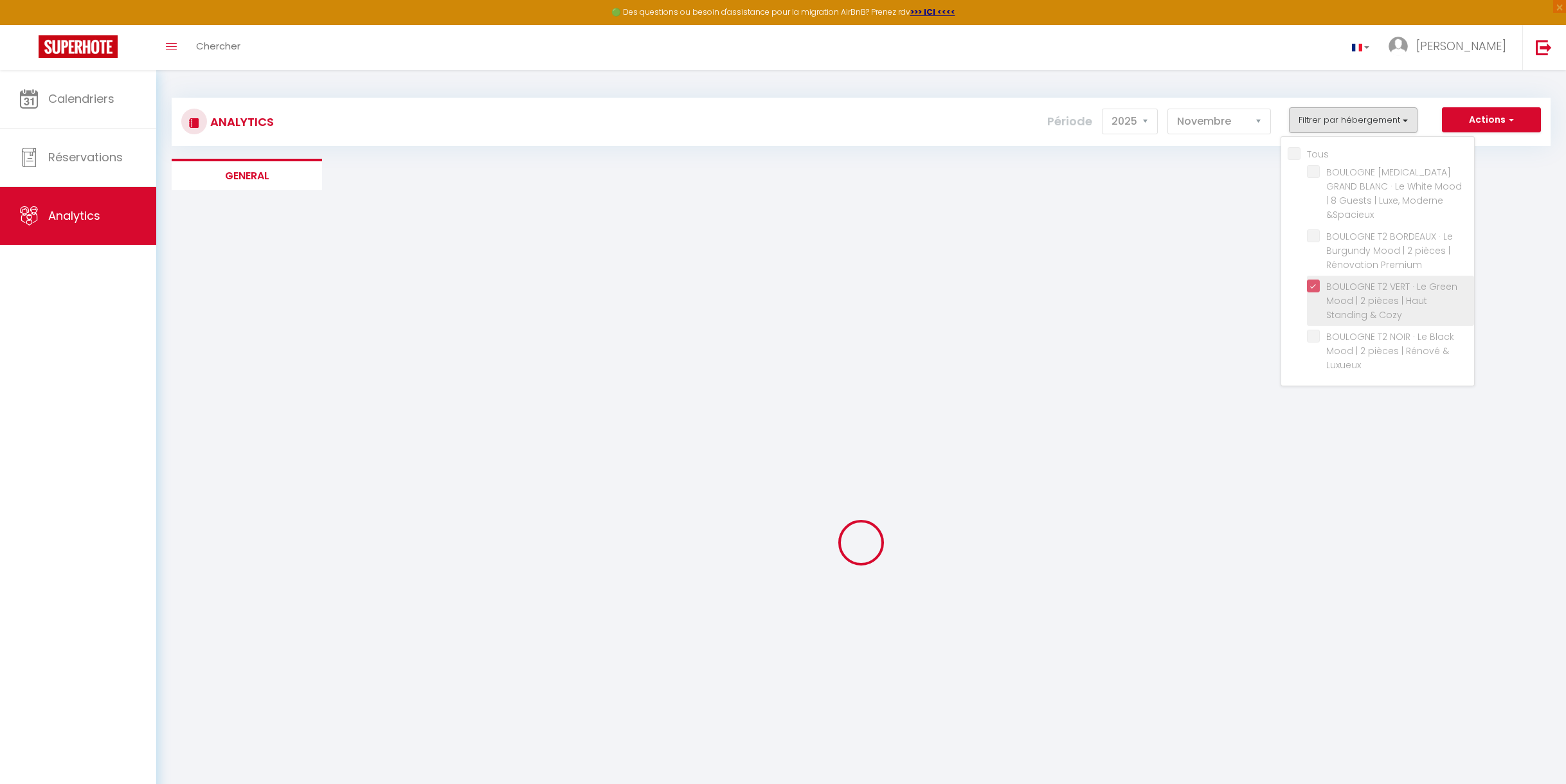
checkbox \&Spacieux "false"
checkbox Luxueux "false"
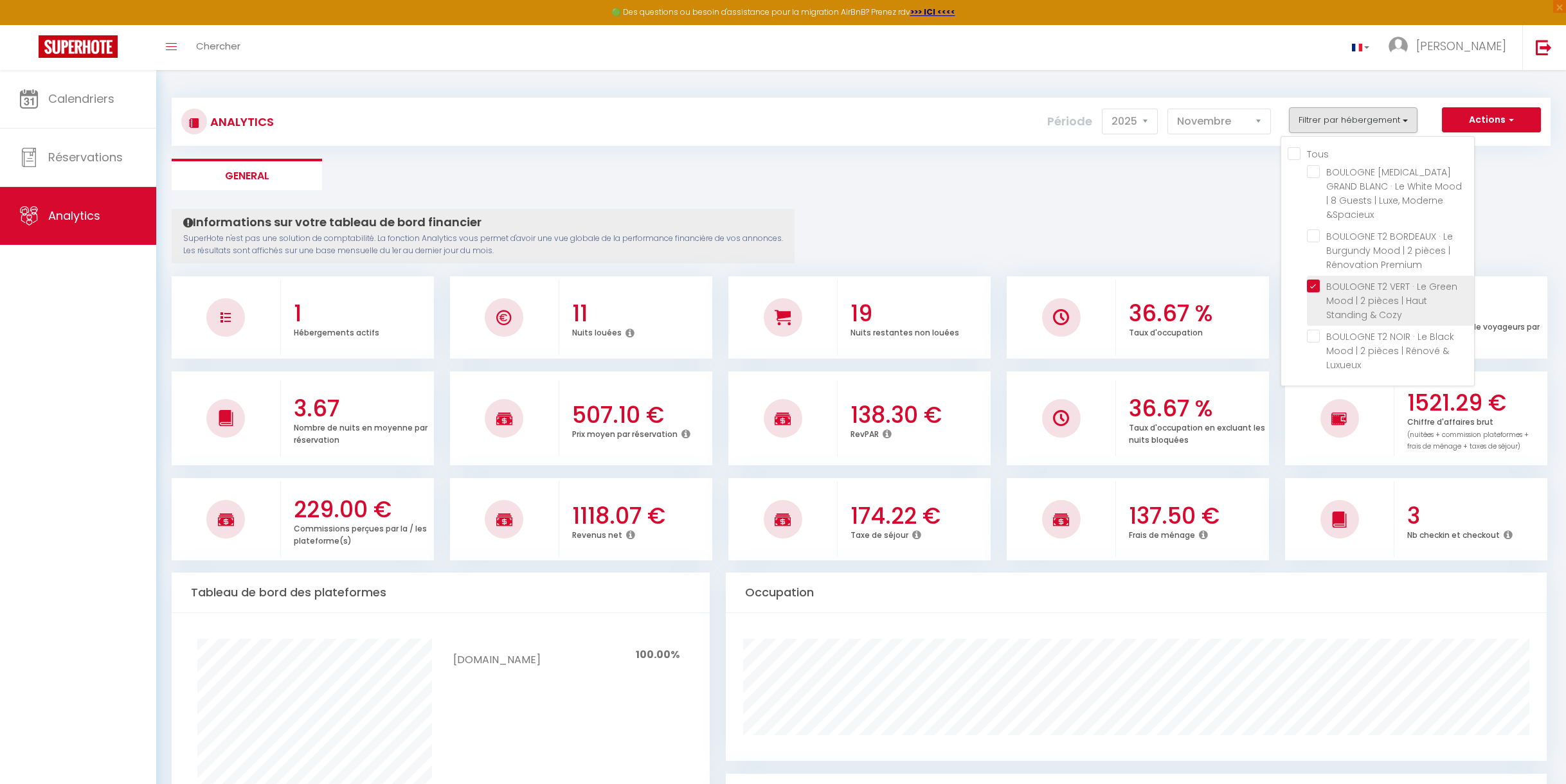
click at [1316, 280] on Cozy "checkbox" at bounding box center [1391, 286] width 167 height 13
checkbox Cozy "false"
checkbox \&Spacieux "false"
checkbox Luxueux "false"
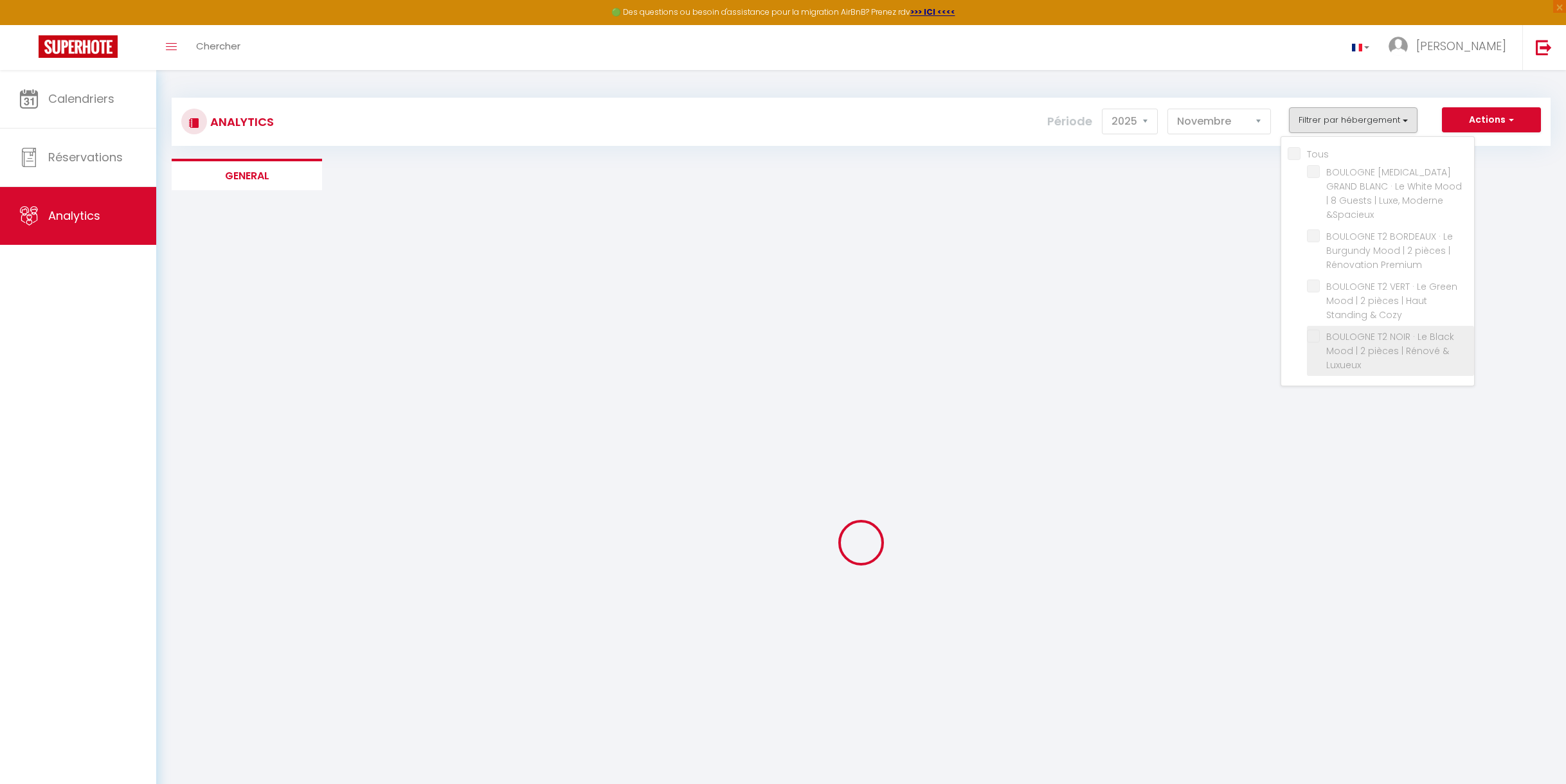
checkbox \&Spacieux "false"
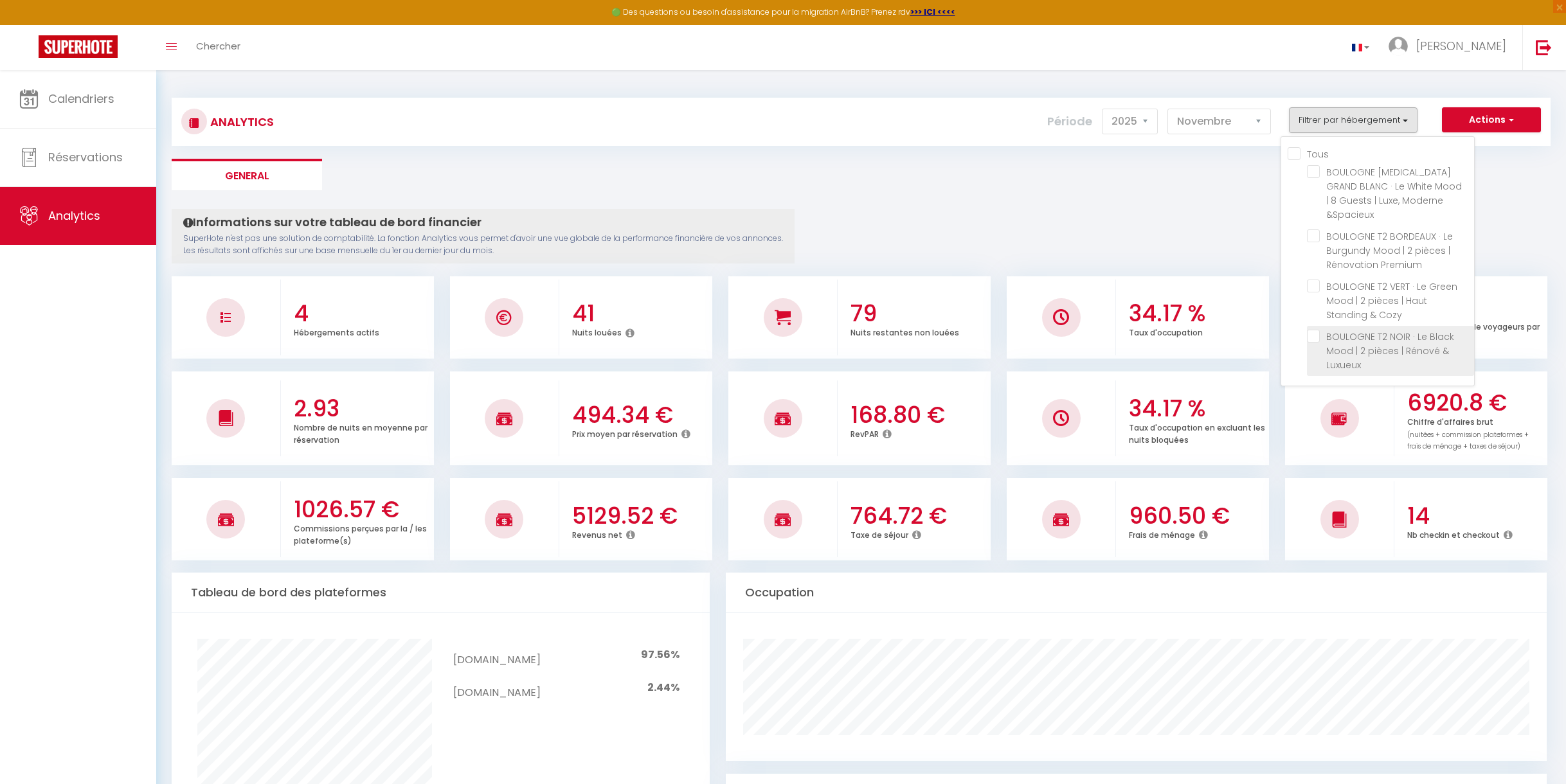
click at [1316, 330] on Luxueux "checkbox" at bounding box center [1391, 336] width 167 height 13
checkbox Luxueux "true"
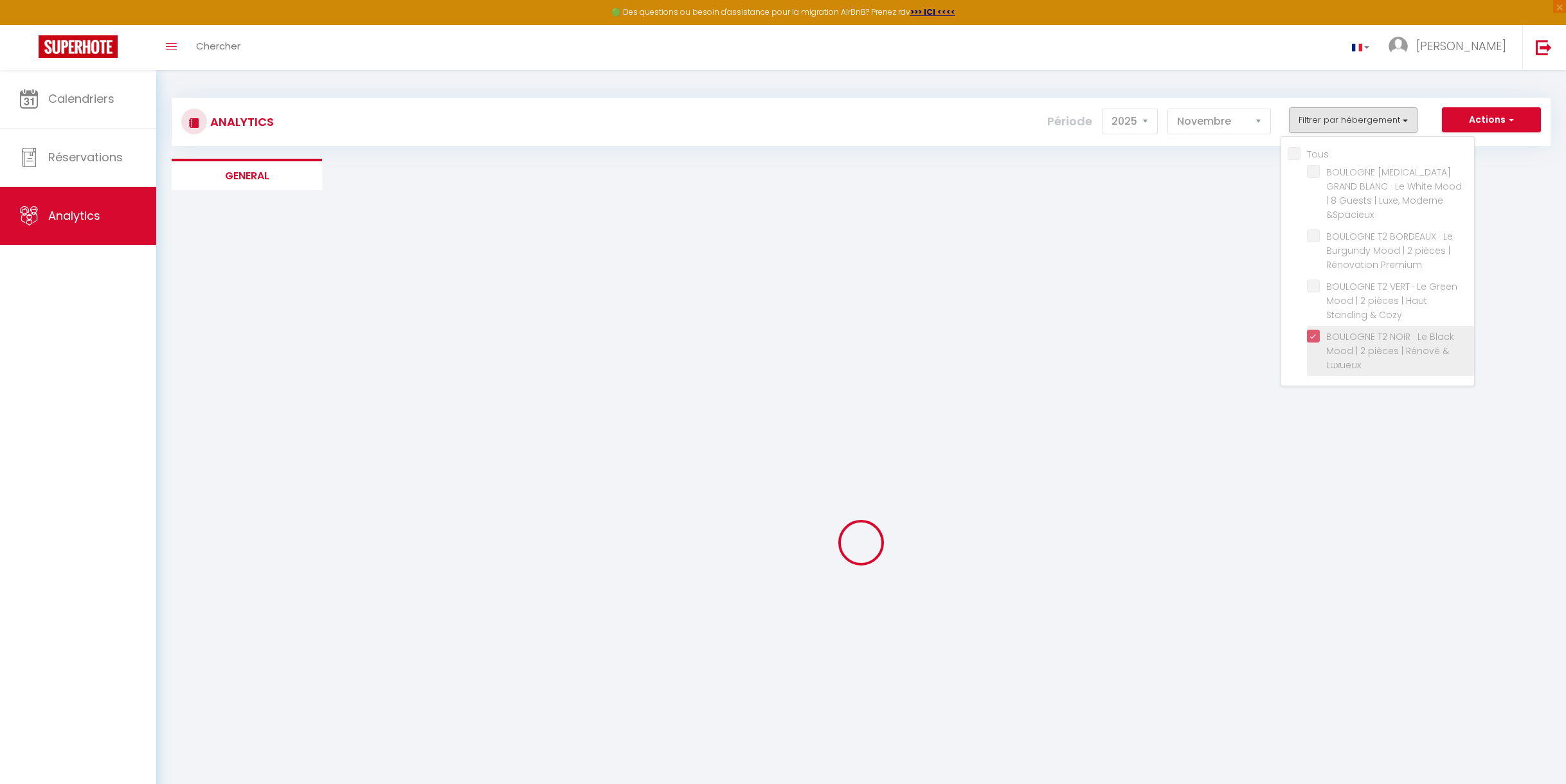
checkbox \&Spacieux "false"
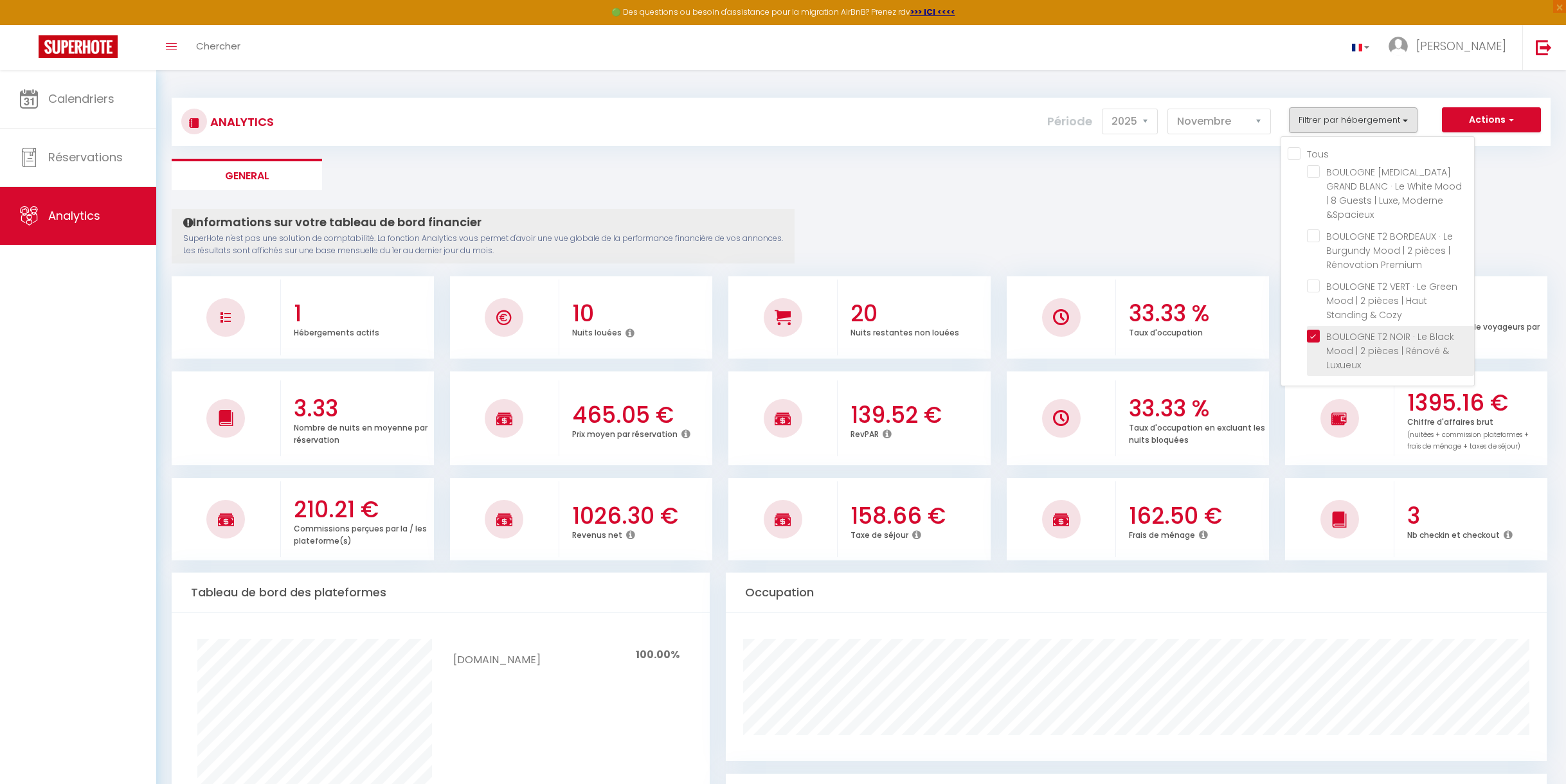
click at [1316, 330] on Luxueux "checkbox" at bounding box center [1391, 336] width 167 height 13
checkbox Luxueux "false"
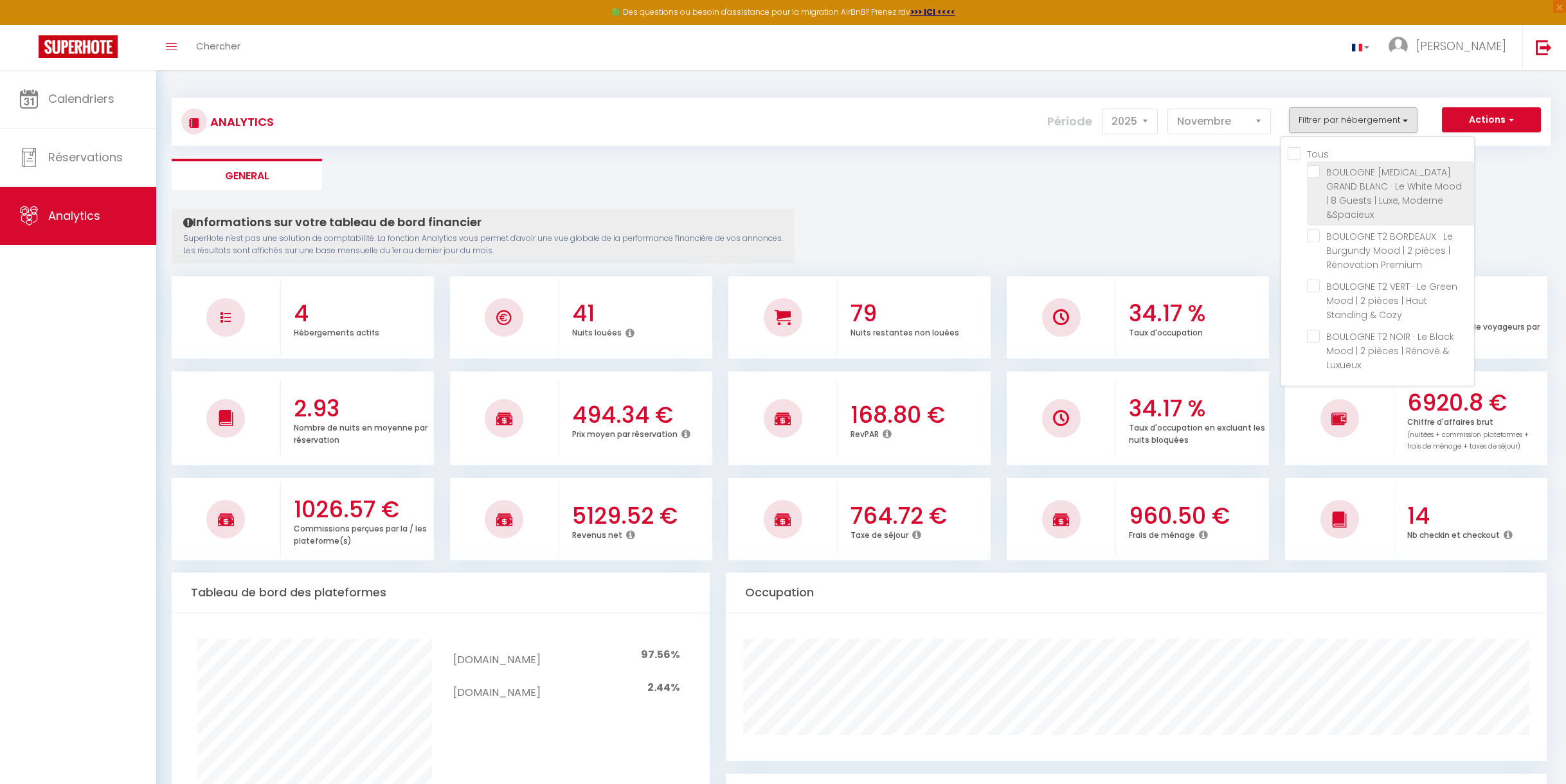
click at [1312, 171] on \&Spacieux "checkbox" at bounding box center [1391, 171] width 167 height 13
checkbox \&Spacieux "true"
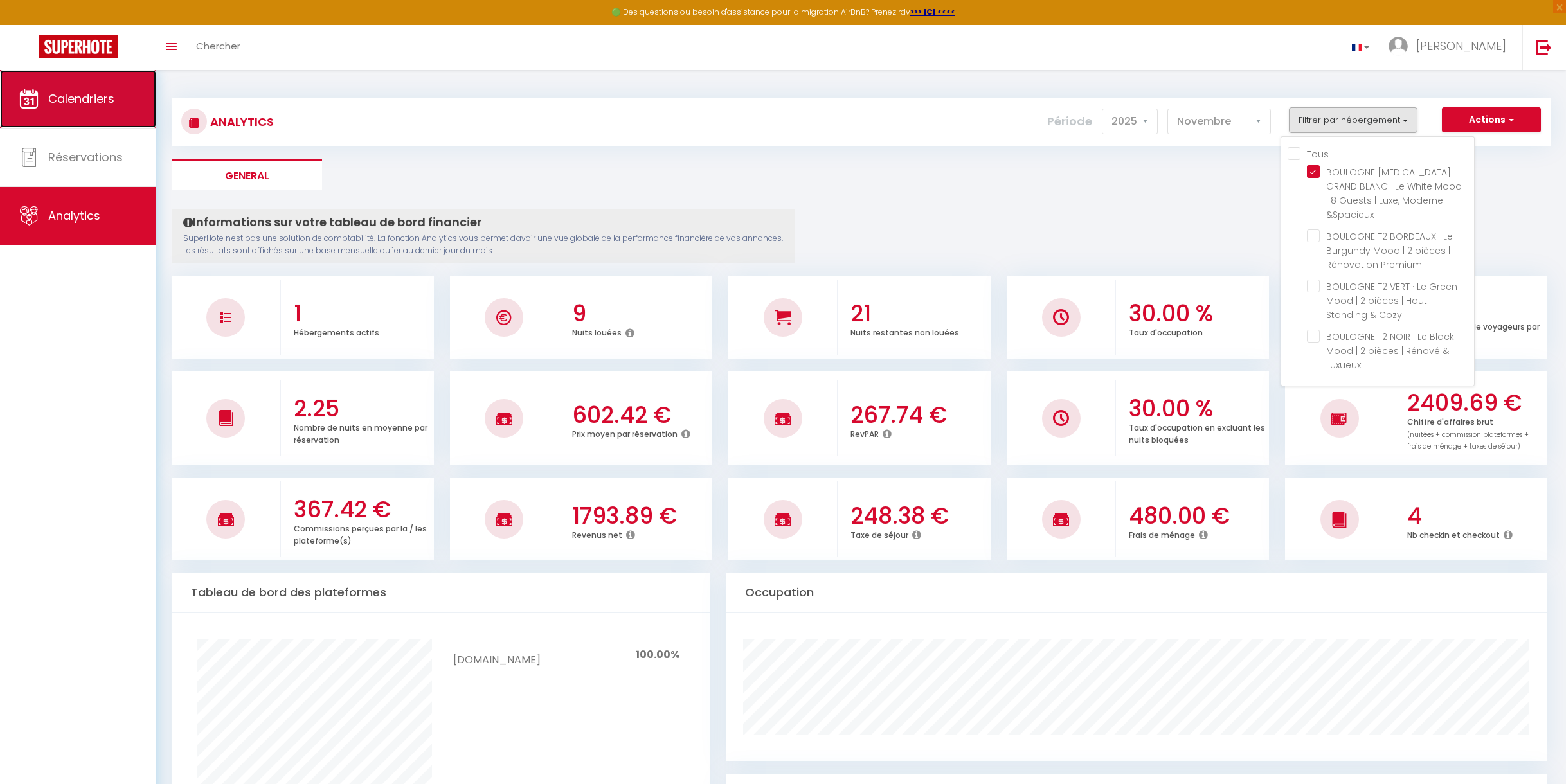
click at [88, 103] on span "Calendriers" at bounding box center [81, 98] width 66 height 16
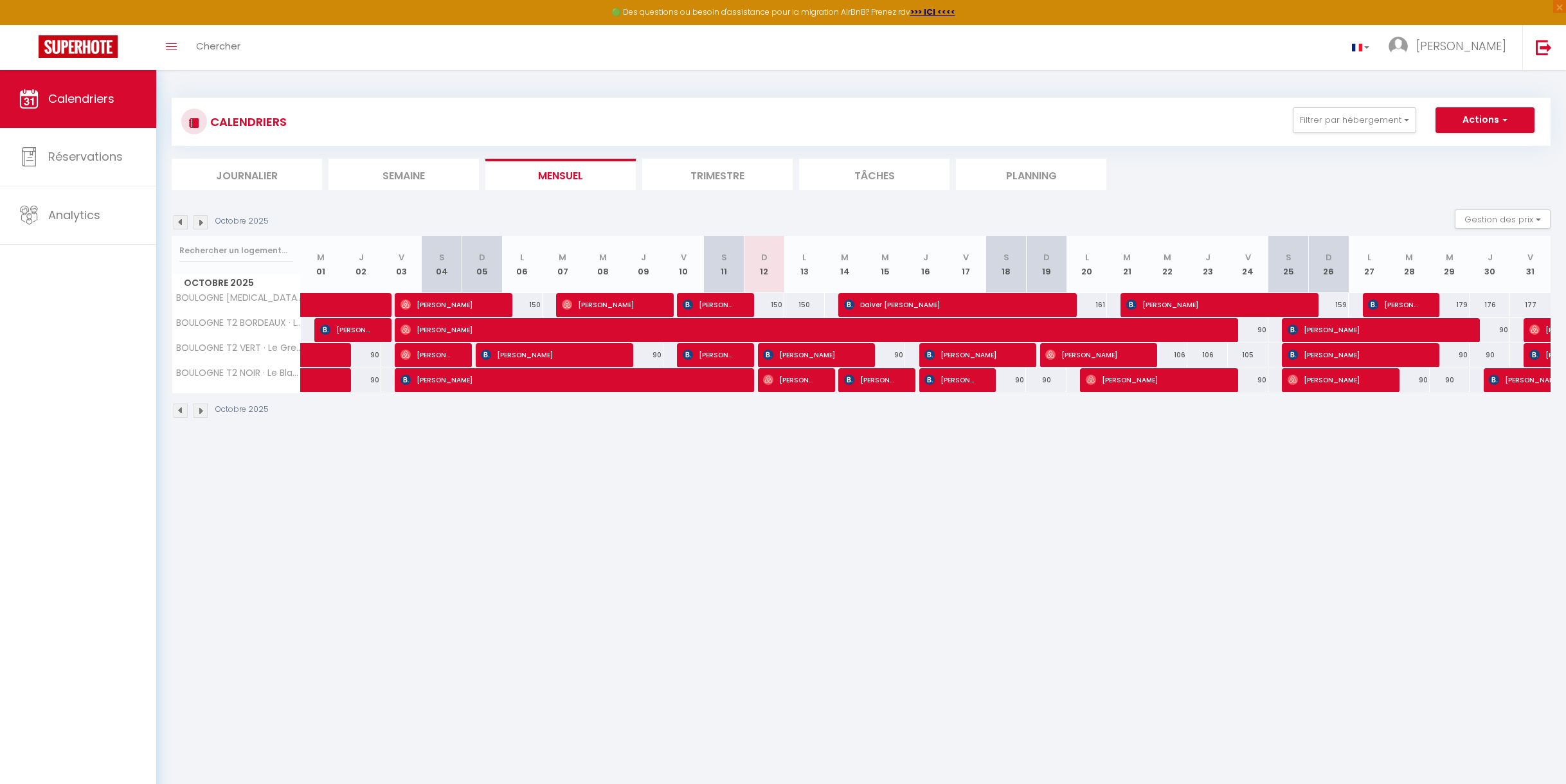
click at [201, 219] on img at bounding box center [200, 222] width 14 height 14
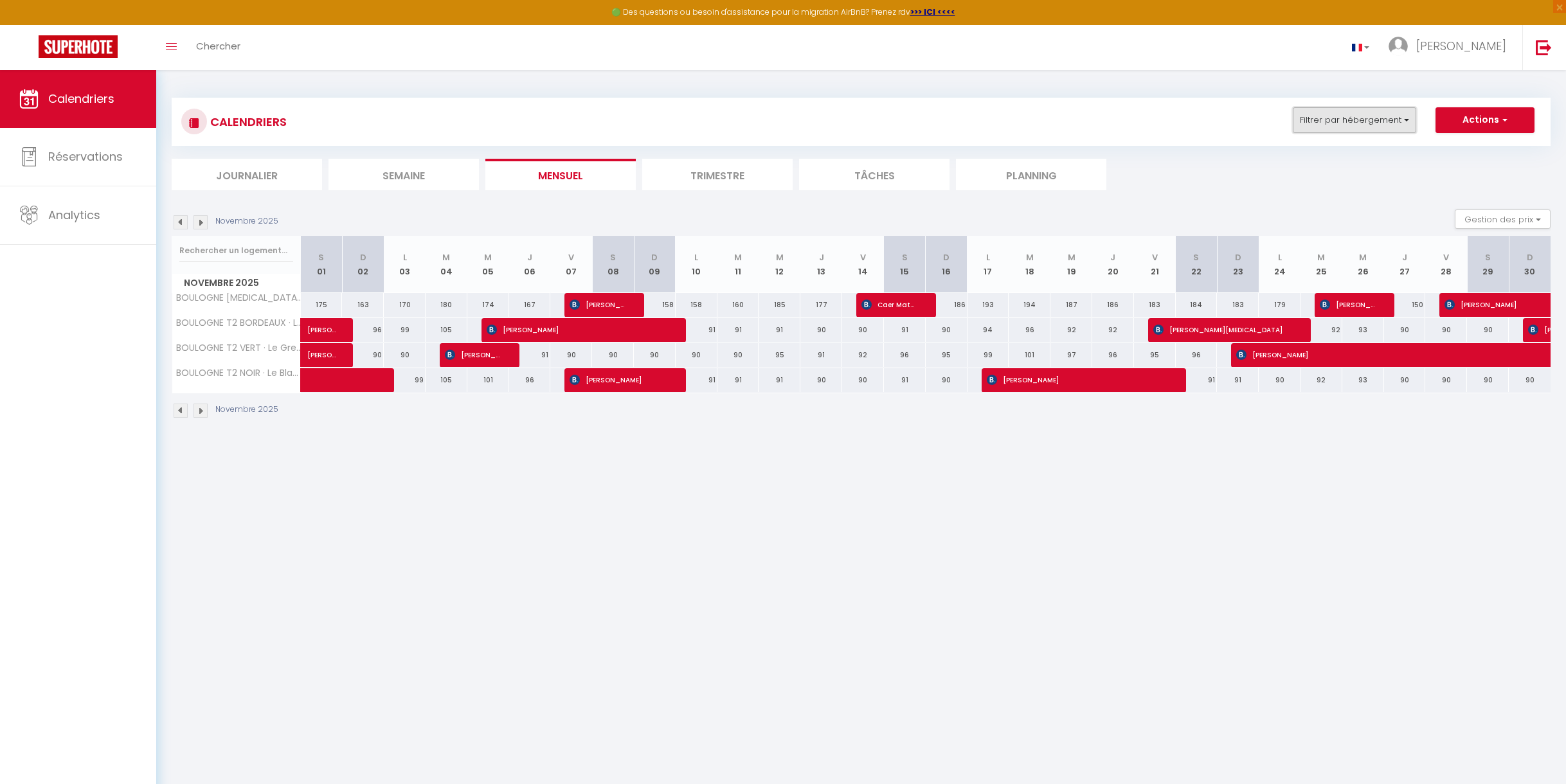
click at [1404, 118] on button "Filtrer par hébergement" at bounding box center [1355, 120] width 123 height 26
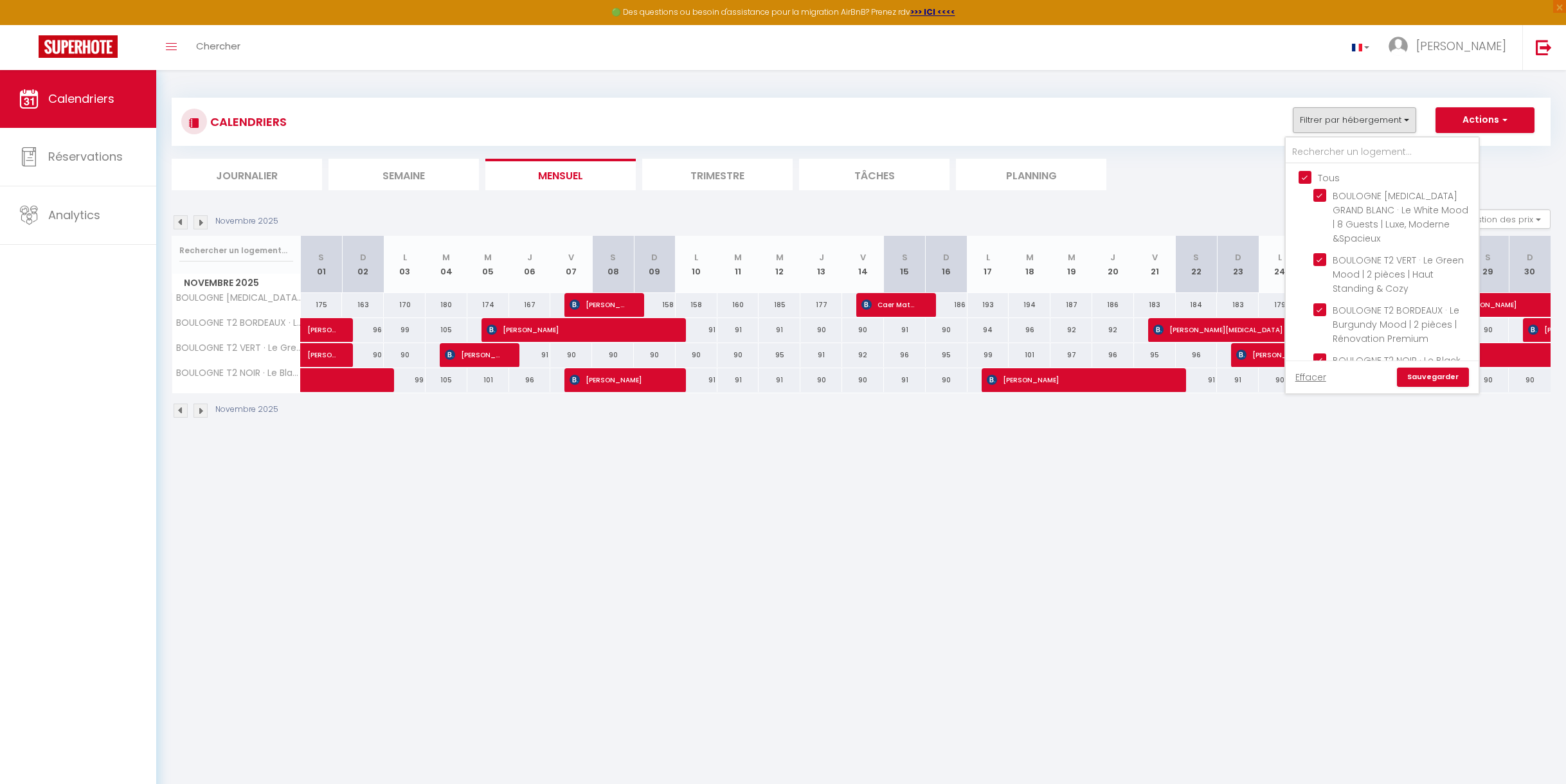
click at [1308, 175] on input "Tous" at bounding box center [1395, 177] width 193 height 13
checkbox input "false"
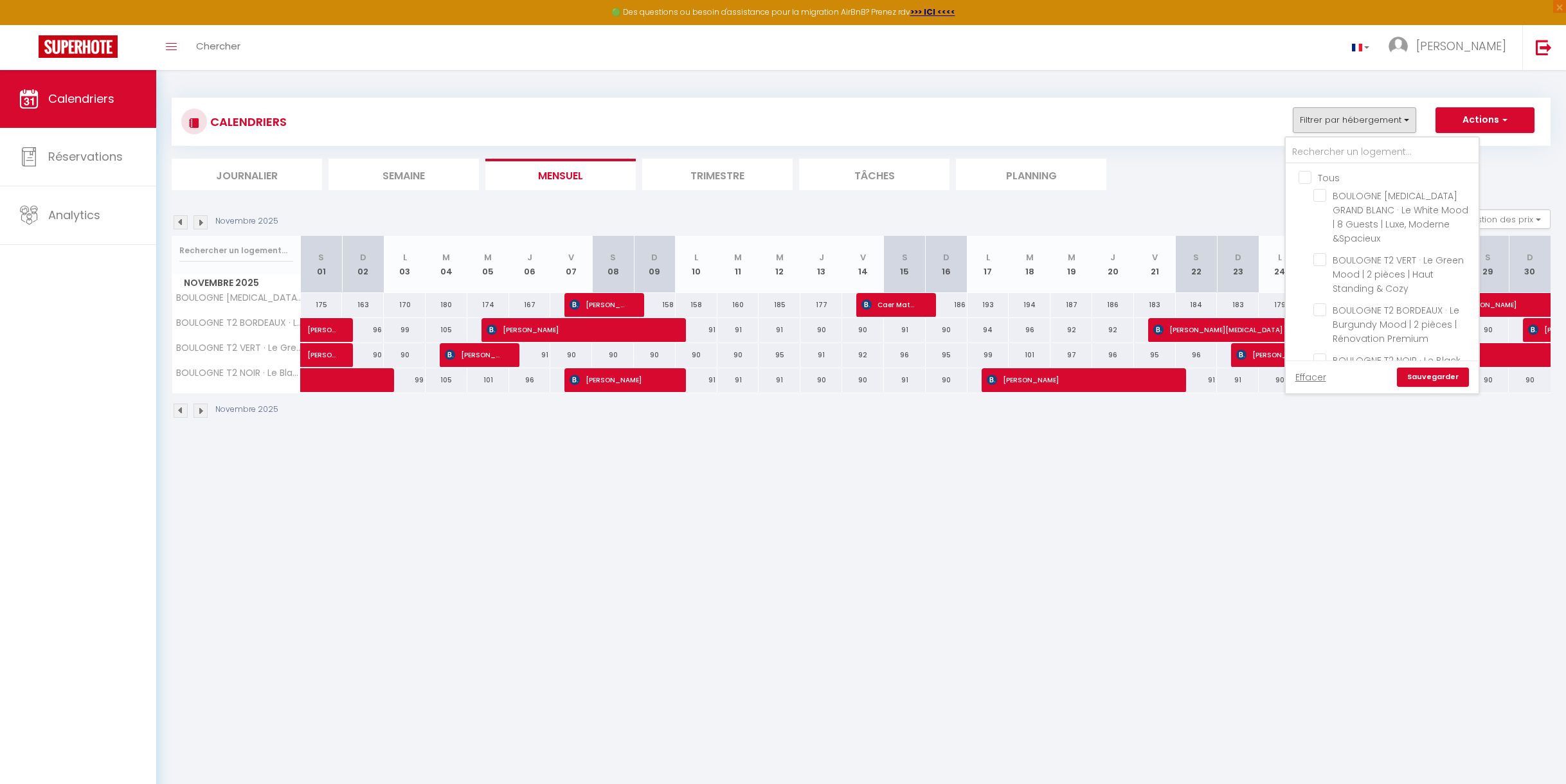
checkbox input "false"
click at [1324, 193] on input "BOULOGNE [MEDICAL_DATA] GRAND BLANC · Le White Mood | 8 Guests | Luxe, Moderne …" at bounding box center [1394, 195] width 161 height 13
checkbox input "true"
click at [1437, 380] on link "Sauvegarder" at bounding box center [1433, 377] width 72 height 20
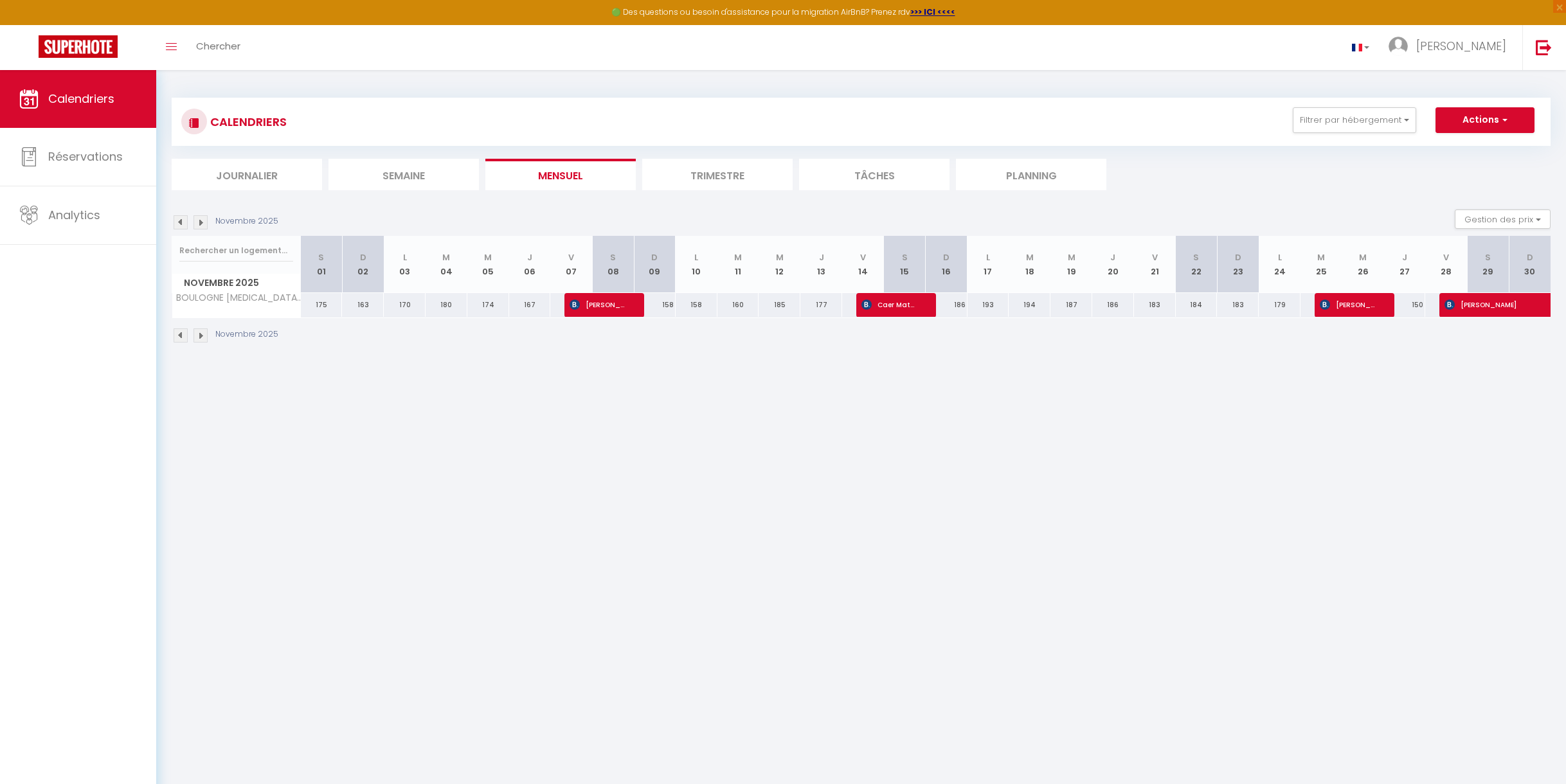
click at [199, 223] on img at bounding box center [200, 222] width 14 height 14
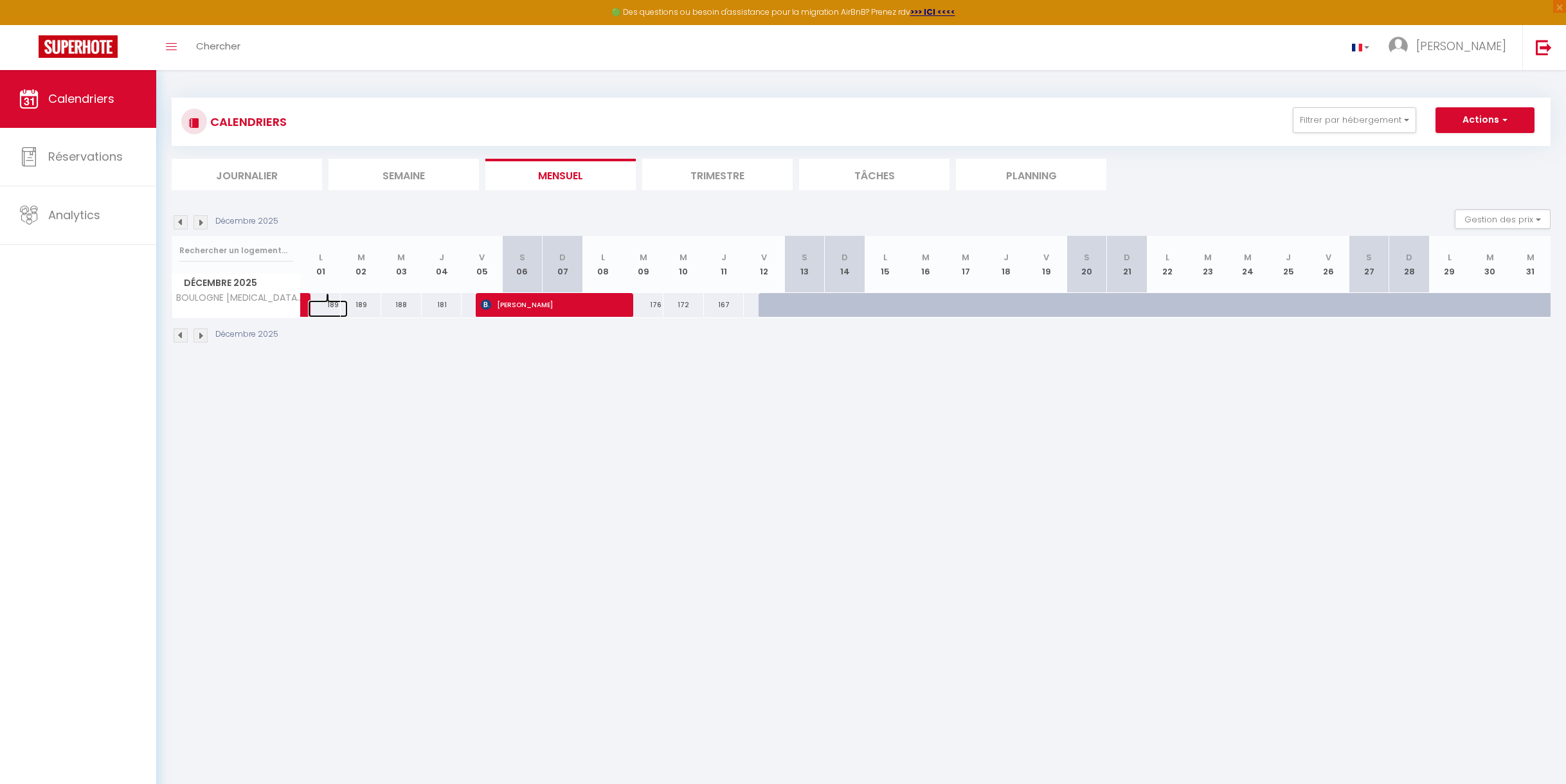
click at [308, 301] on link at bounding box center [329, 308] width 41 height 17
click at [92, 101] on span "Calendriers" at bounding box center [81, 98] width 66 height 16
click at [179, 222] on img at bounding box center [180, 222] width 14 height 14
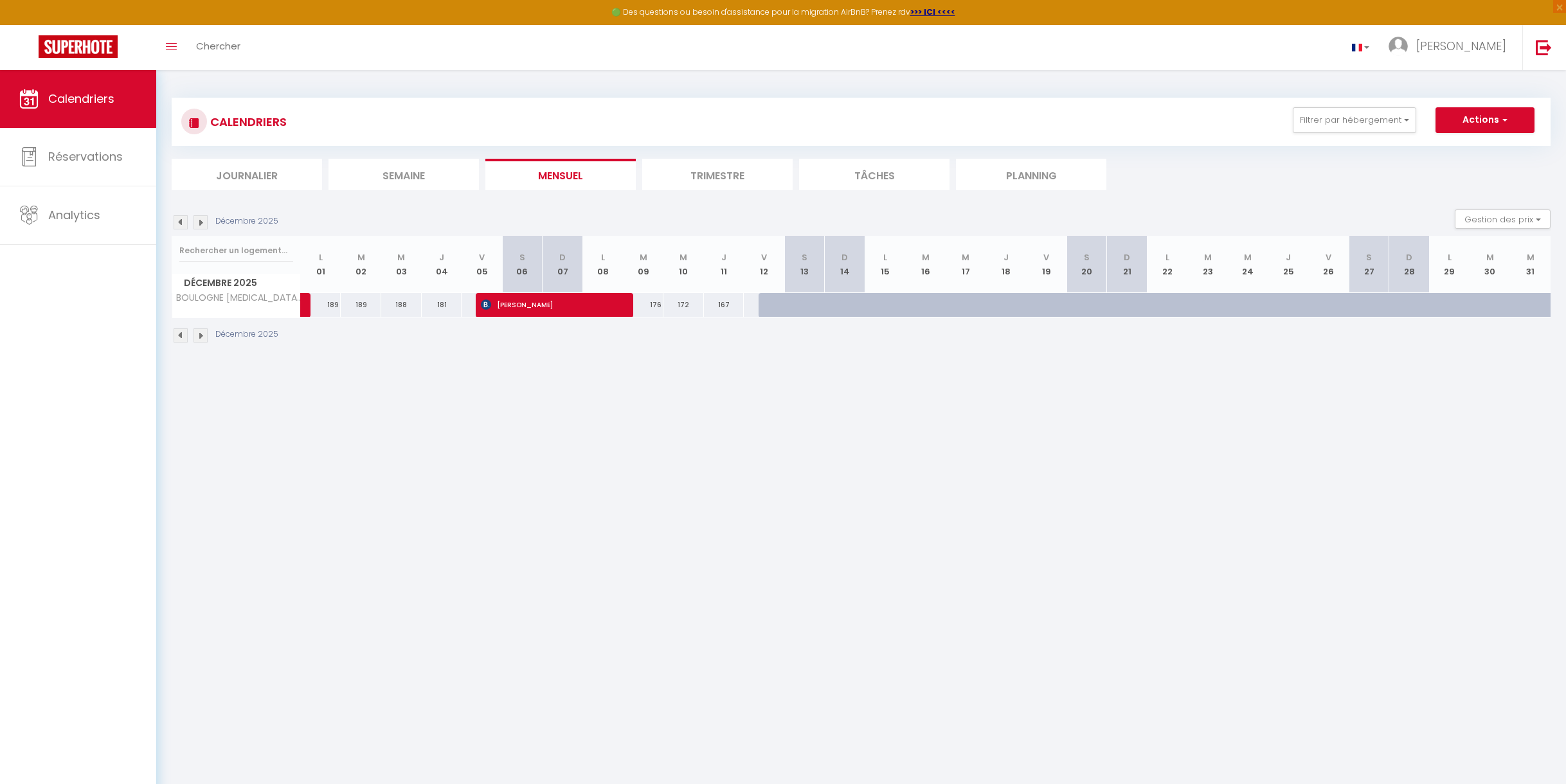
select select
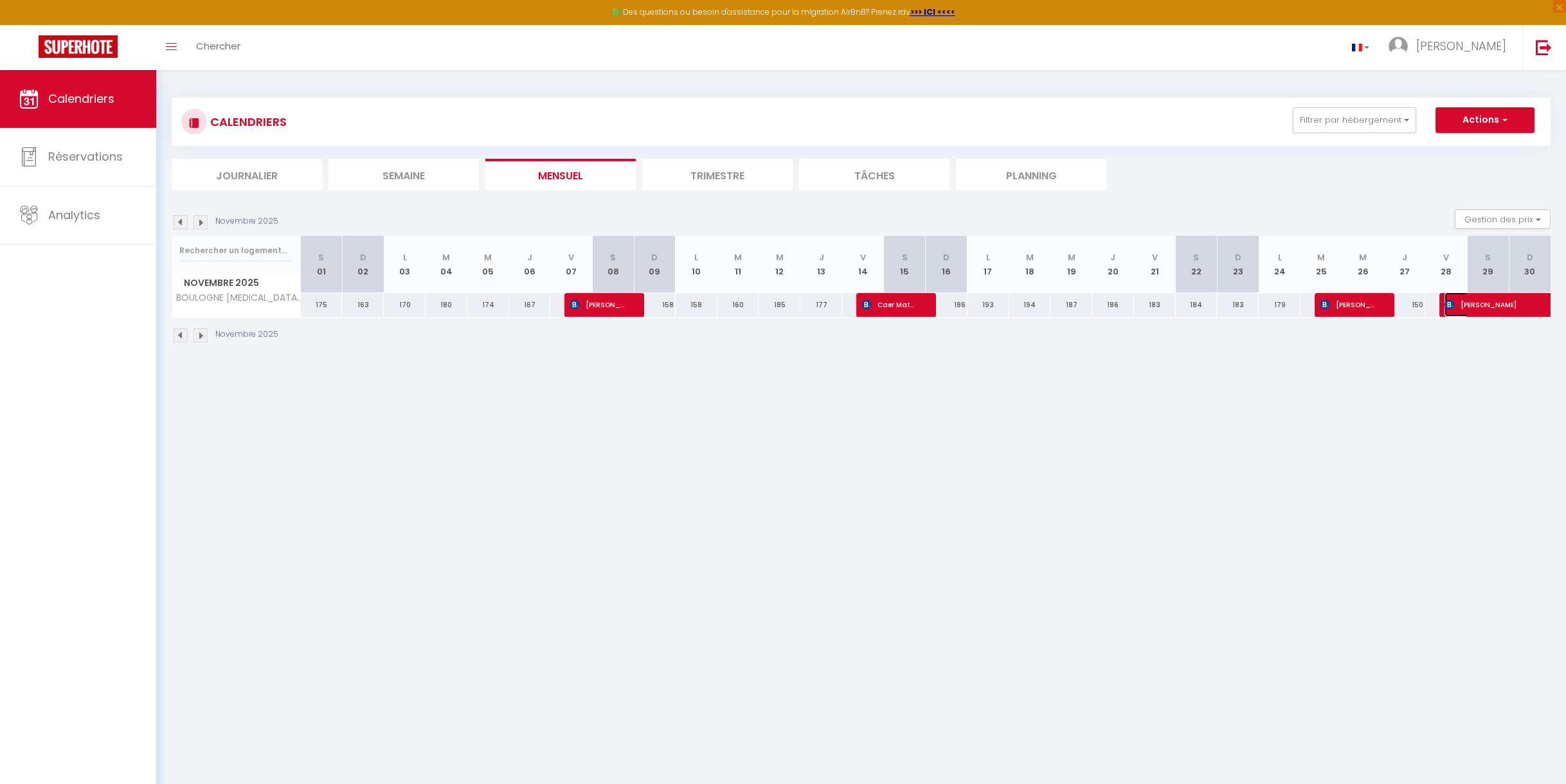
click at [1491, 304] on span "[PERSON_NAME]" at bounding box center [1489, 304] width 89 height 24
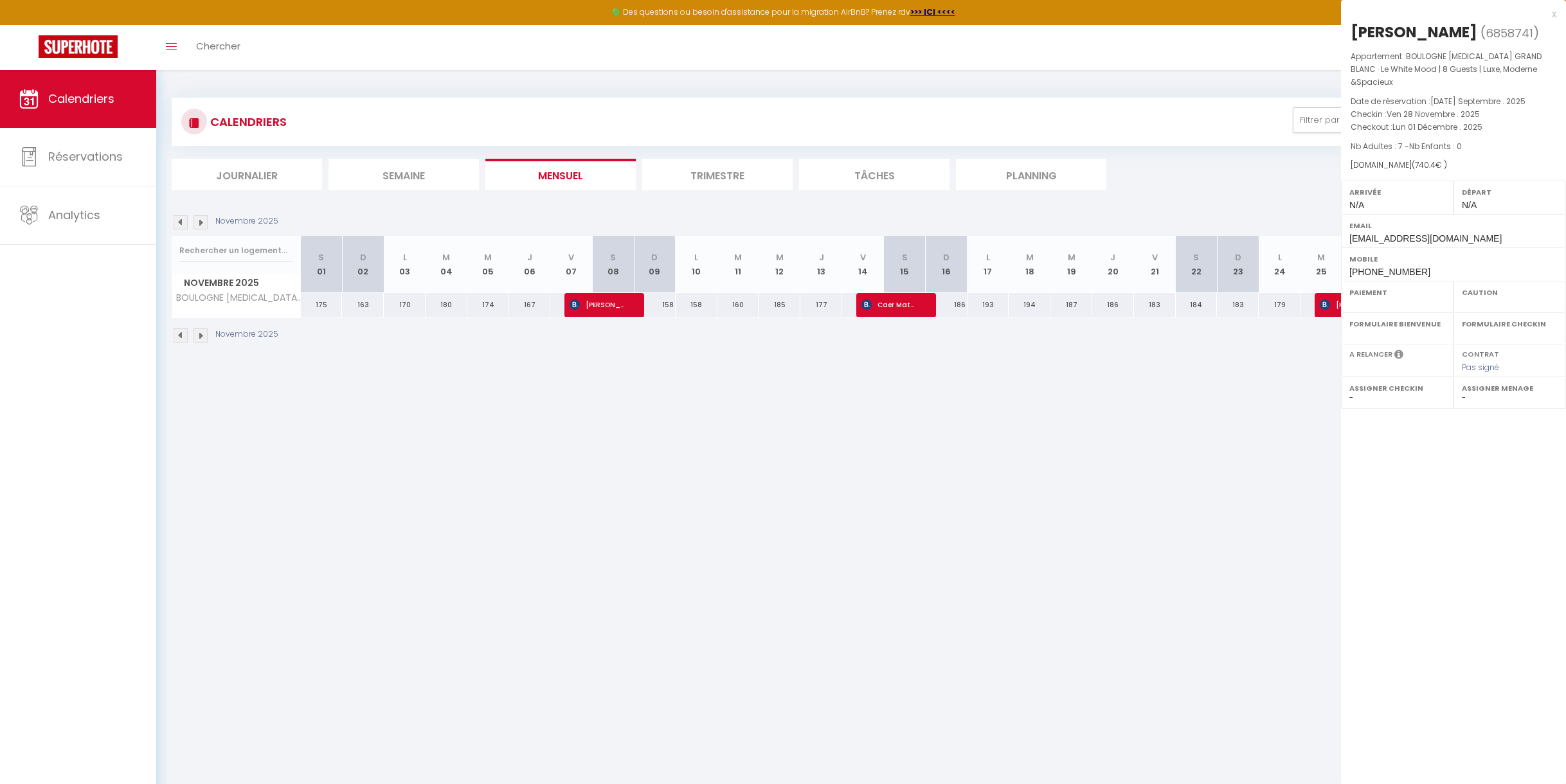
select select "OK"
select select "KO"
select select "0"
select select "1"
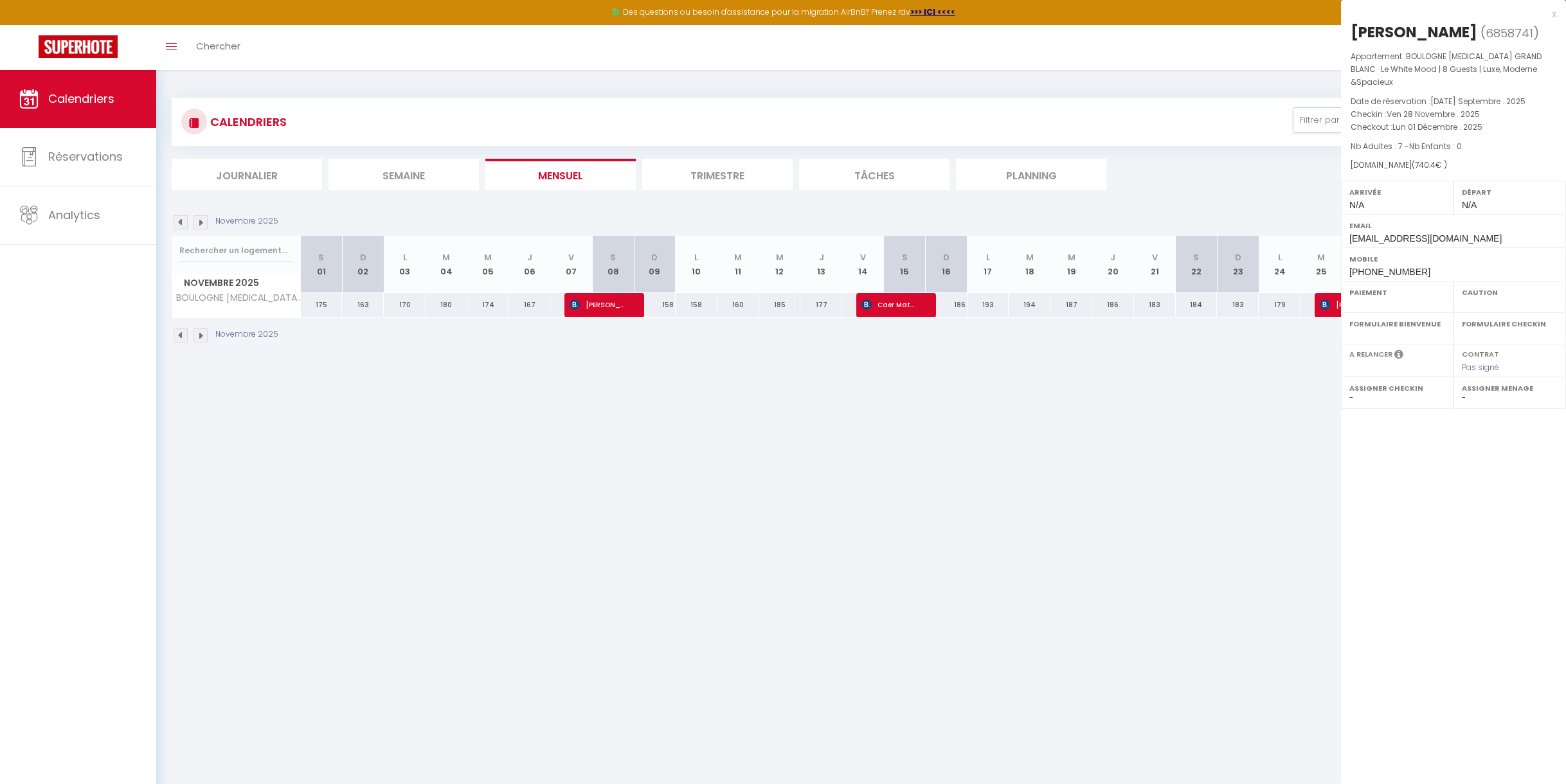
select select
click at [1491, 313] on div "Formulaire Checkin OK KO" at bounding box center [1510, 328] width 113 height 32
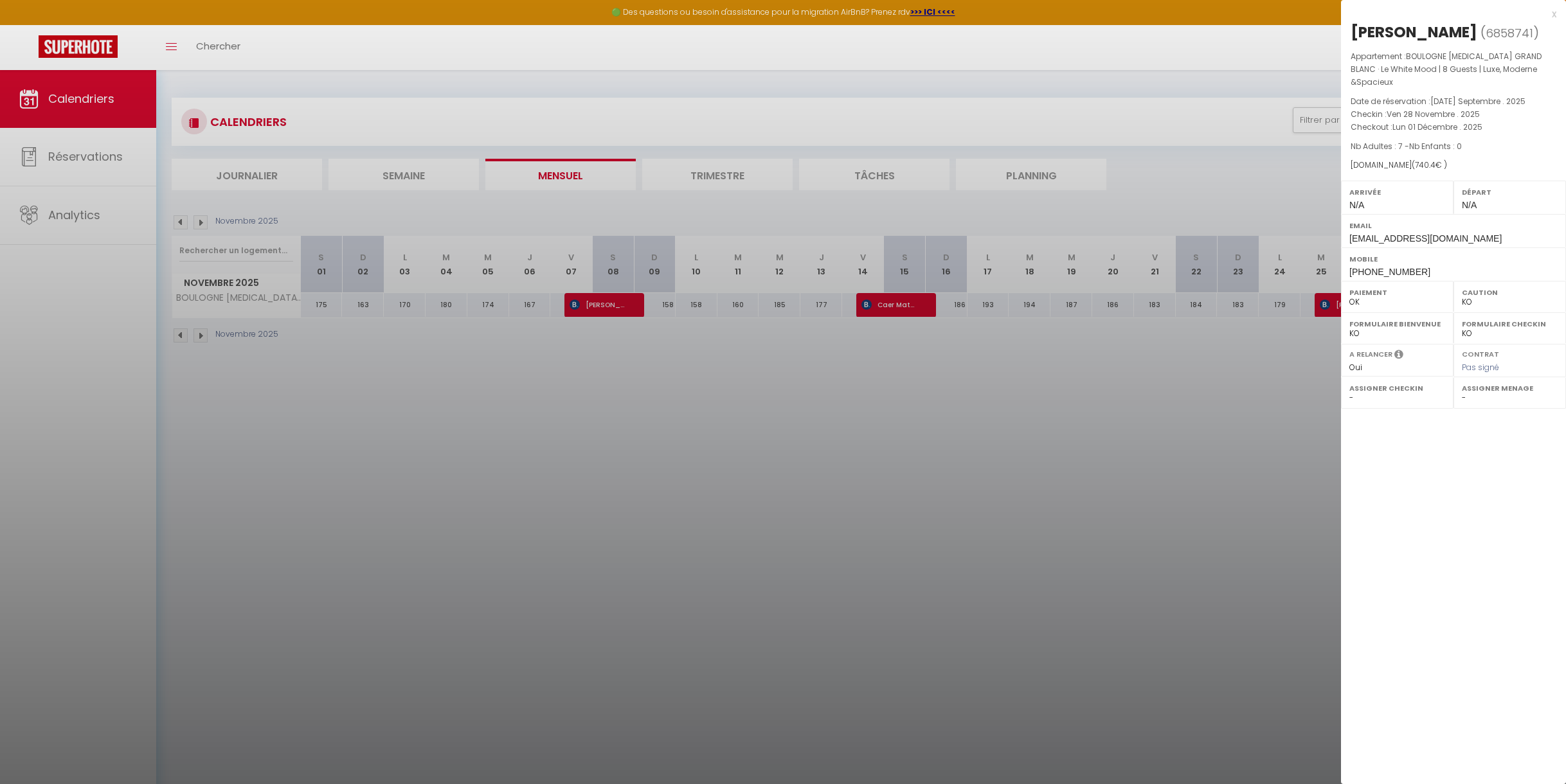
click at [1555, 13] on div "x" at bounding box center [1449, 14] width 215 height 16
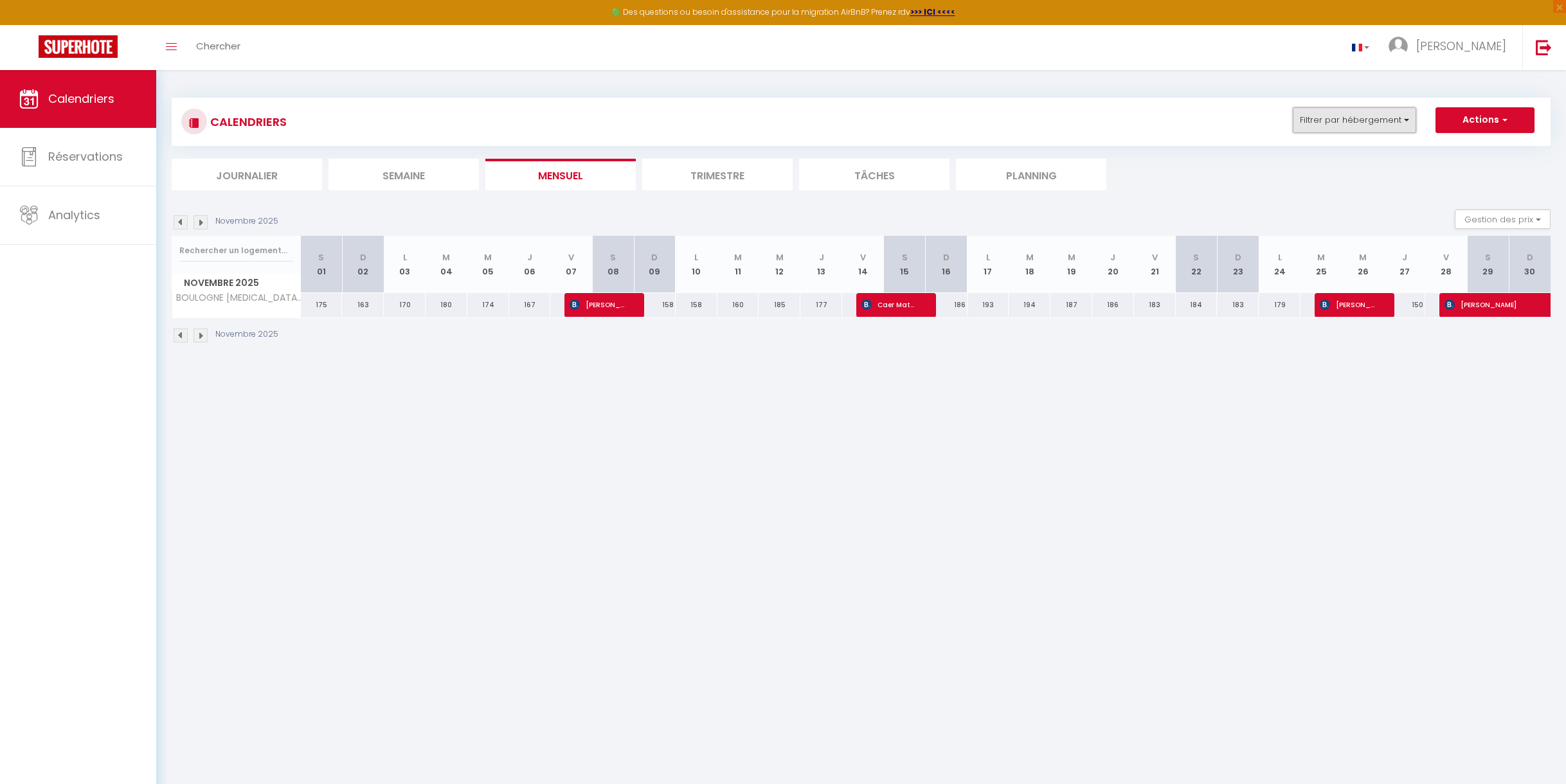
click at [1316, 120] on button "Filtrer par hébergement" at bounding box center [1355, 120] width 123 height 26
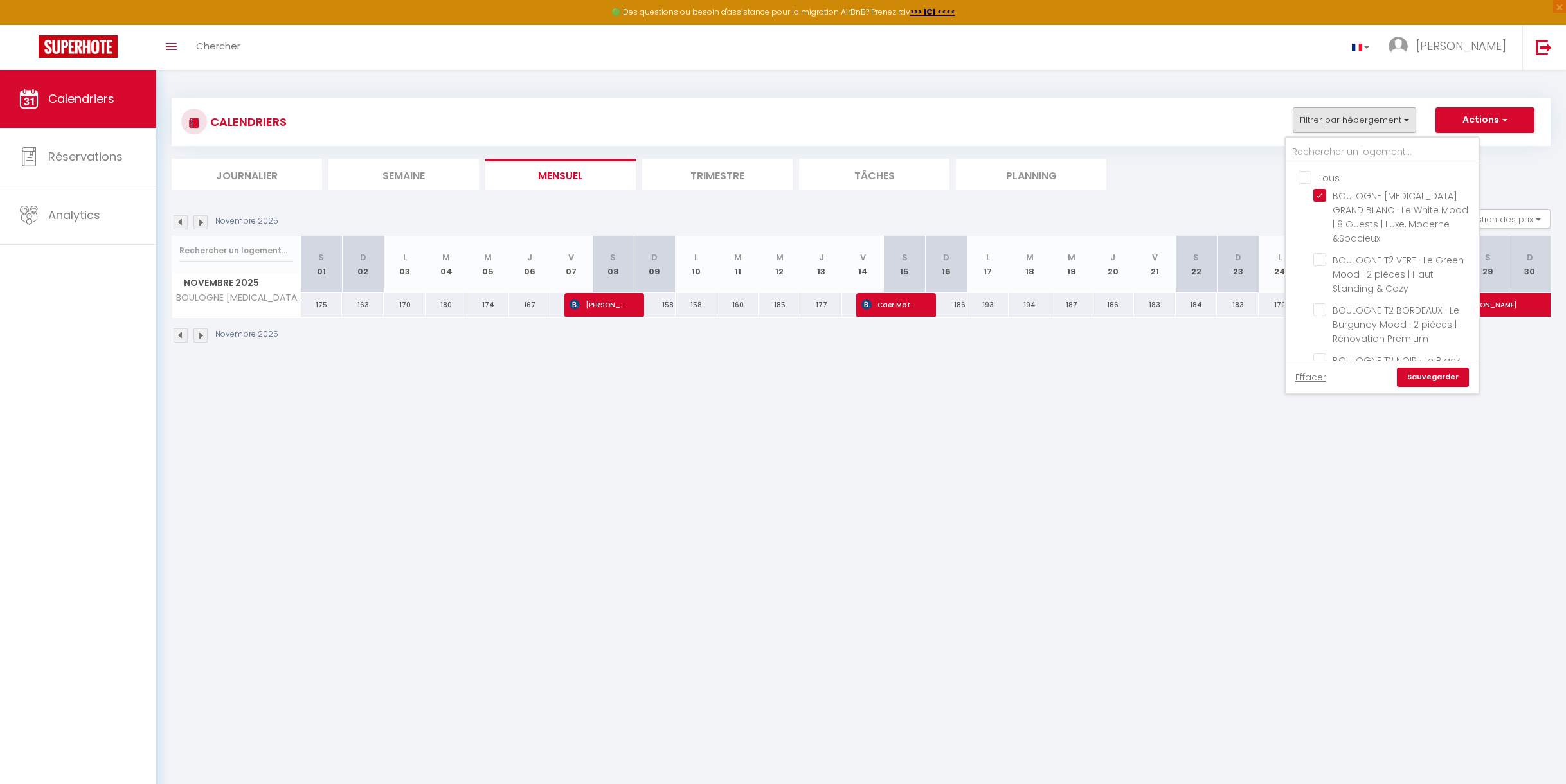
click at [1307, 175] on input "Tous" at bounding box center [1395, 177] width 193 height 13
checkbox input "true"
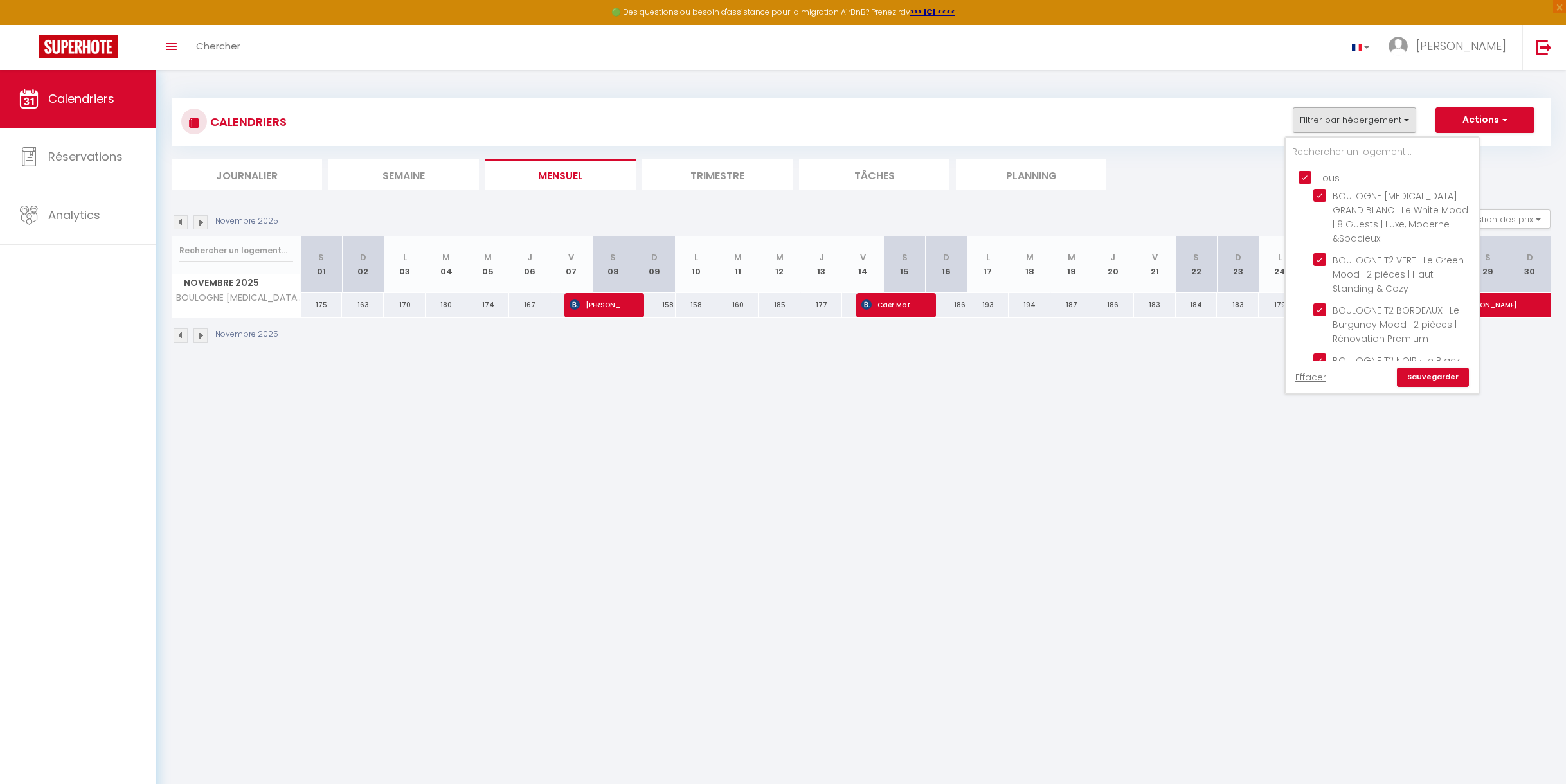
click at [1428, 368] on link "Sauvegarder" at bounding box center [1433, 377] width 72 height 20
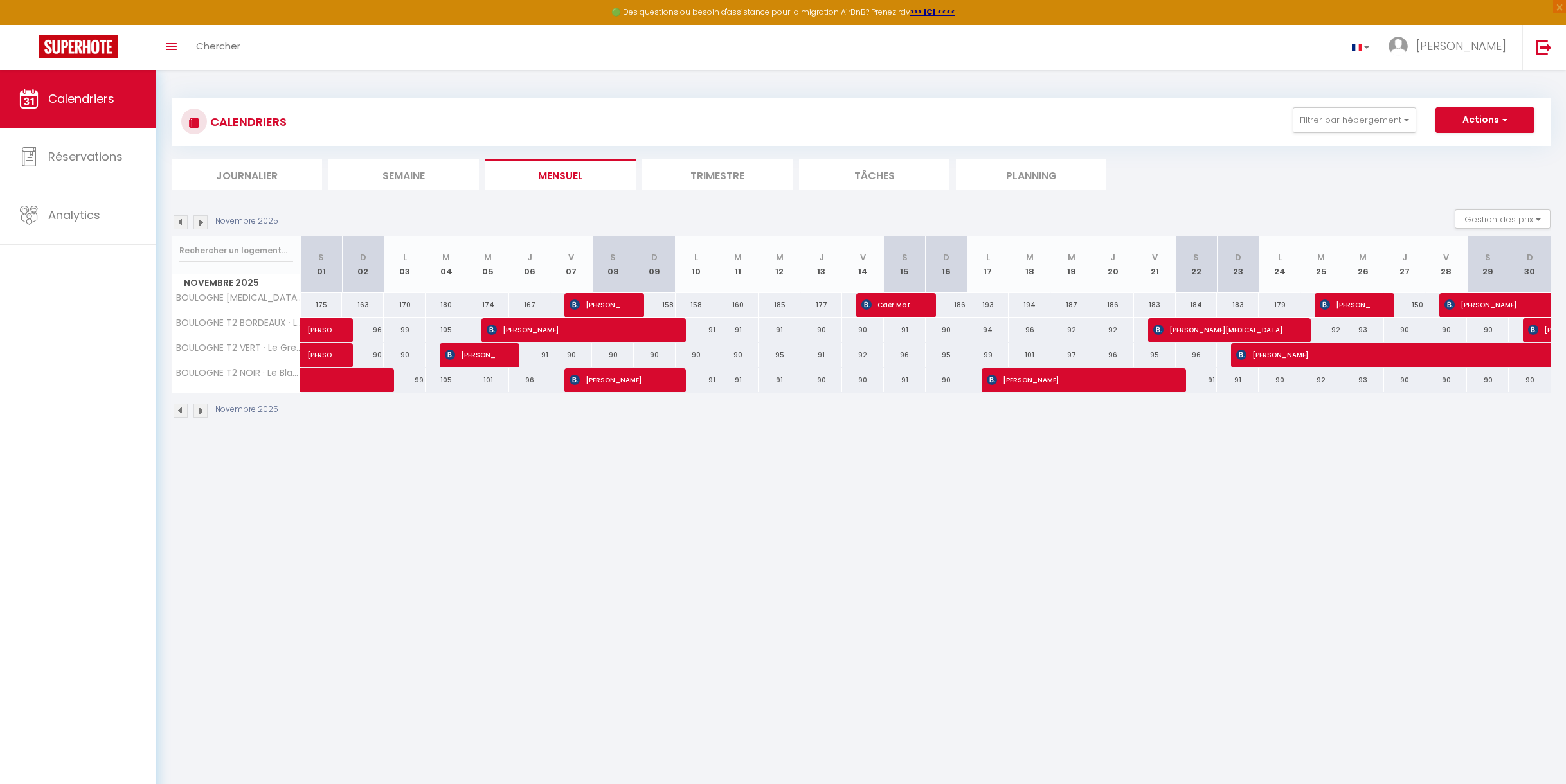
click at [967, 455] on body "🟢 Des questions ou besoin d'assistance pour la migration AirBnB? Prenez rdv >>>…" at bounding box center [783, 462] width 1566 height 784
